Goal: Task Accomplishment & Management: Manage account settings

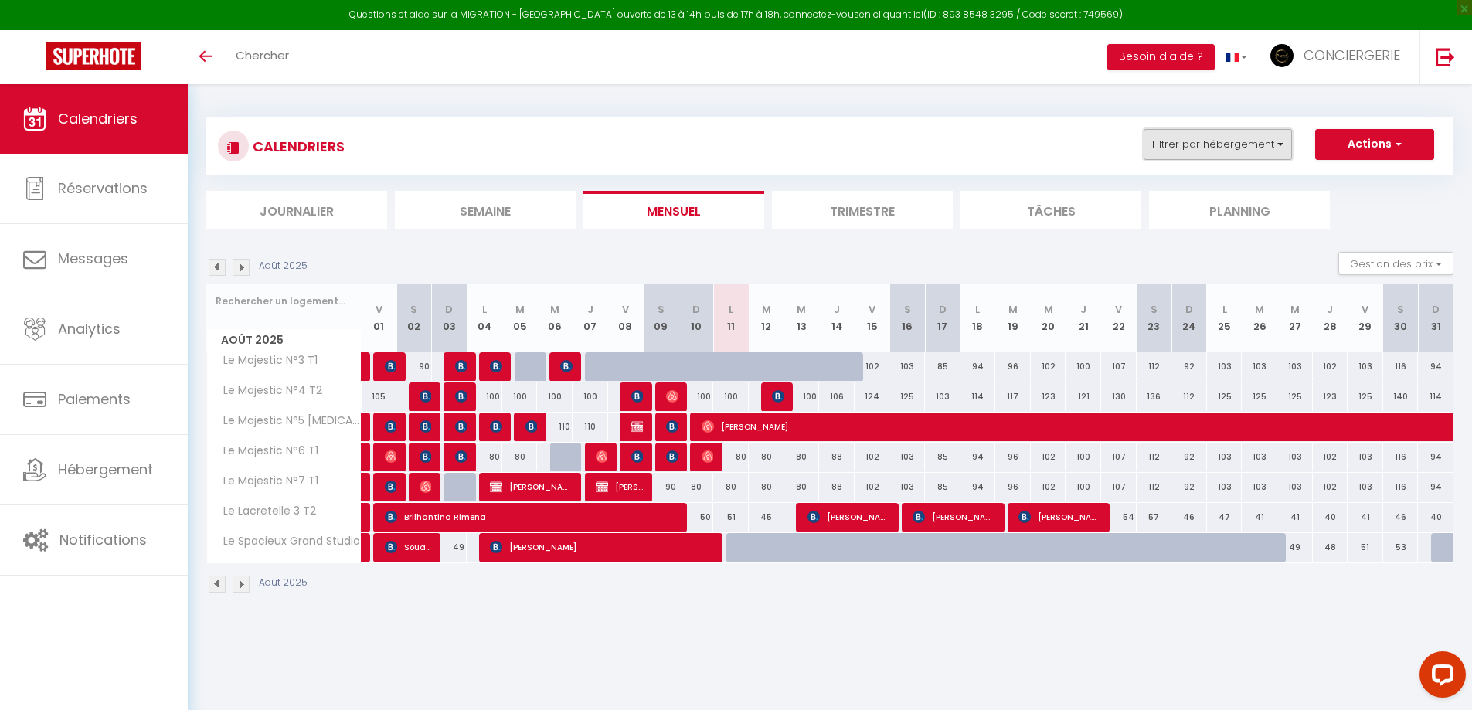
click at [1201, 155] on button "Filtrer par hébergement" at bounding box center [1218, 144] width 148 height 31
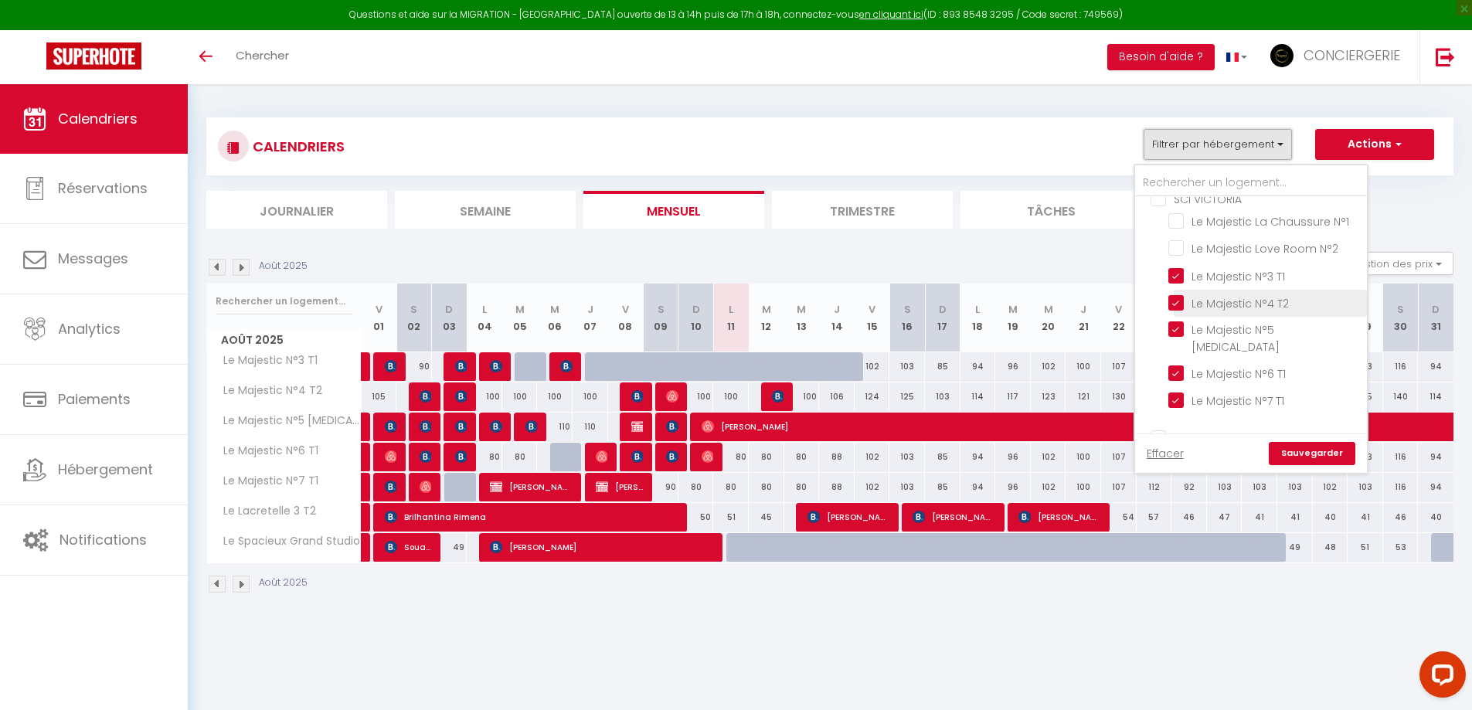
scroll to position [363, 0]
click at [1260, 278] on input "Le Majestic N°3 T1" at bounding box center [1265, 270] width 193 height 15
checkbox input "false"
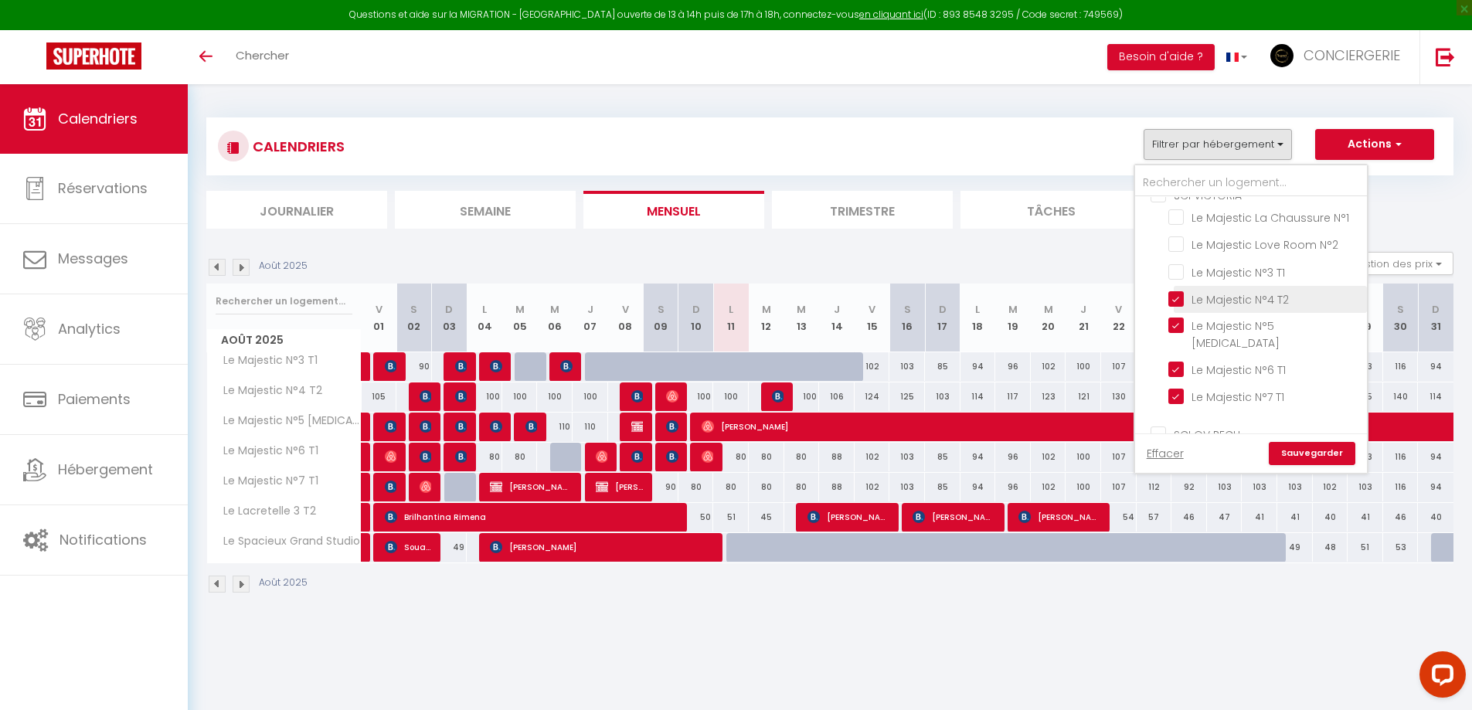
checkbox input "false"
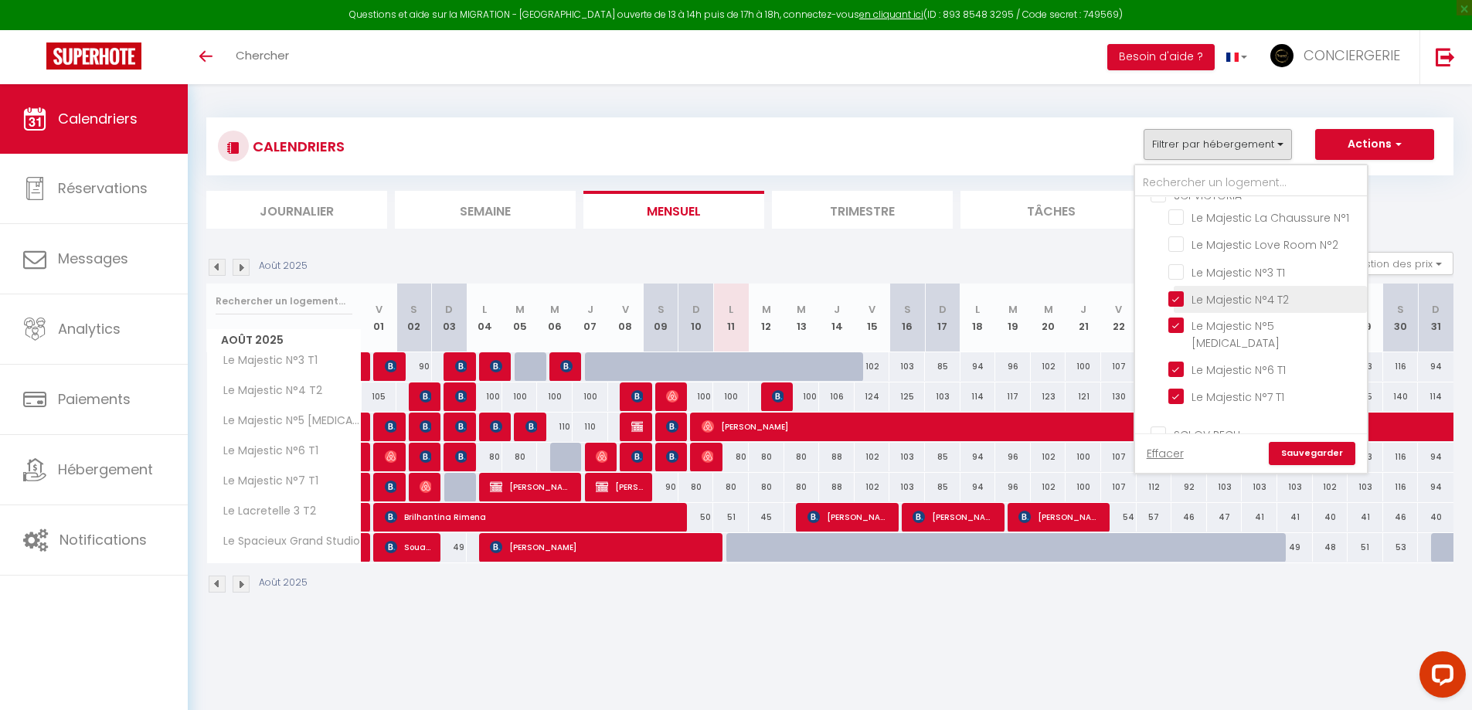
checkbox input "false"
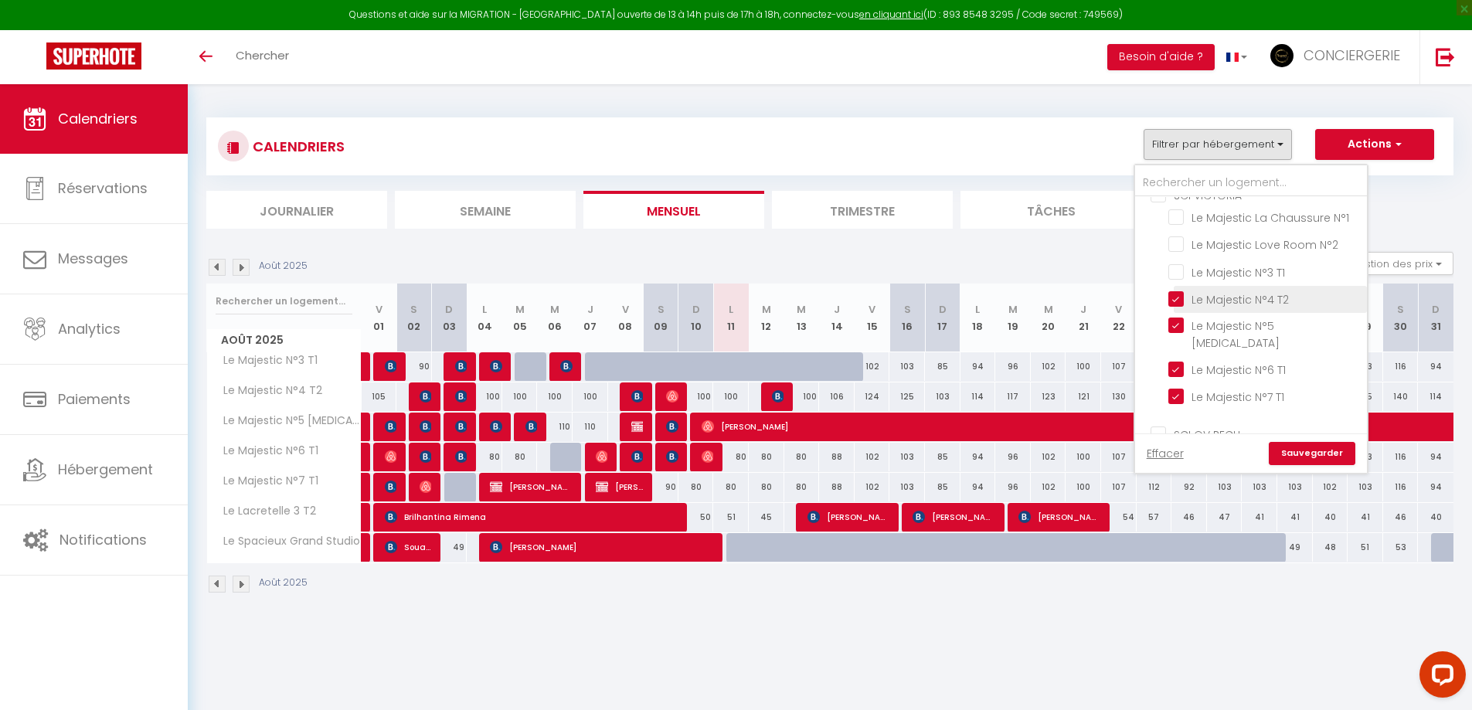
checkbox input "false"
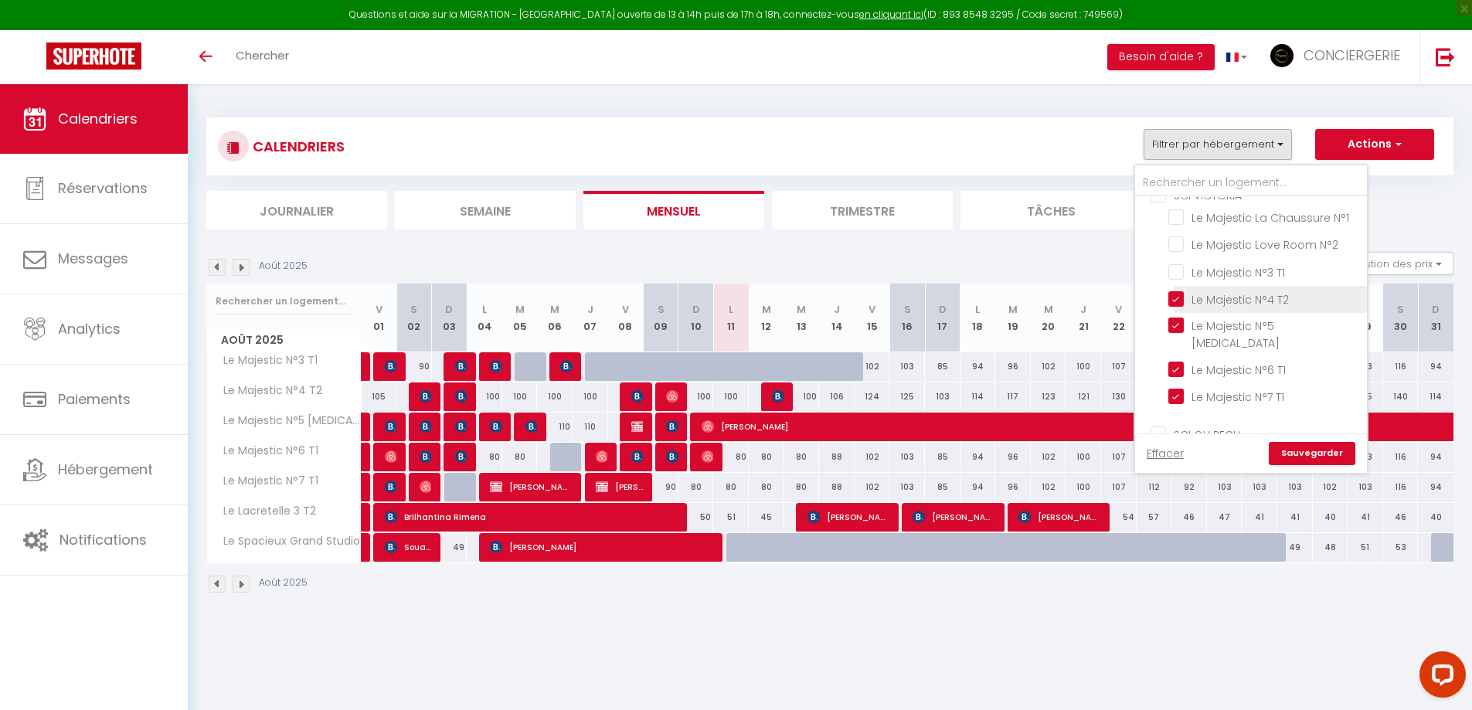
checkbox input "false"
click at [1261, 297] on input "Le Majestic N°4 T2" at bounding box center [1265, 298] width 193 height 15
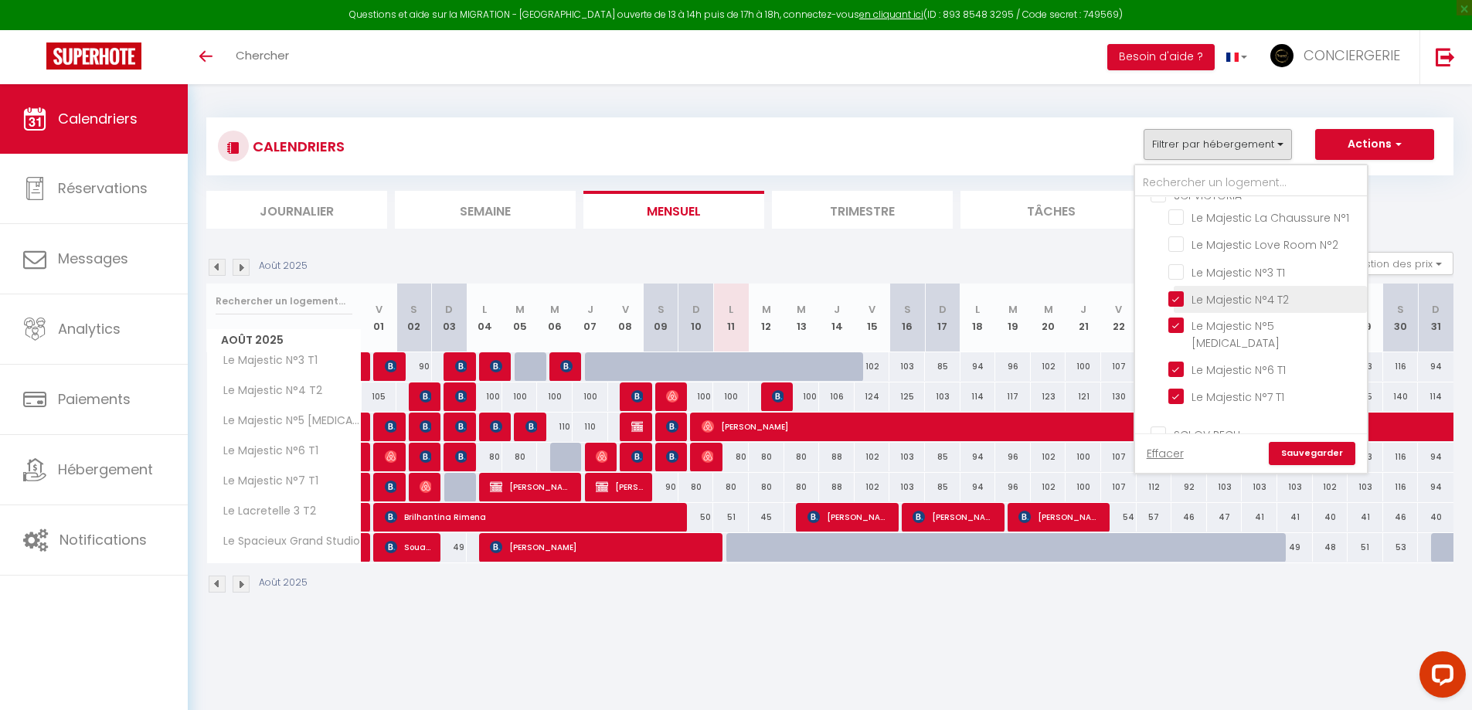
checkbox input "false"
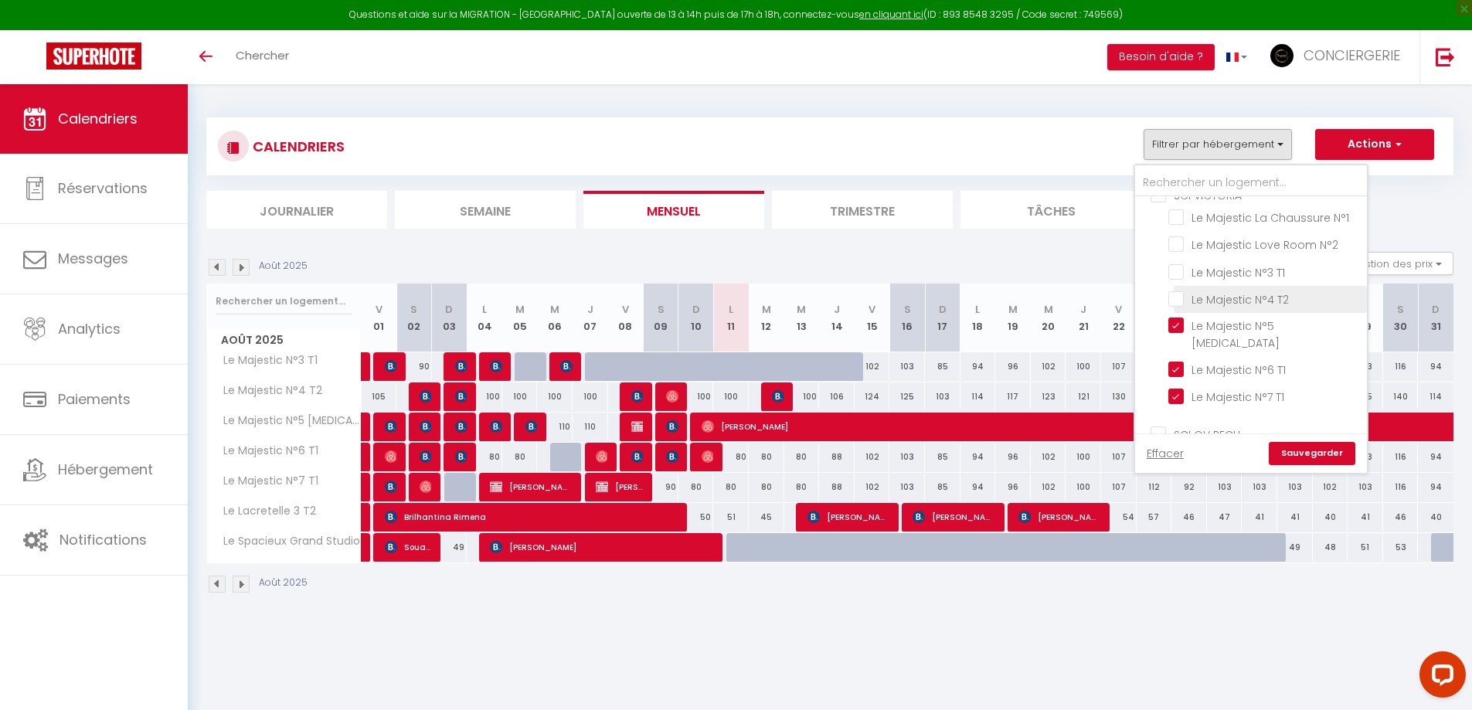
checkbox input "false"
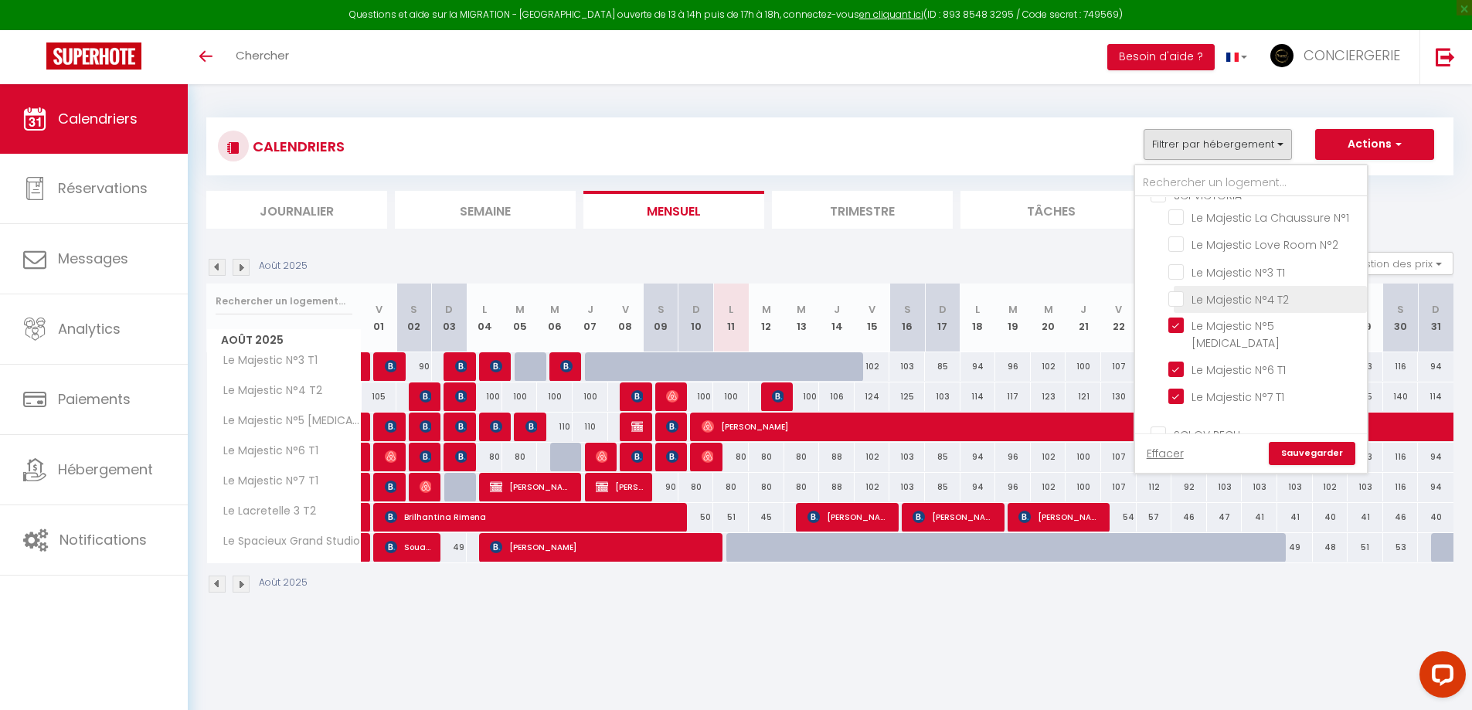
checkbox input "false"
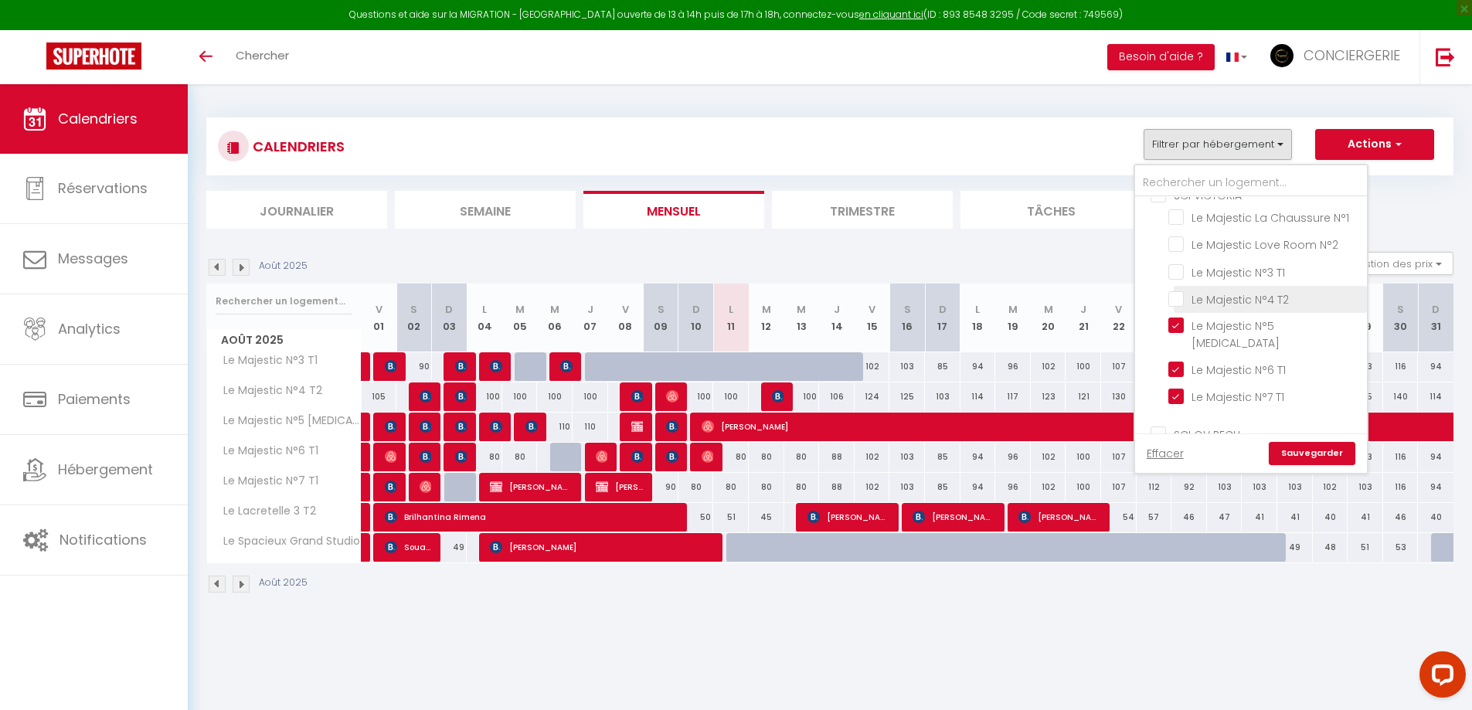
checkbox input "false"
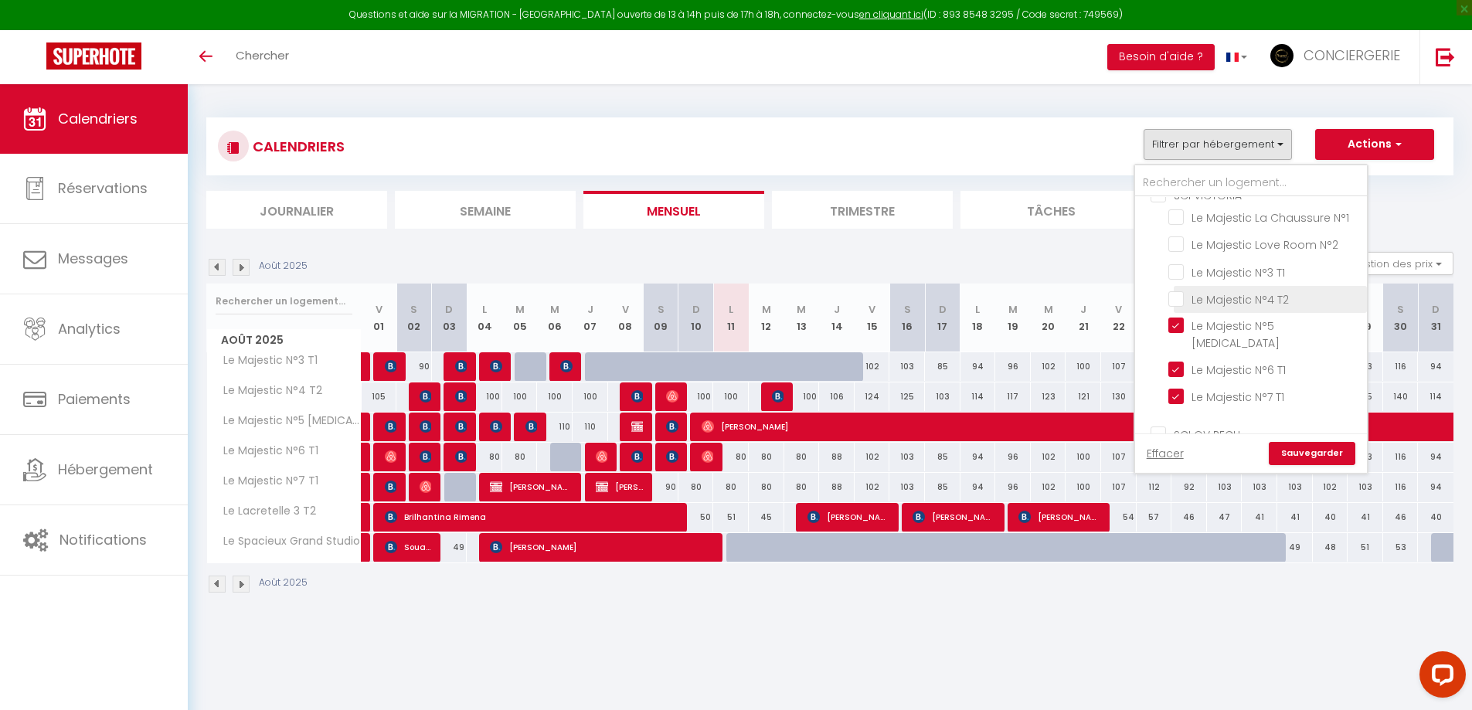
checkbox input "false"
click at [1252, 325] on input "Le Majestic N°5 [MEDICAL_DATA]" at bounding box center [1265, 325] width 193 height 15
checkbox input "false"
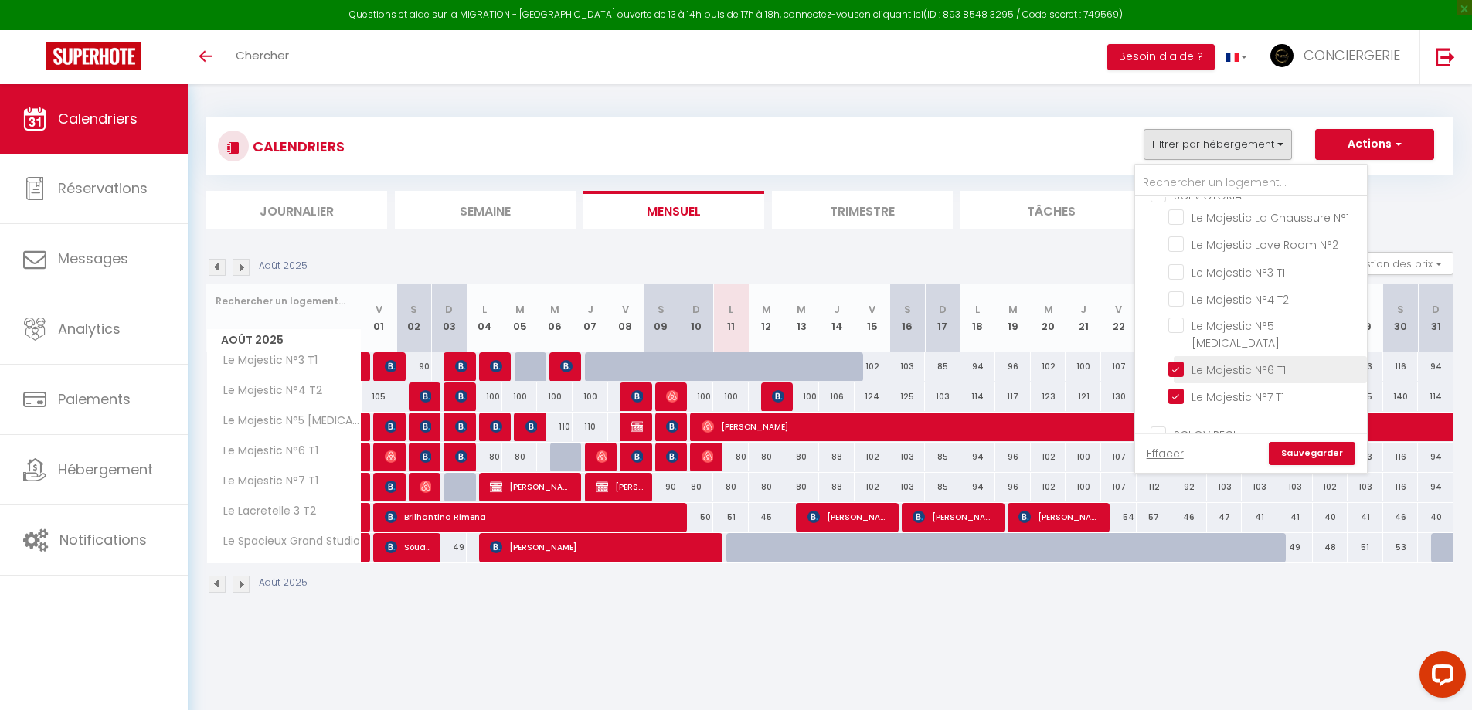
checkbox input "false"
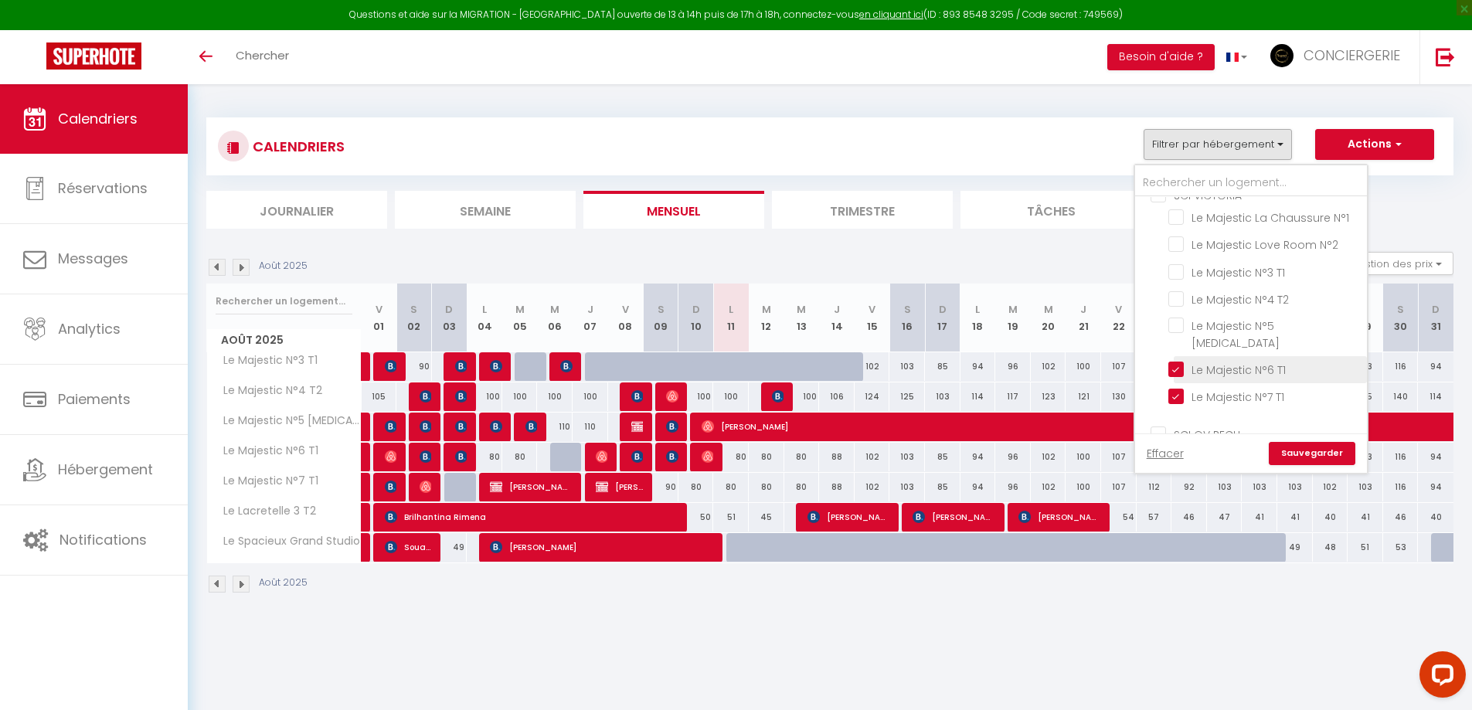
checkbox input "false"
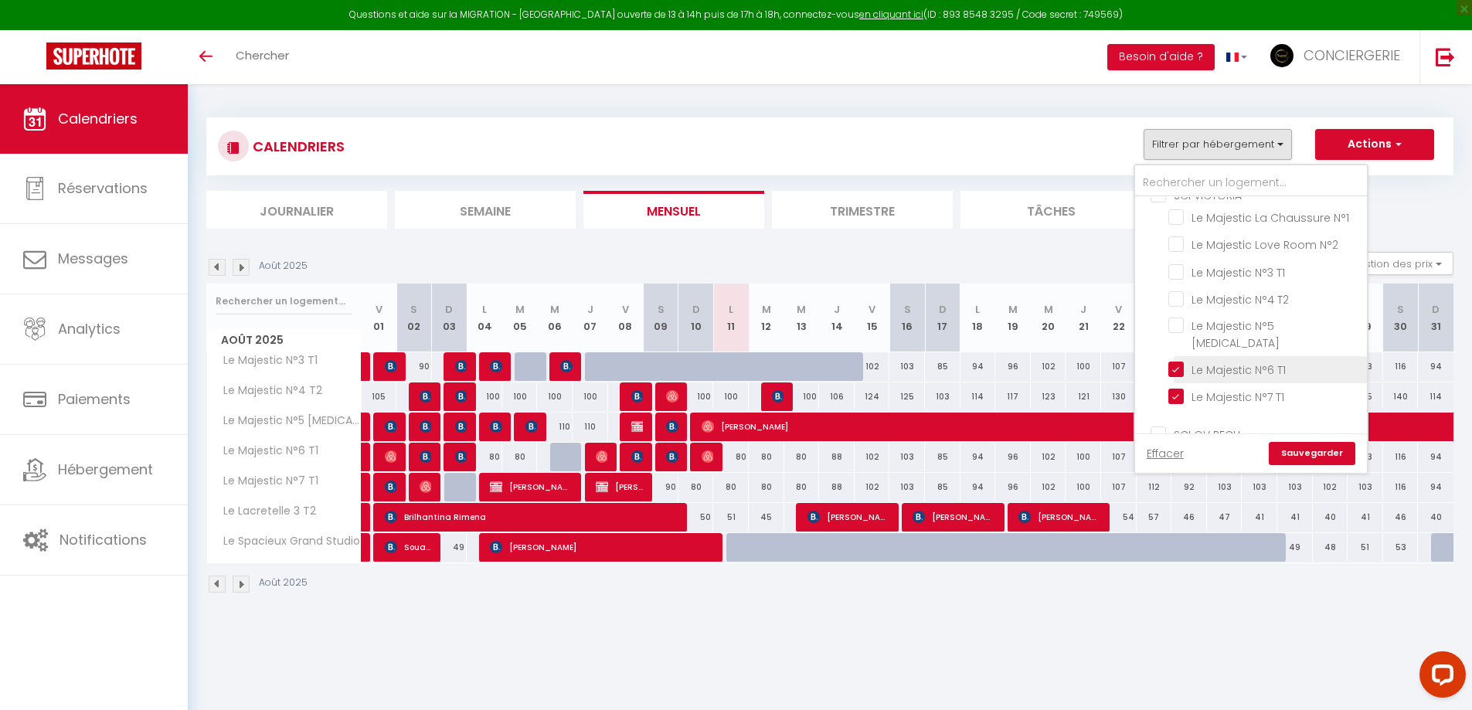
checkbox input "false"
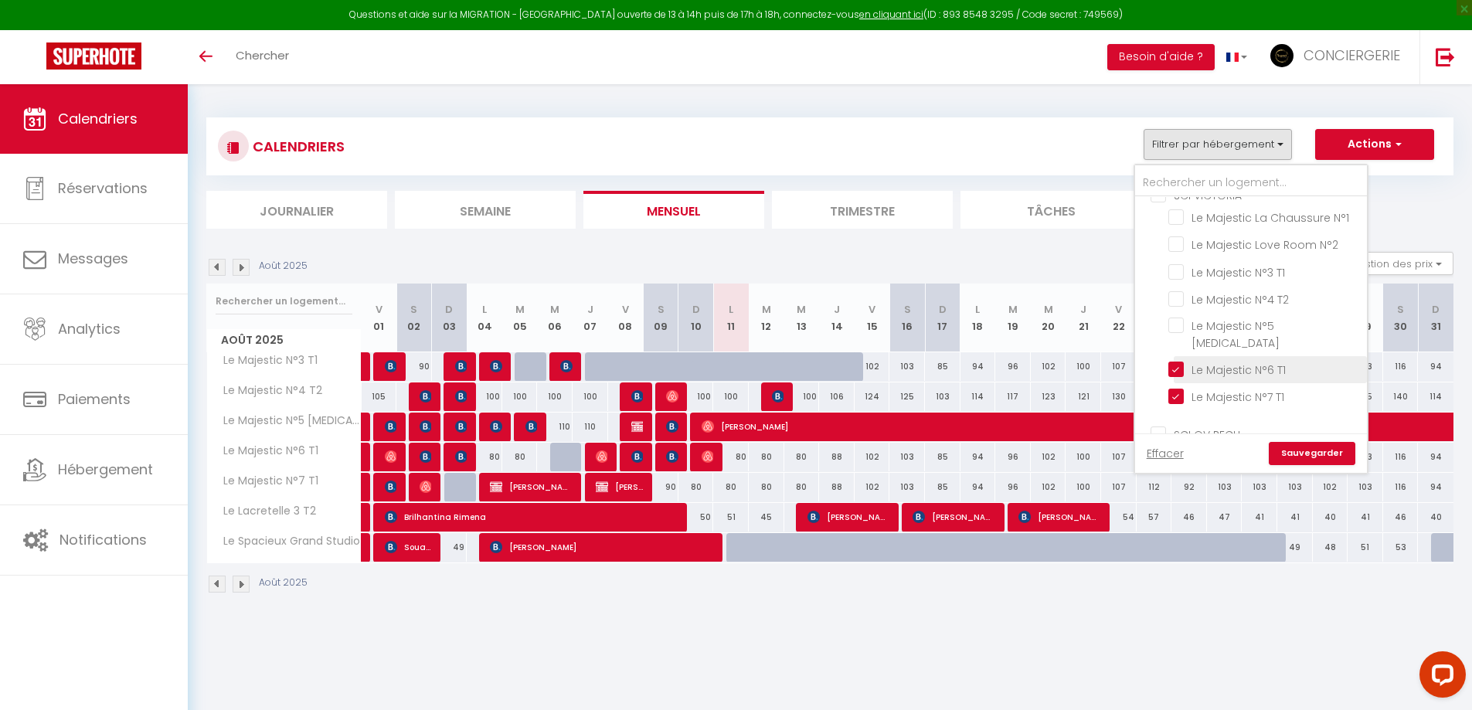
checkbox input "false"
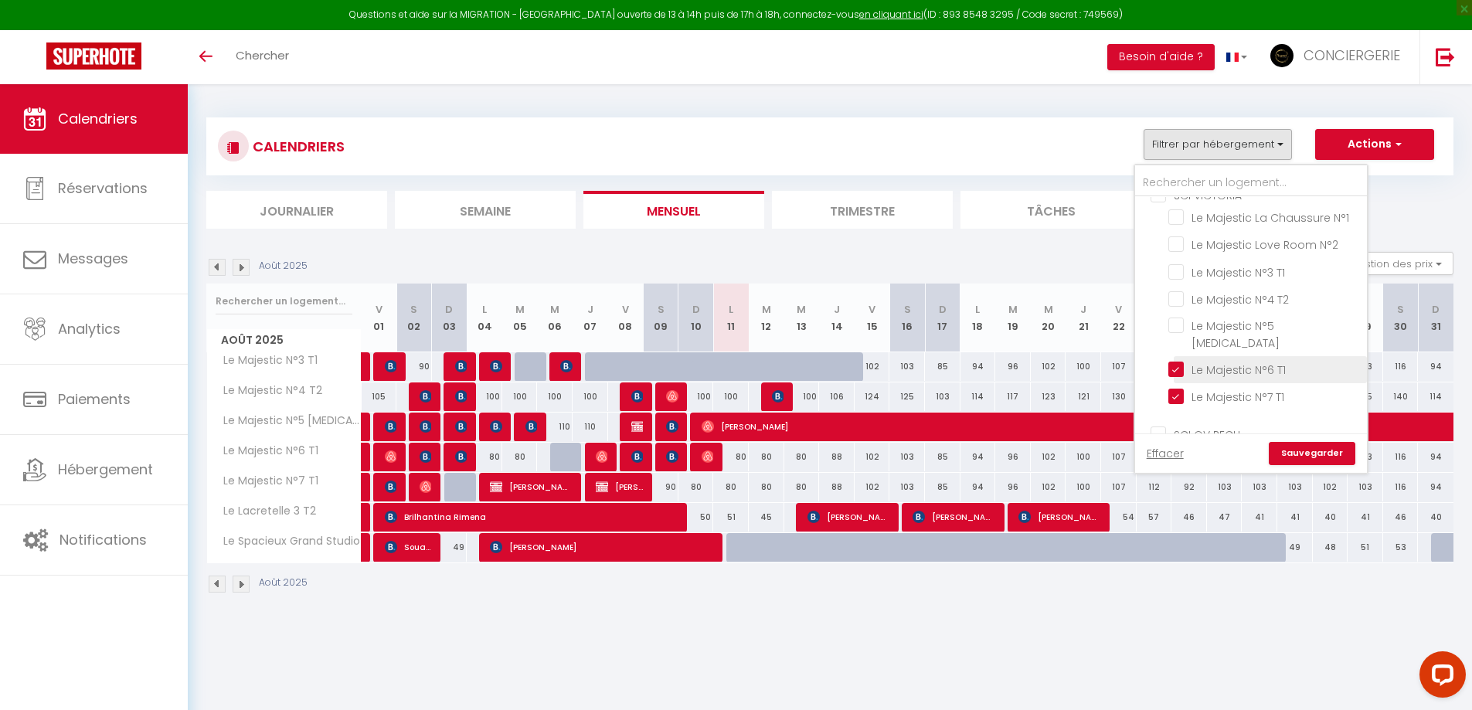
drag, startPoint x: 1246, startPoint y: 354, endPoint x: 1246, endPoint y: 362, distance: 8.5
click at [1246, 361] on input "Le Majestic N°6 T1" at bounding box center [1265, 368] width 193 height 15
checkbox input "false"
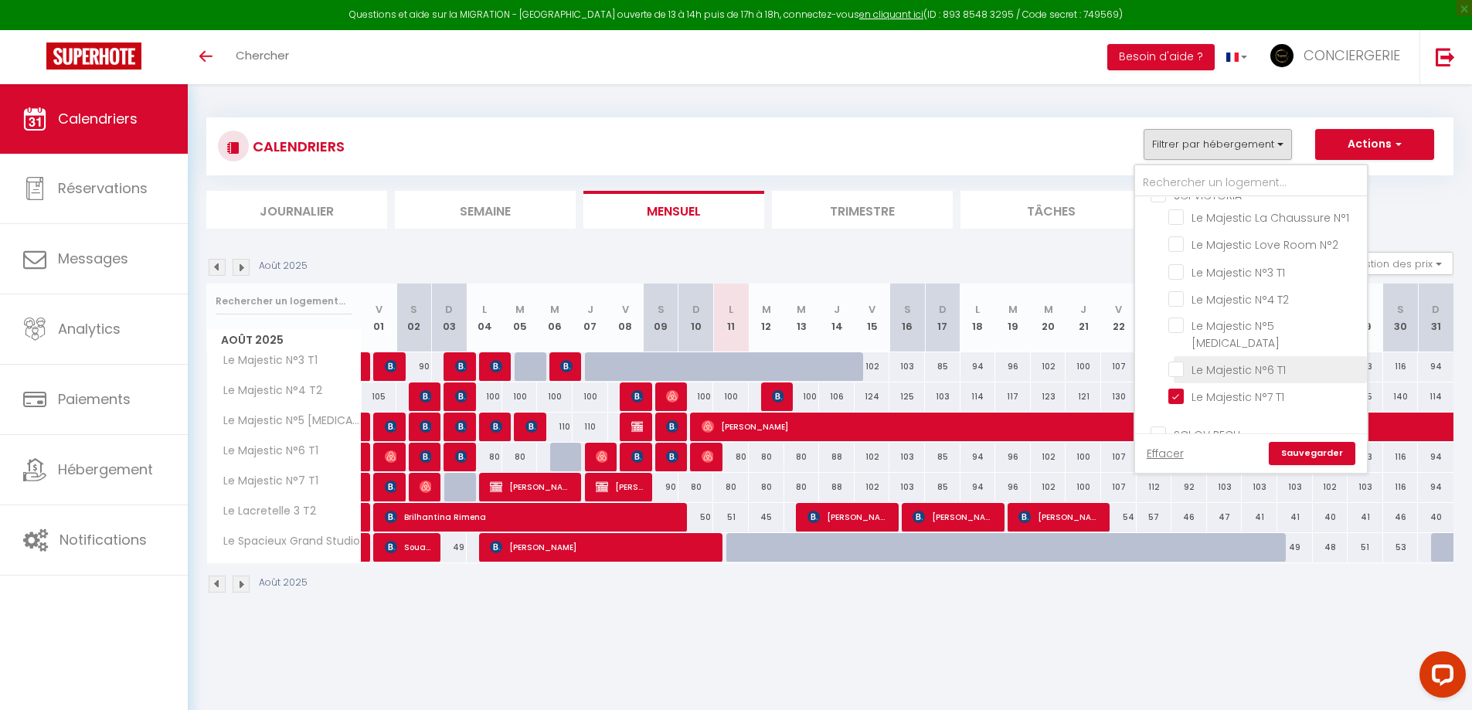
checkbox input "false"
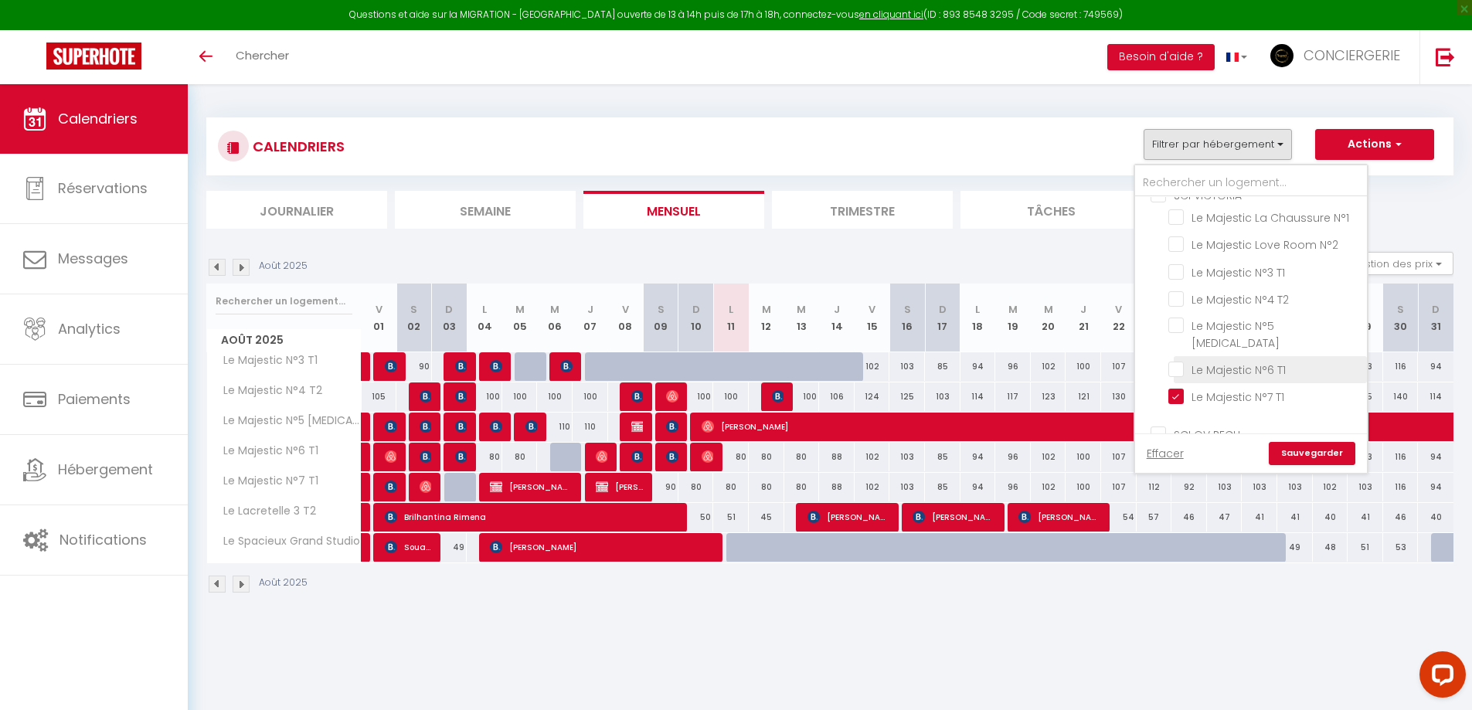
checkbox input "false"
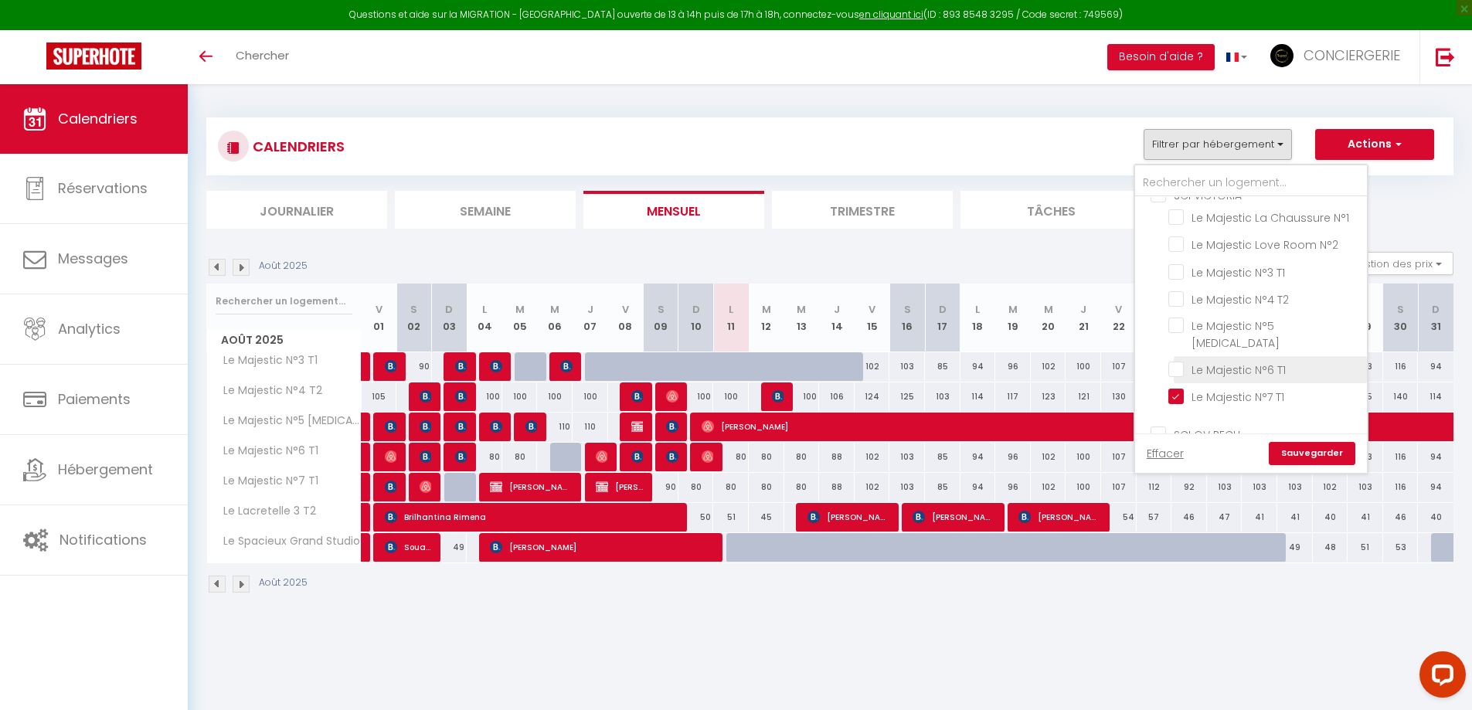
checkbox input "false"
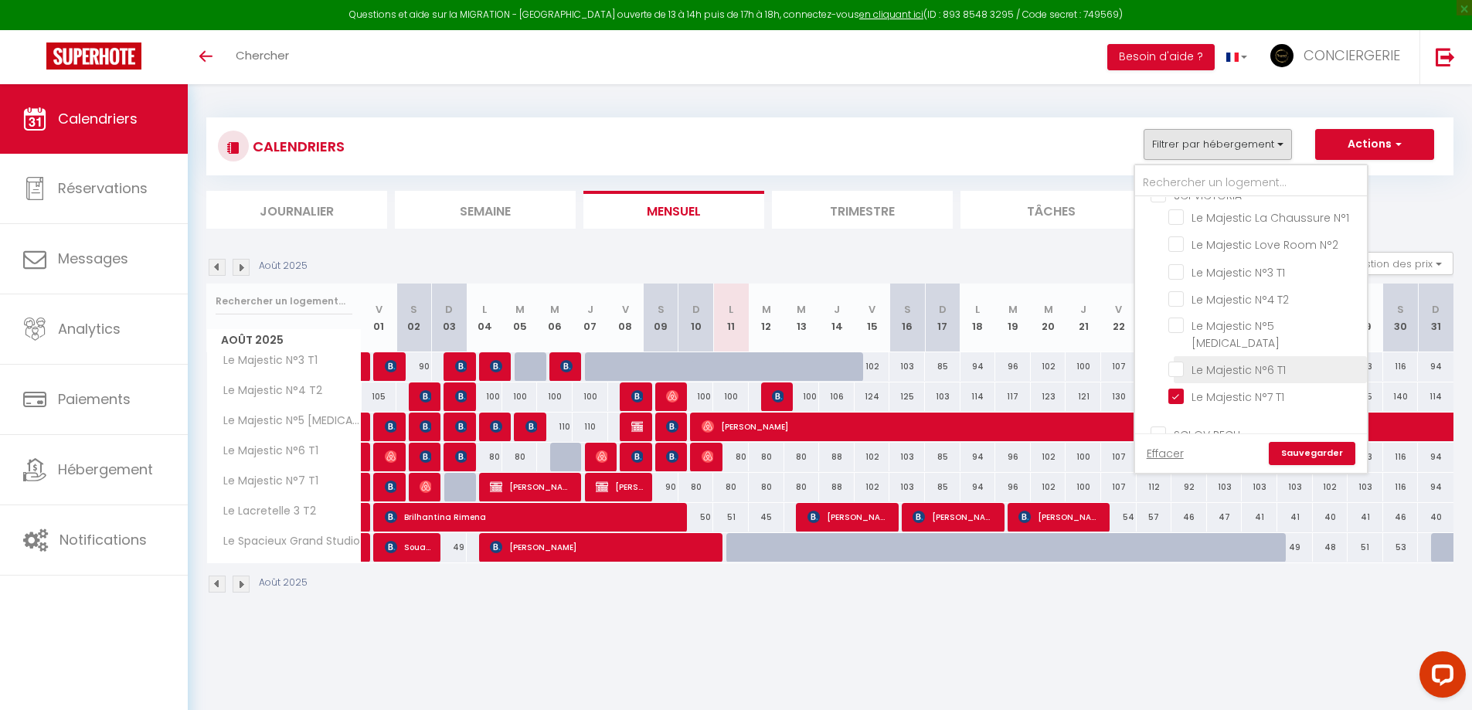
checkbox input "false"
click at [1244, 388] on input "Le Majestic N°7 T1" at bounding box center [1265, 395] width 193 height 15
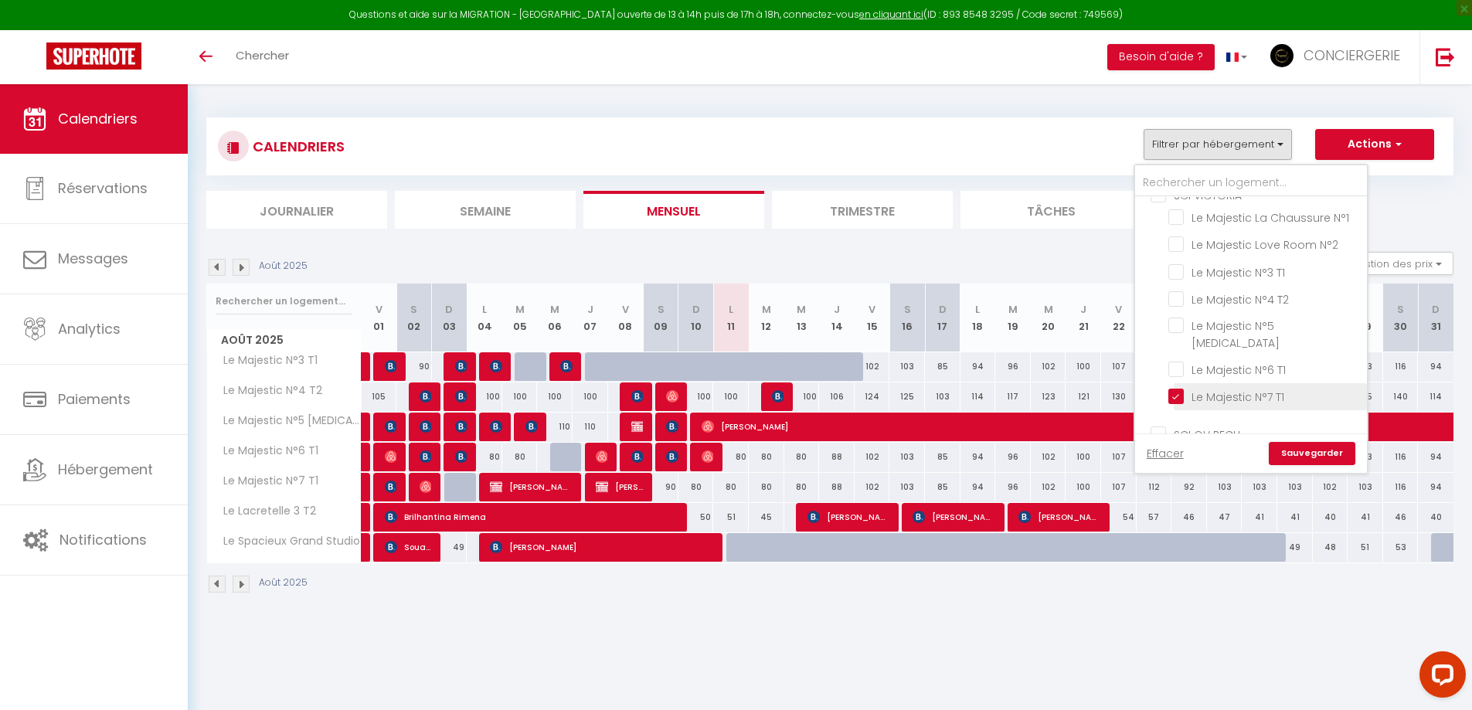
checkbox input "false"
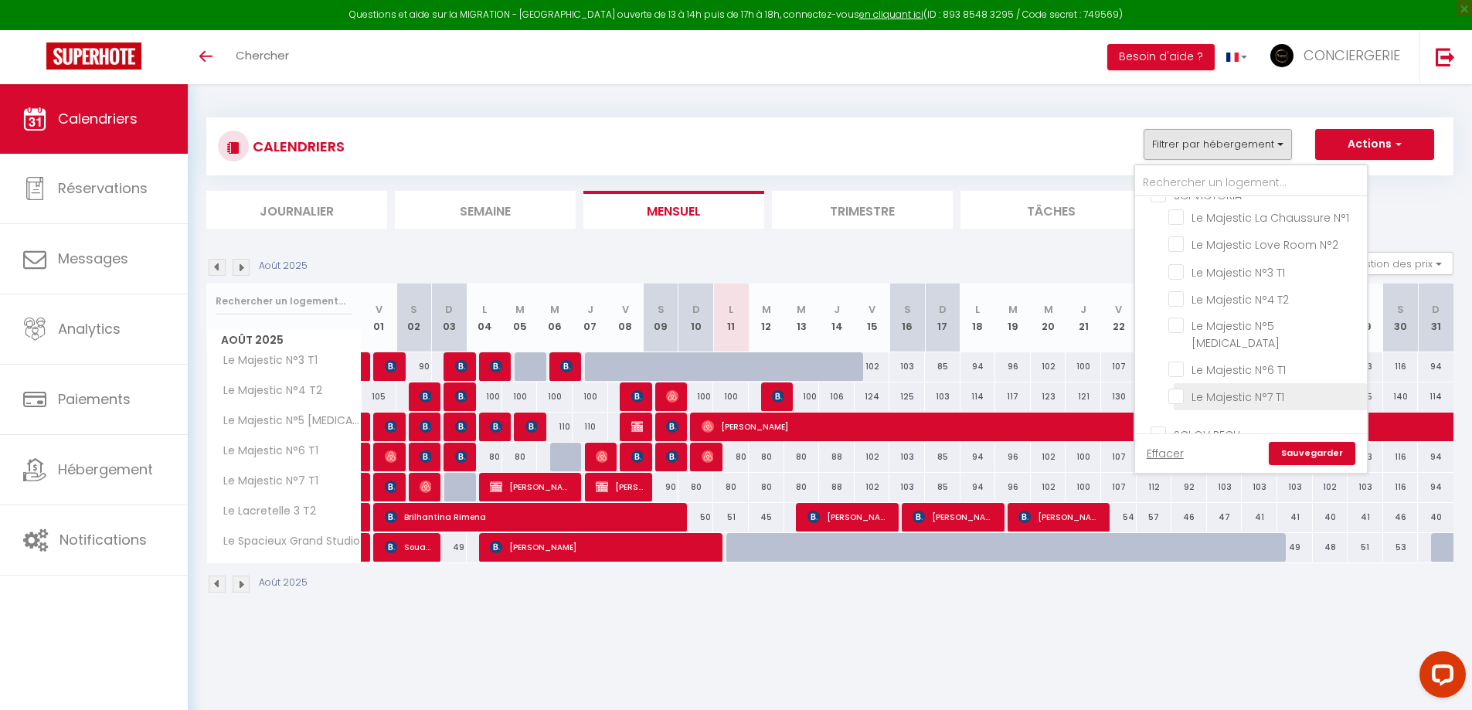
checkbox input "false"
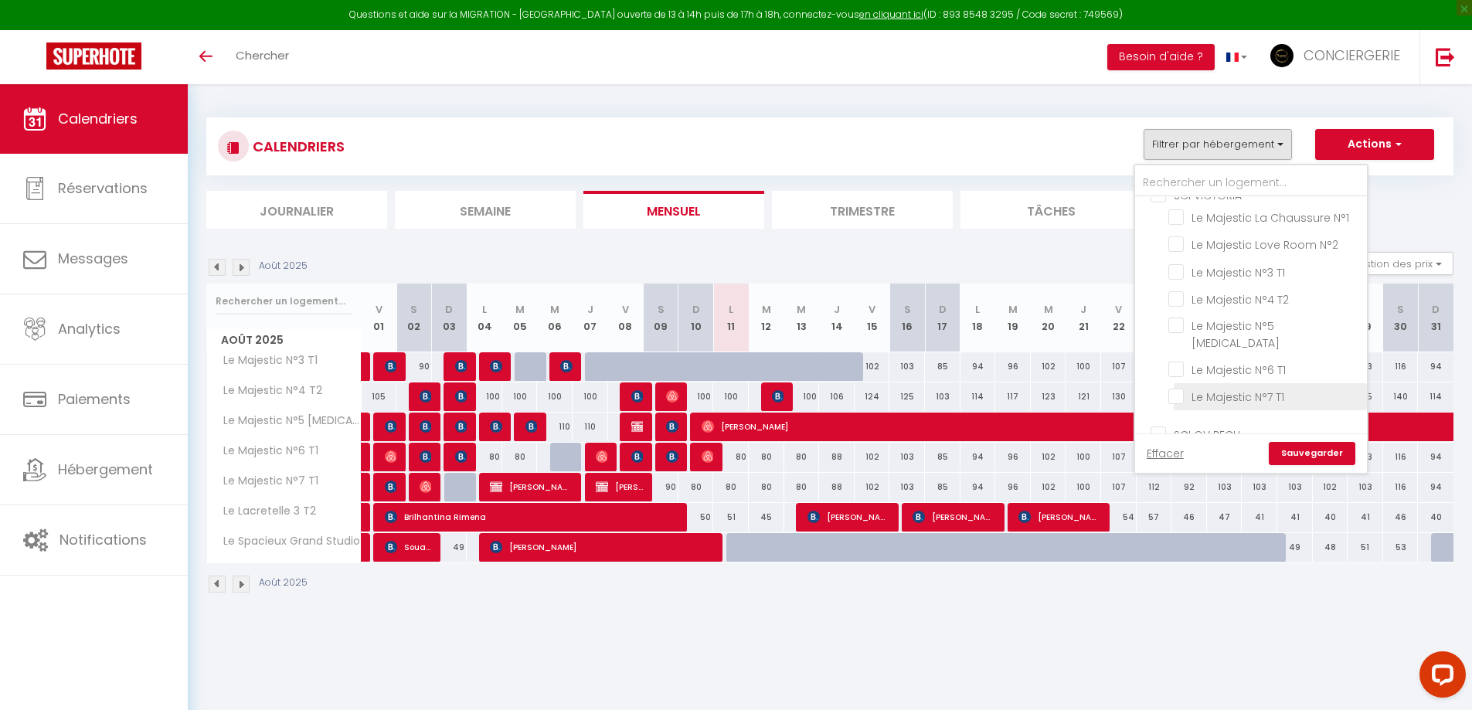
checkbox input "false"
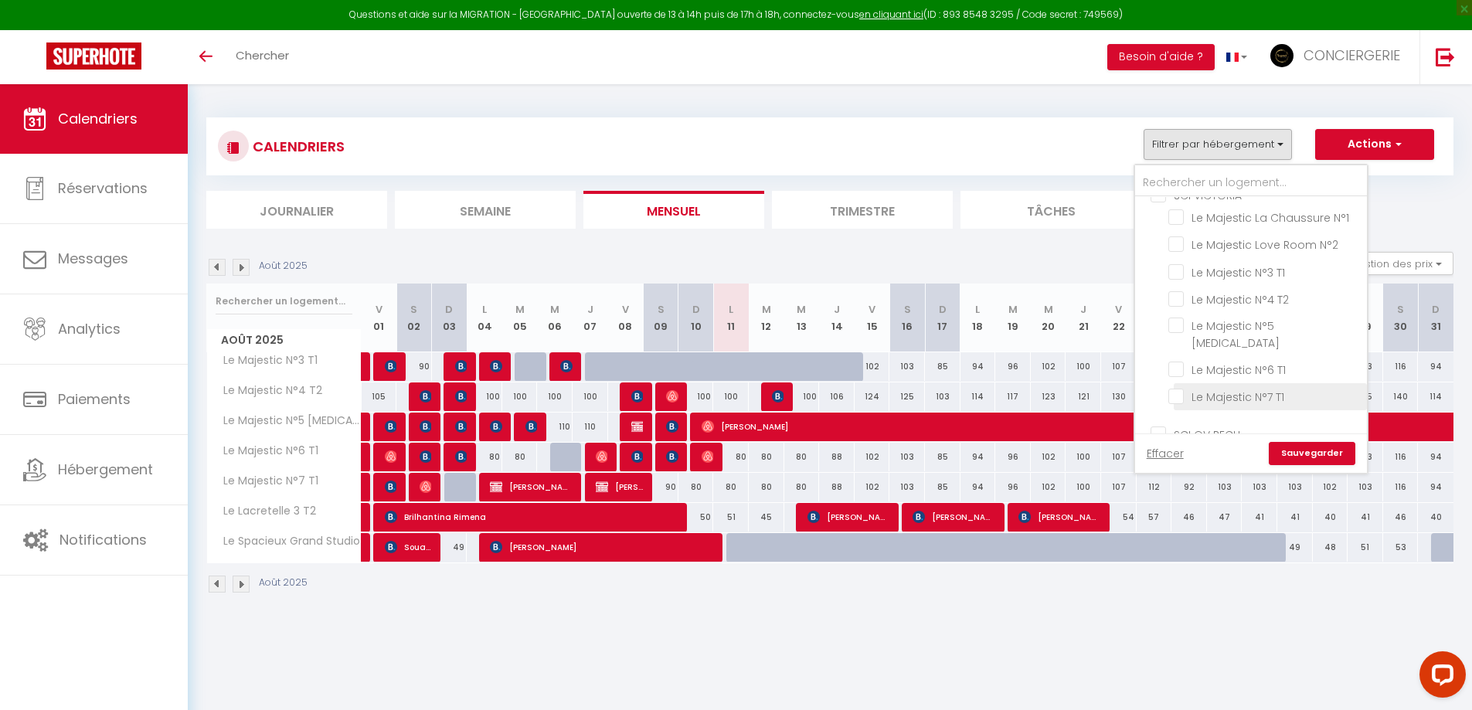
checkbox input "false"
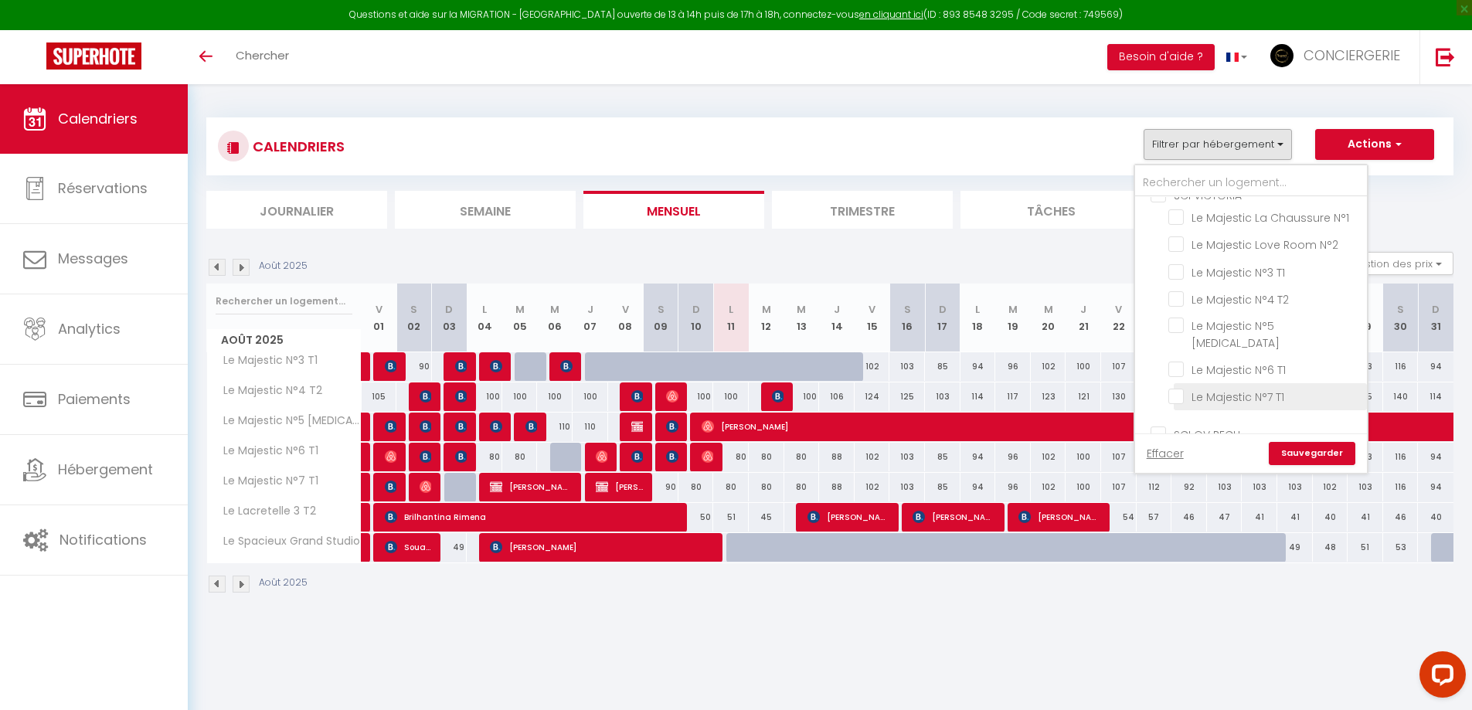
checkbox input "false"
click at [1279, 352] on input "Le Majestic N°8 T4" at bounding box center [1265, 349] width 193 height 15
checkbox input "true"
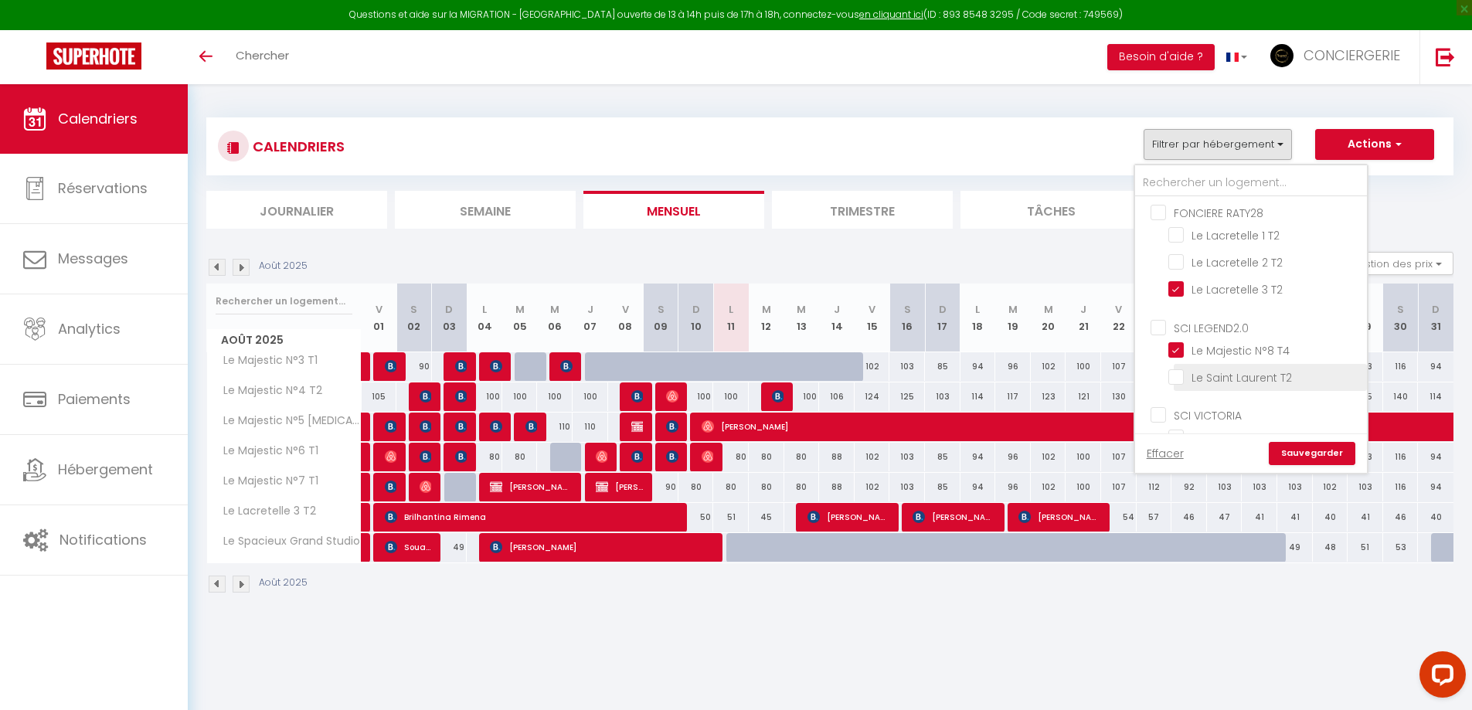
checkbox input "false"
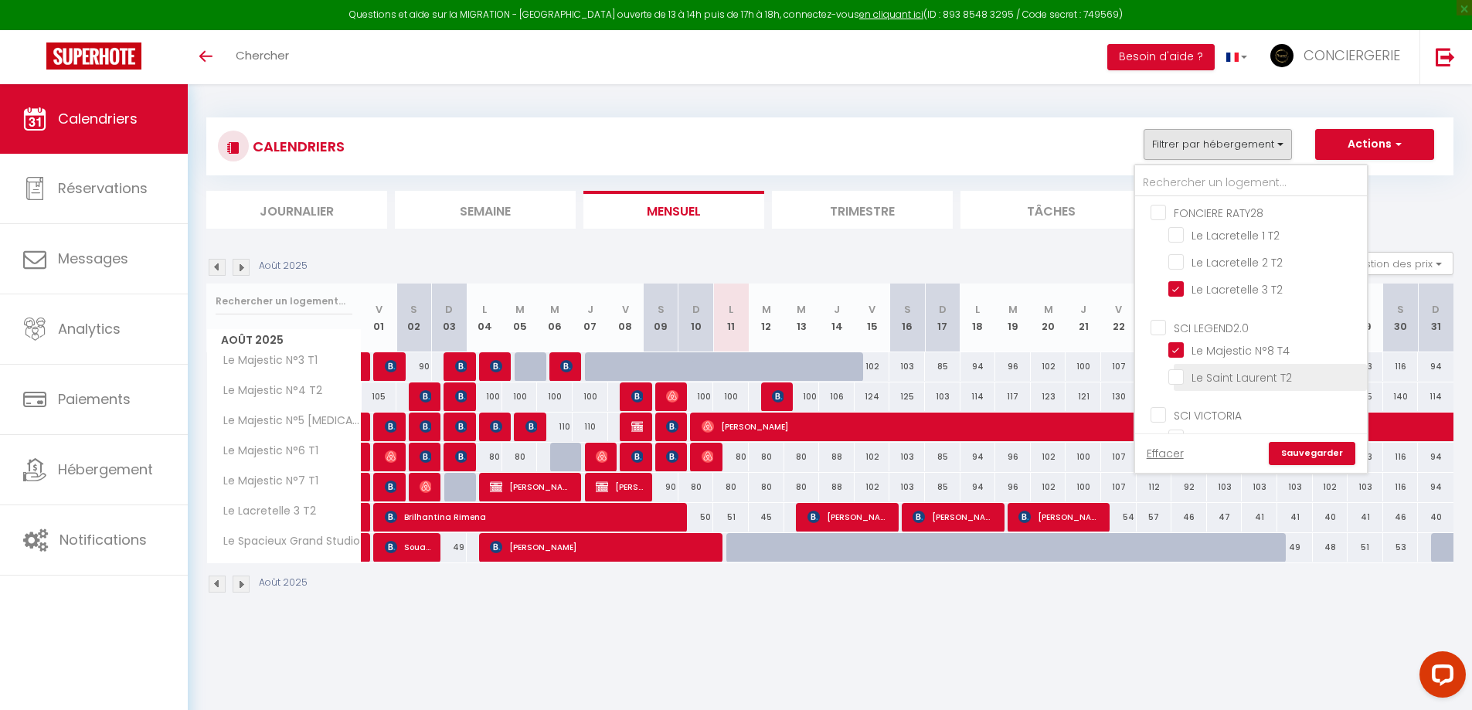
checkbox input "false"
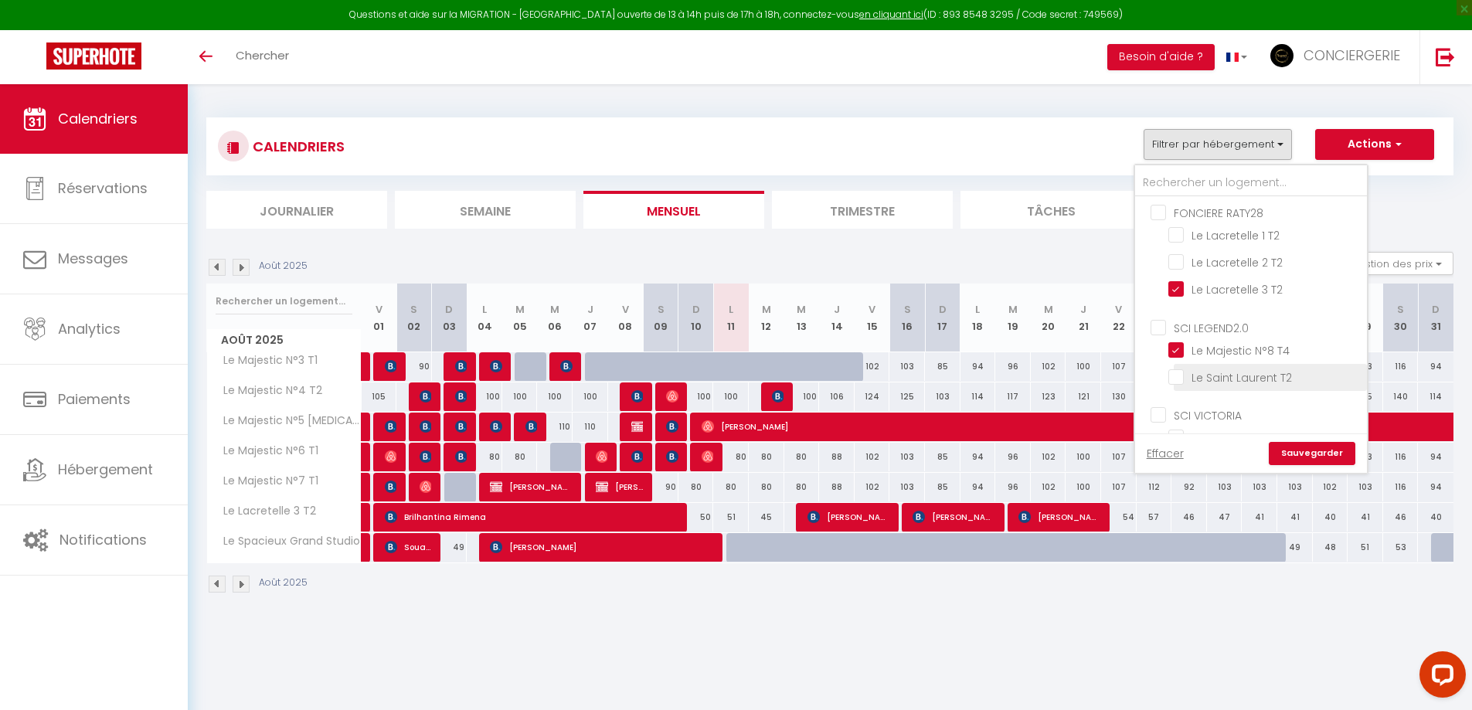
checkbox input "false"
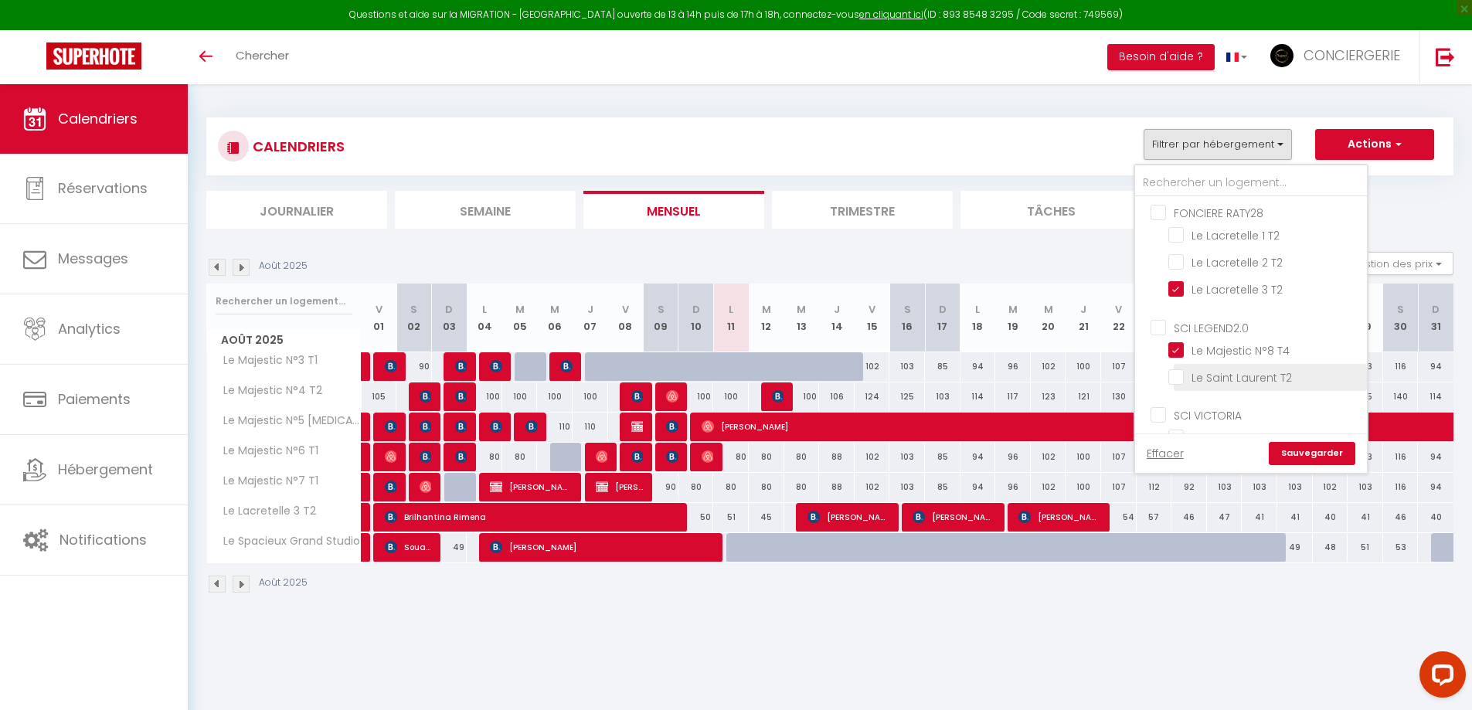
checkbox input "false"
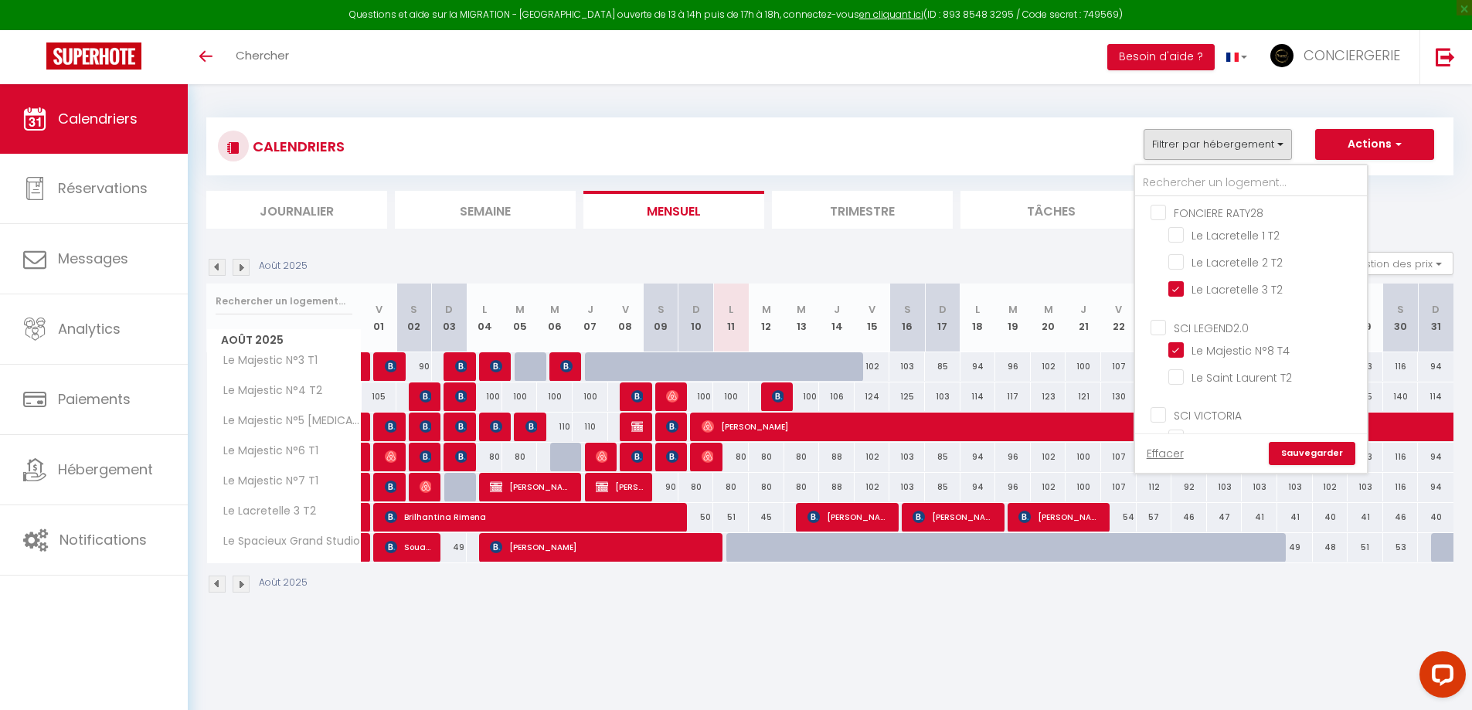
click at [1295, 457] on link "Sauvegarder" at bounding box center [1312, 453] width 87 height 23
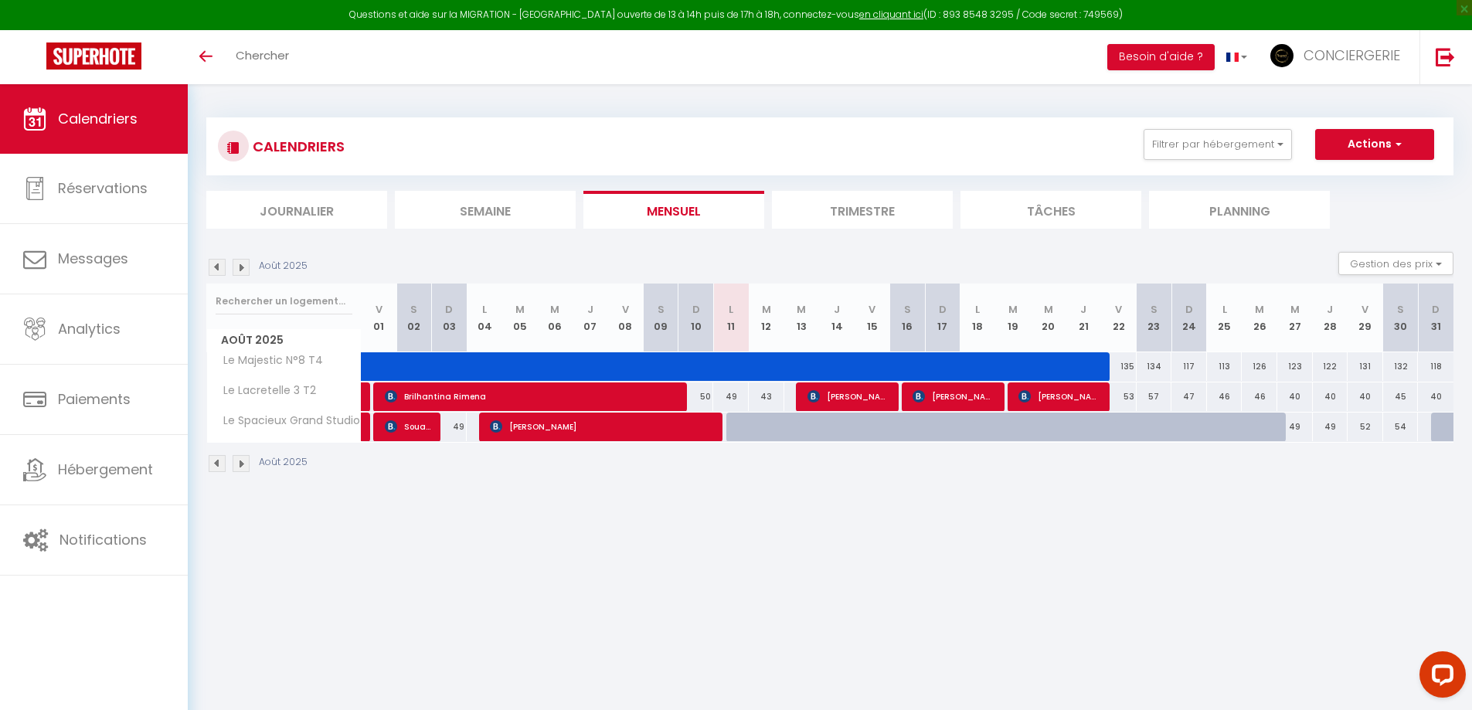
click at [216, 265] on img at bounding box center [217, 267] width 17 height 17
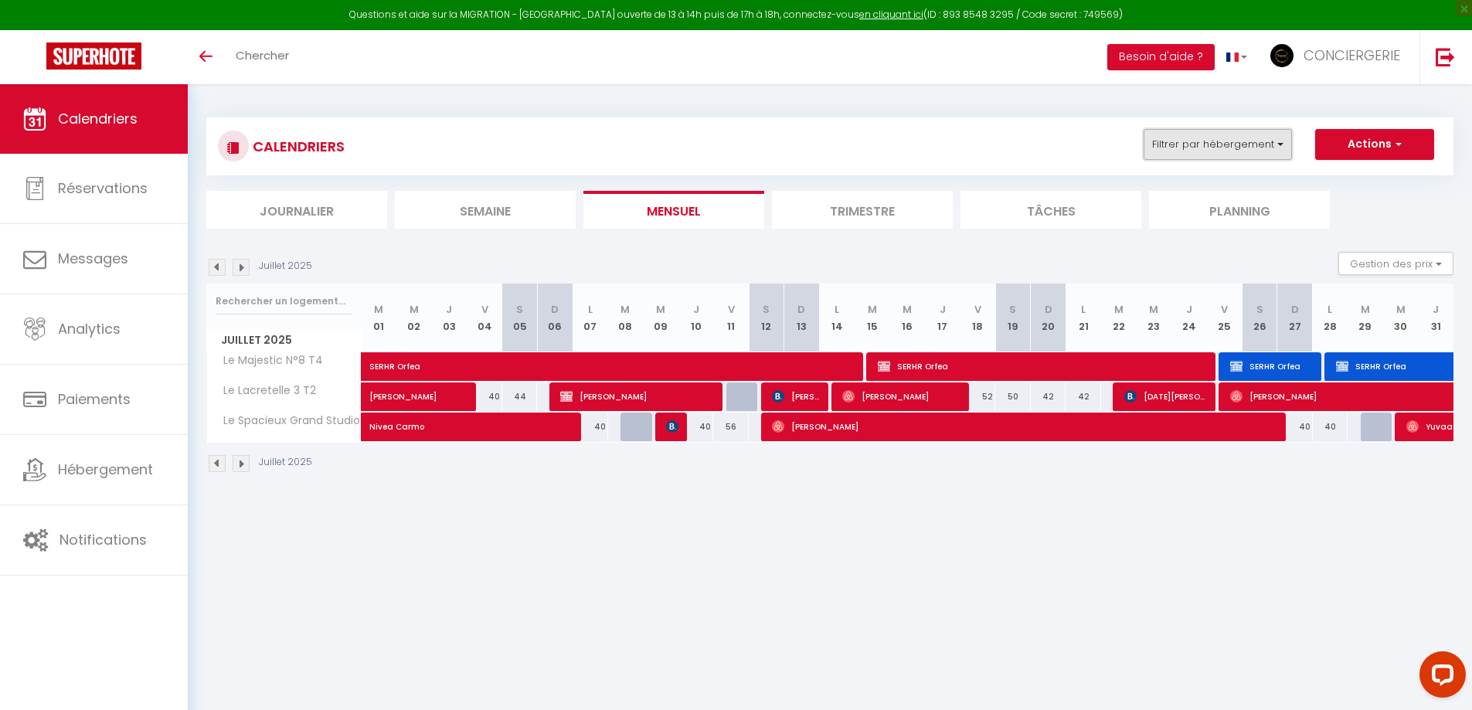
click at [1190, 146] on button "Filtrer par hébergement" at bounding box center [1218, 144] width 148 height 31
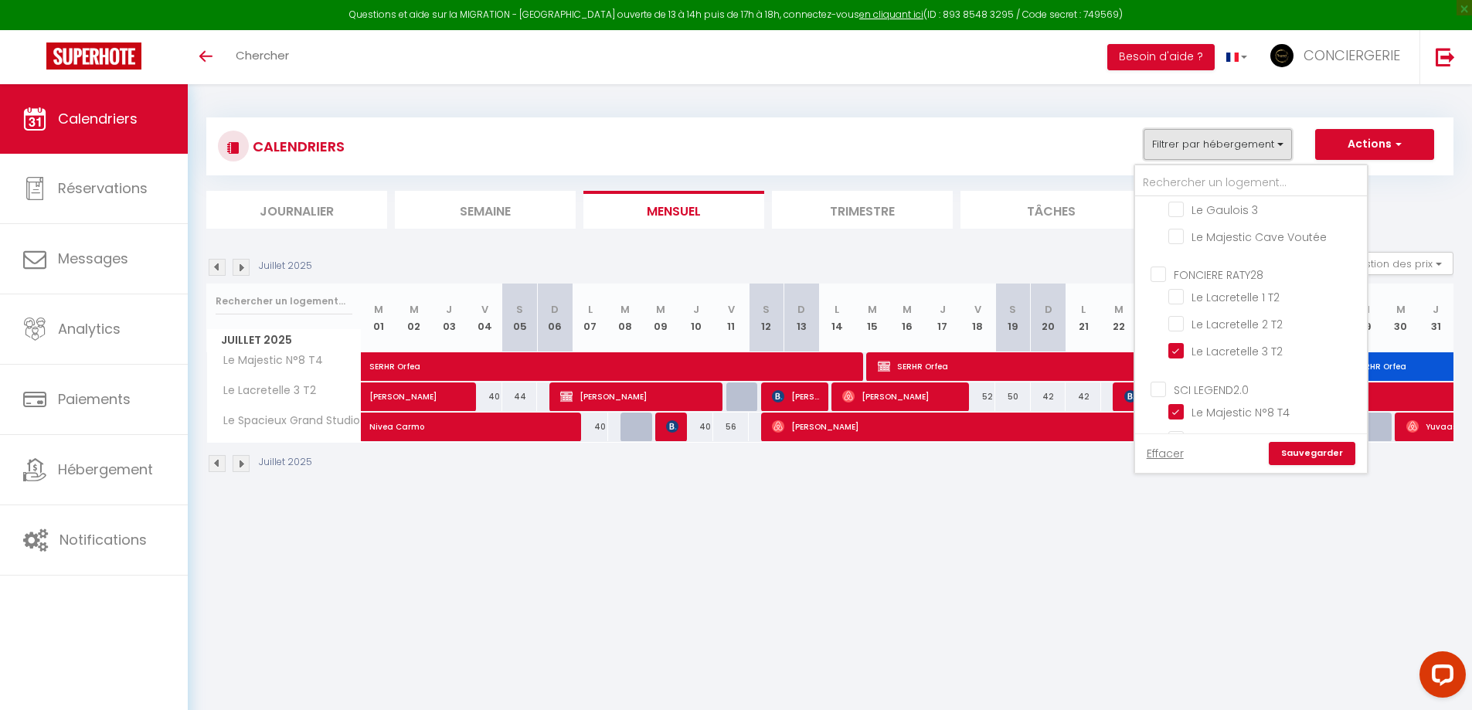
scroll to position [108, 0]
click at [1237, 276] on input "Le Lacretelle 1 T2" at bounding box center [1265, 268] width 193 height 15
checkbox input "true"
checkbox input "false"
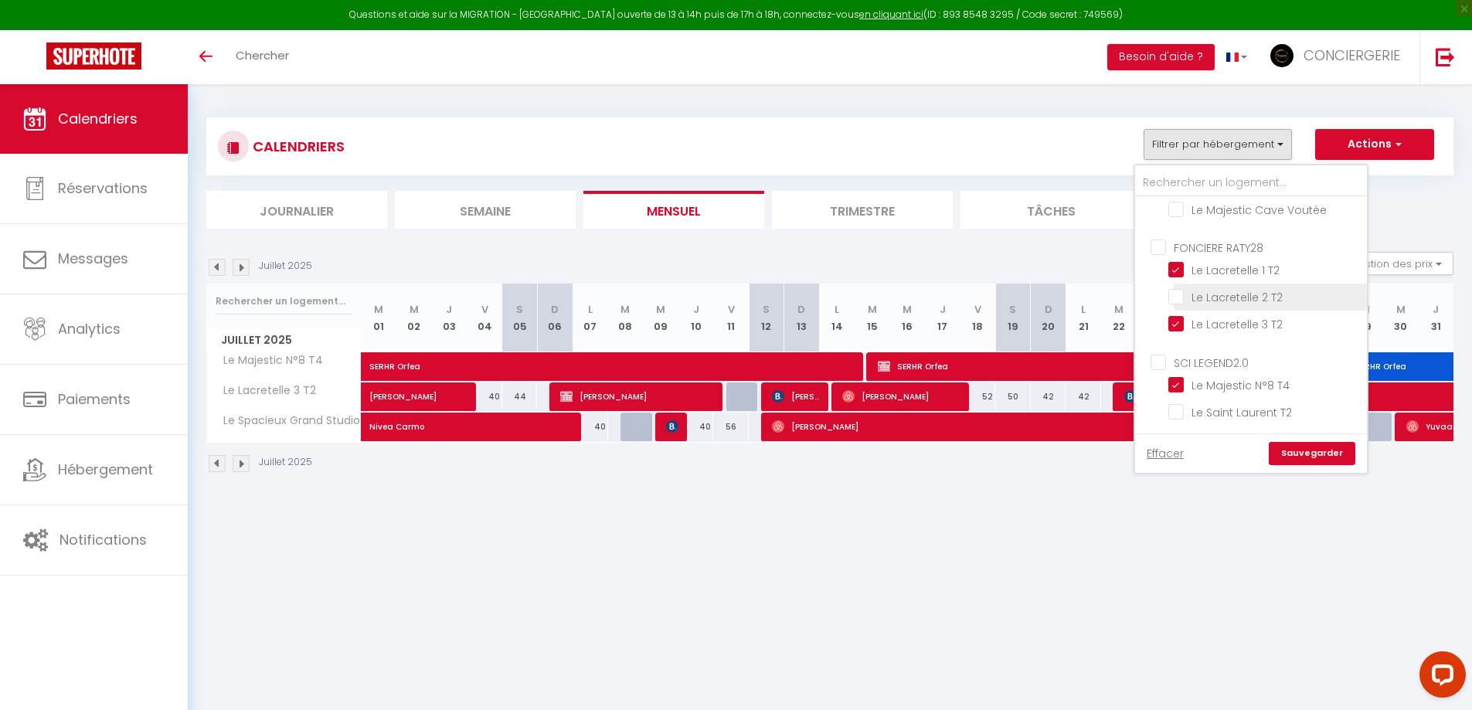
checkbox input "false"
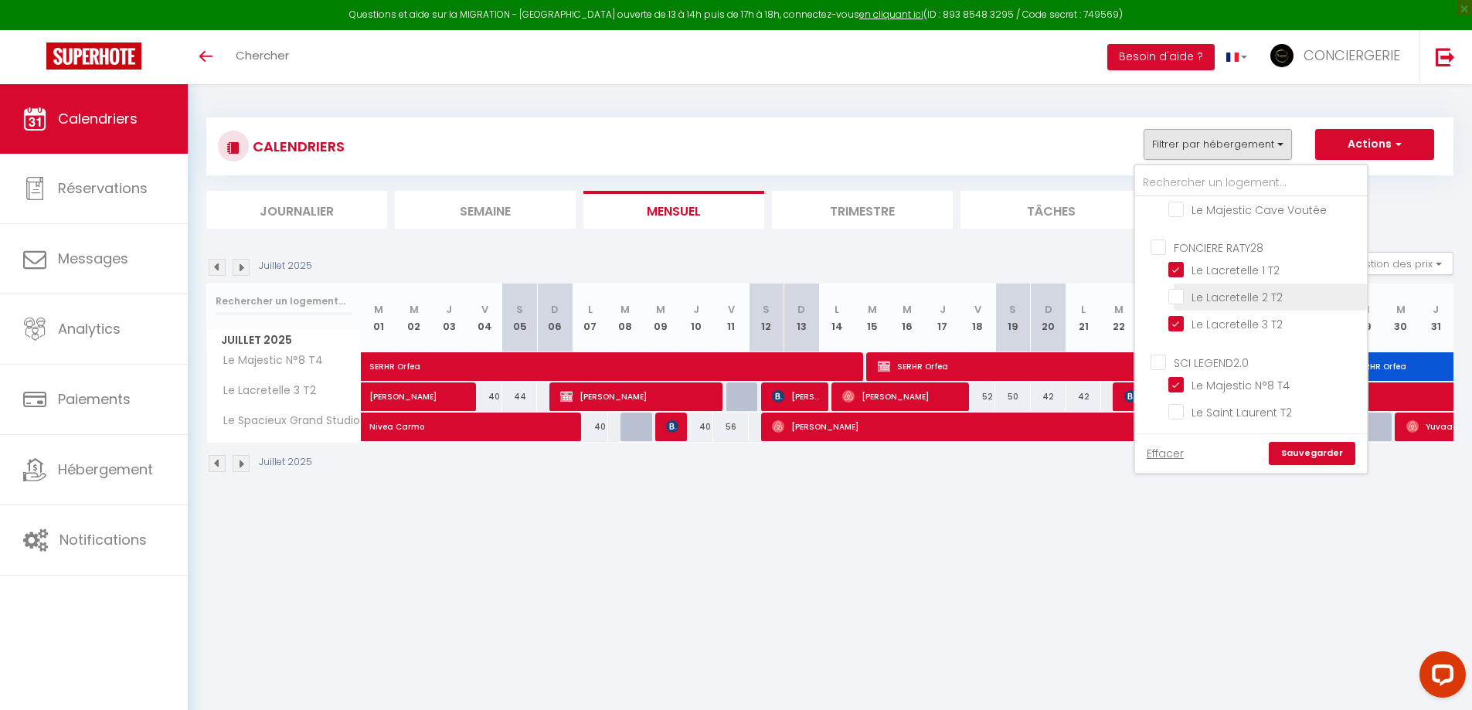
checkbox input "false"
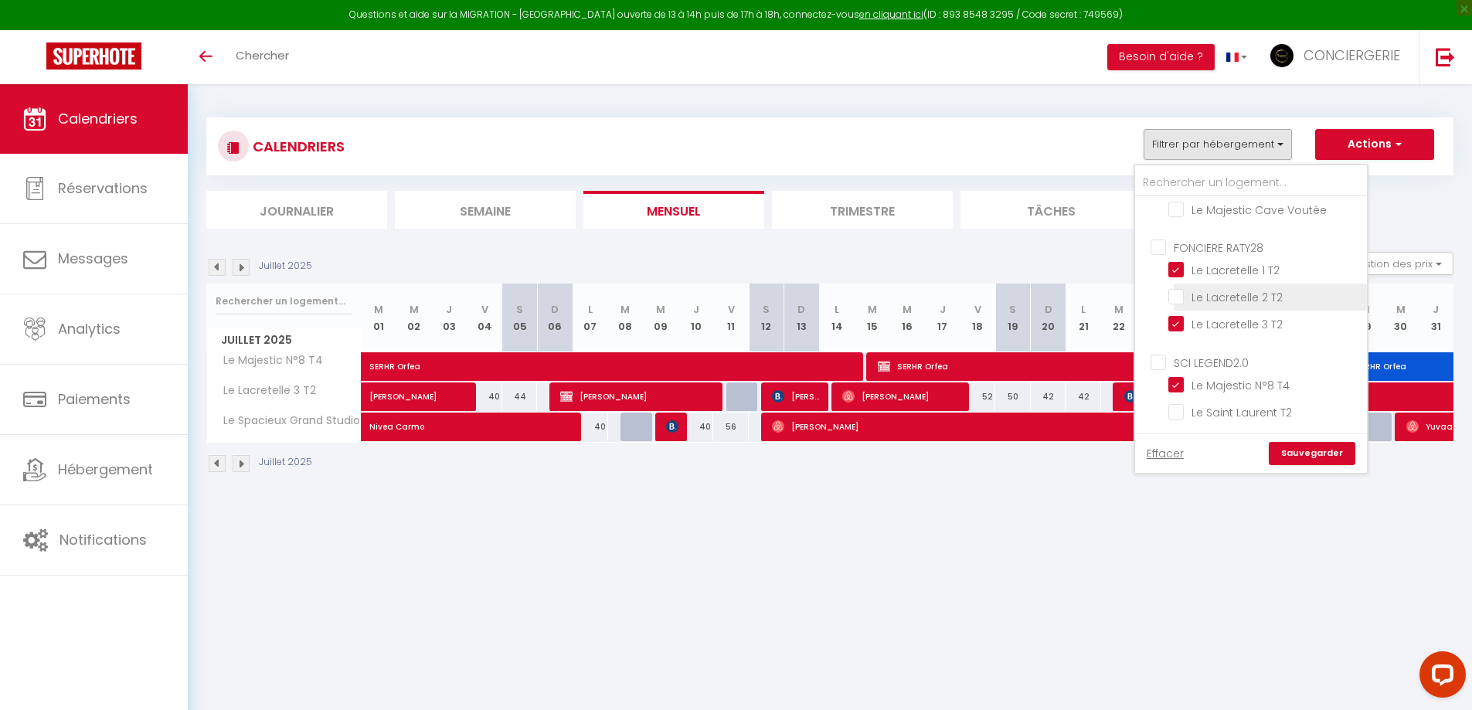
checkbox input "false"
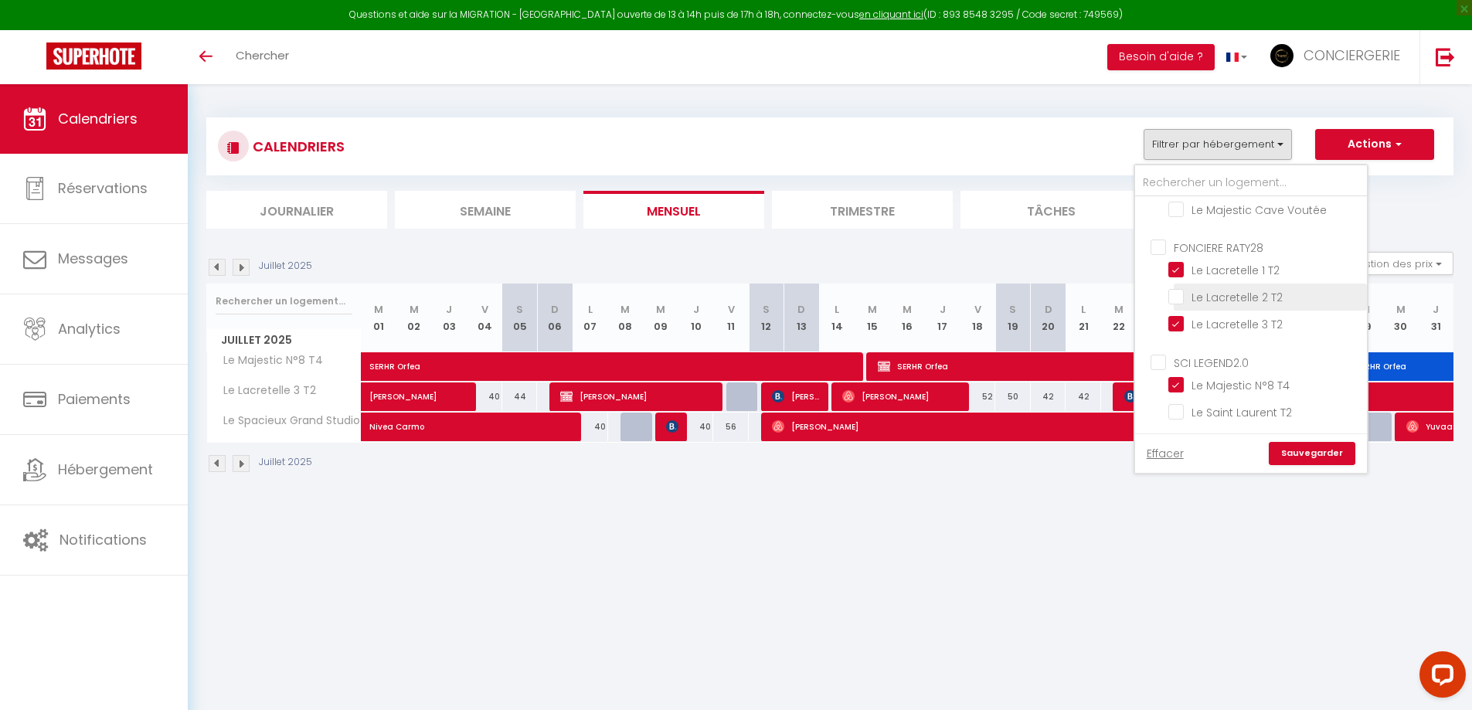
checkbox input "false"
click at [1228, 294] on input "Le Lacretelle 2 T2" at bounding box center [1265, 295] width 193 height 15
checkbox input "true"
checkbox input "false"
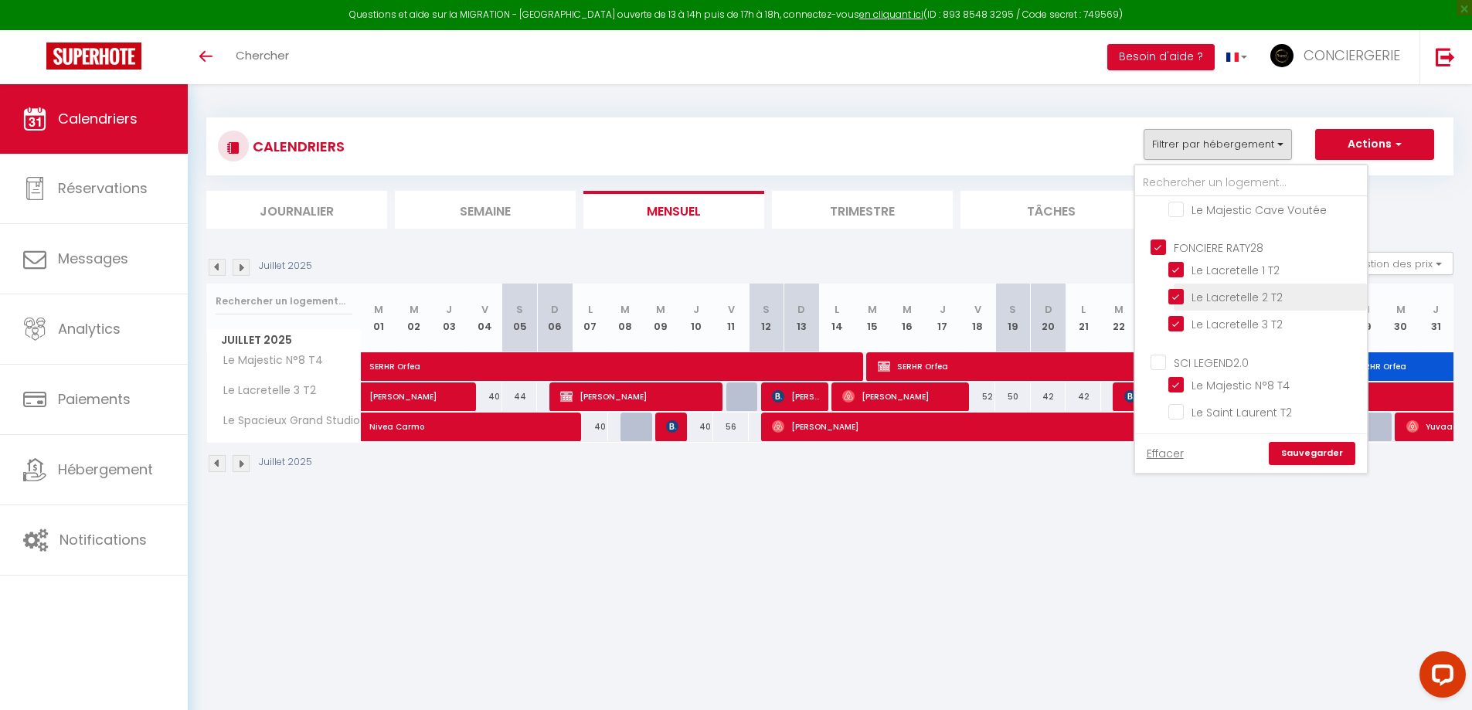
checkbox input "false"
checkbox input "true"
checkbox input "false"
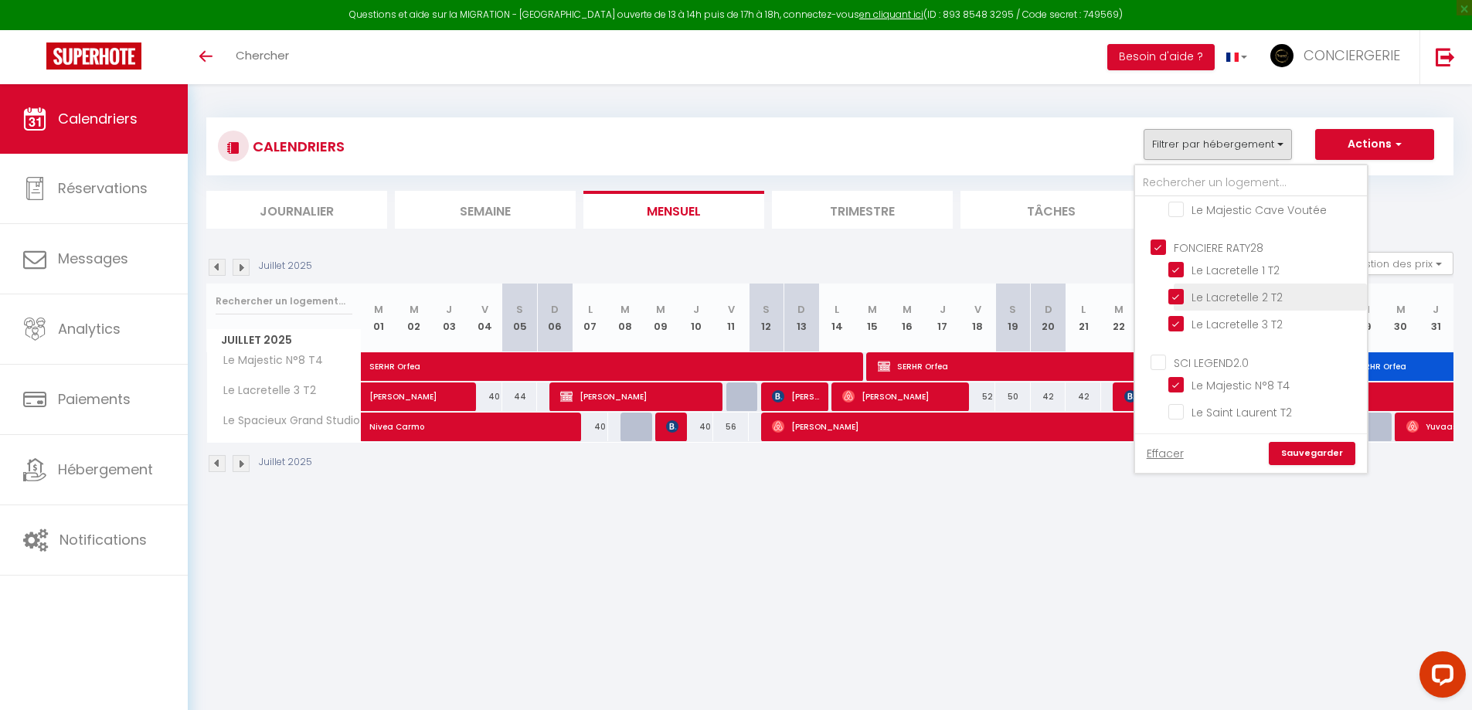
checkbox input "false"
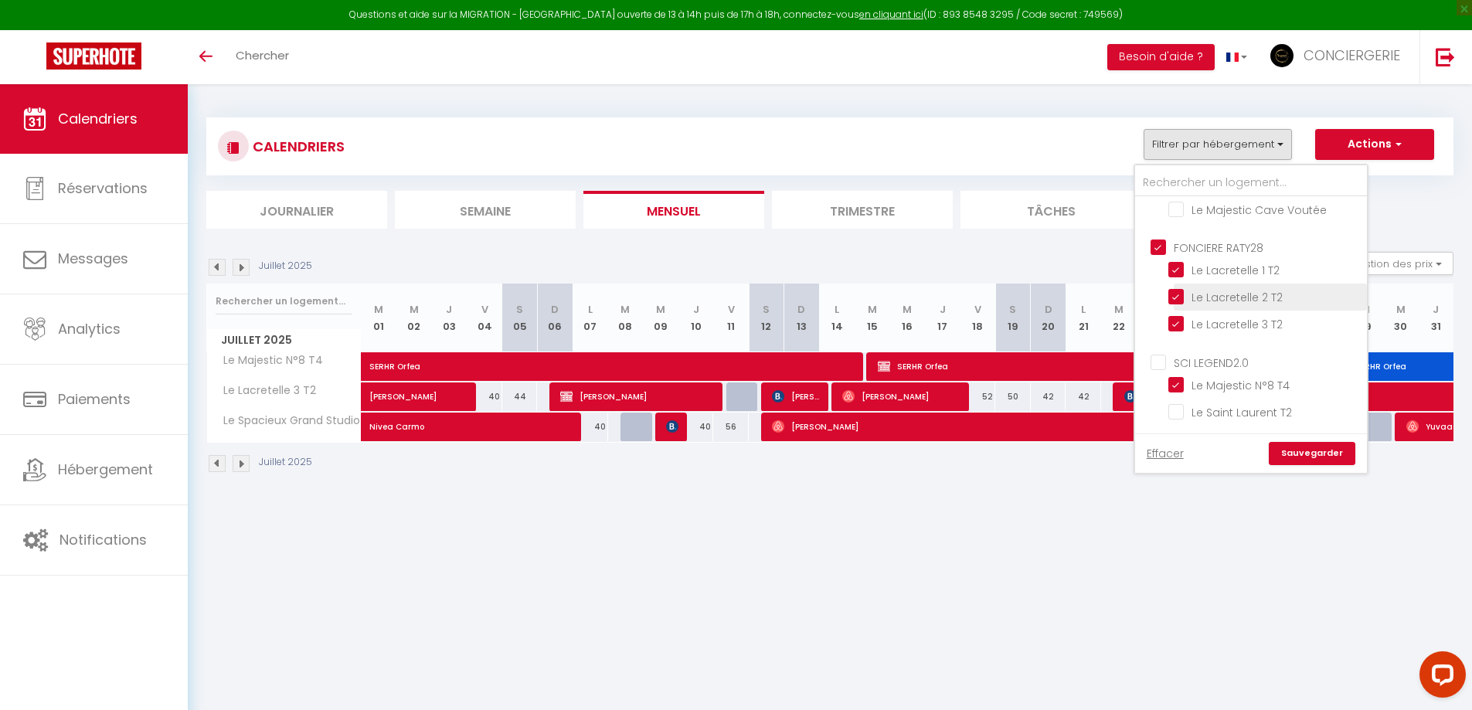
checkbox input "false"
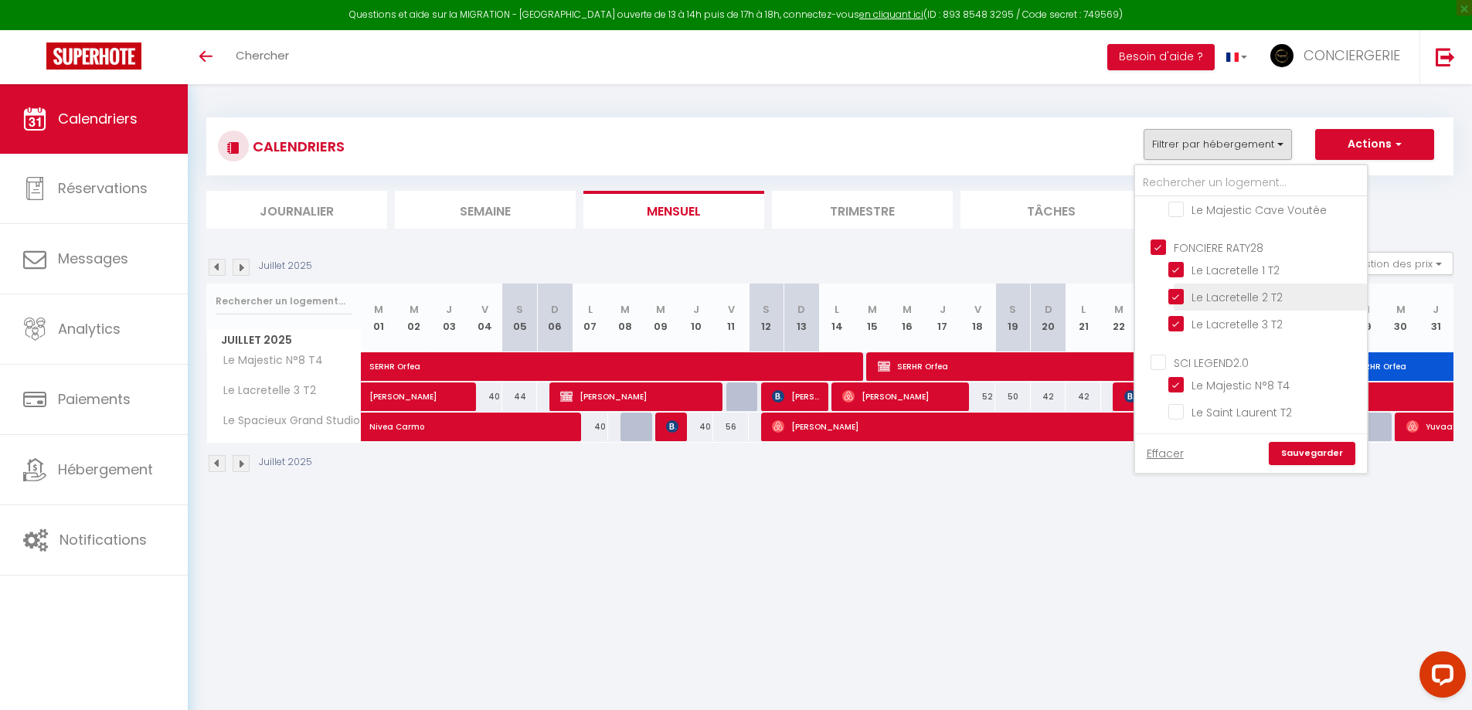
checkbox input "false"
click at [1230, 385] on input "Le Majestic N°8 T4" at bounding box center [1265, 383] width 193 height 15
checkbox input "false"
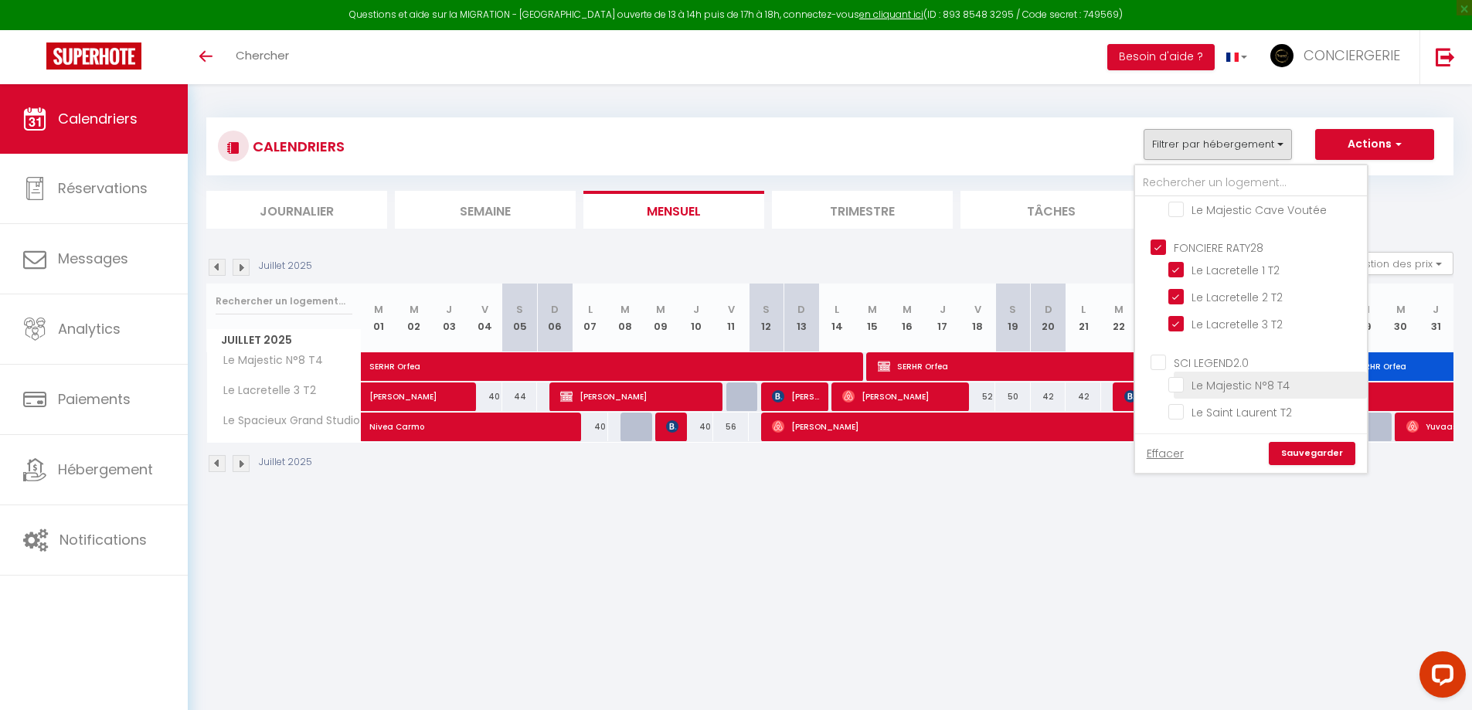
checkbox input "false"
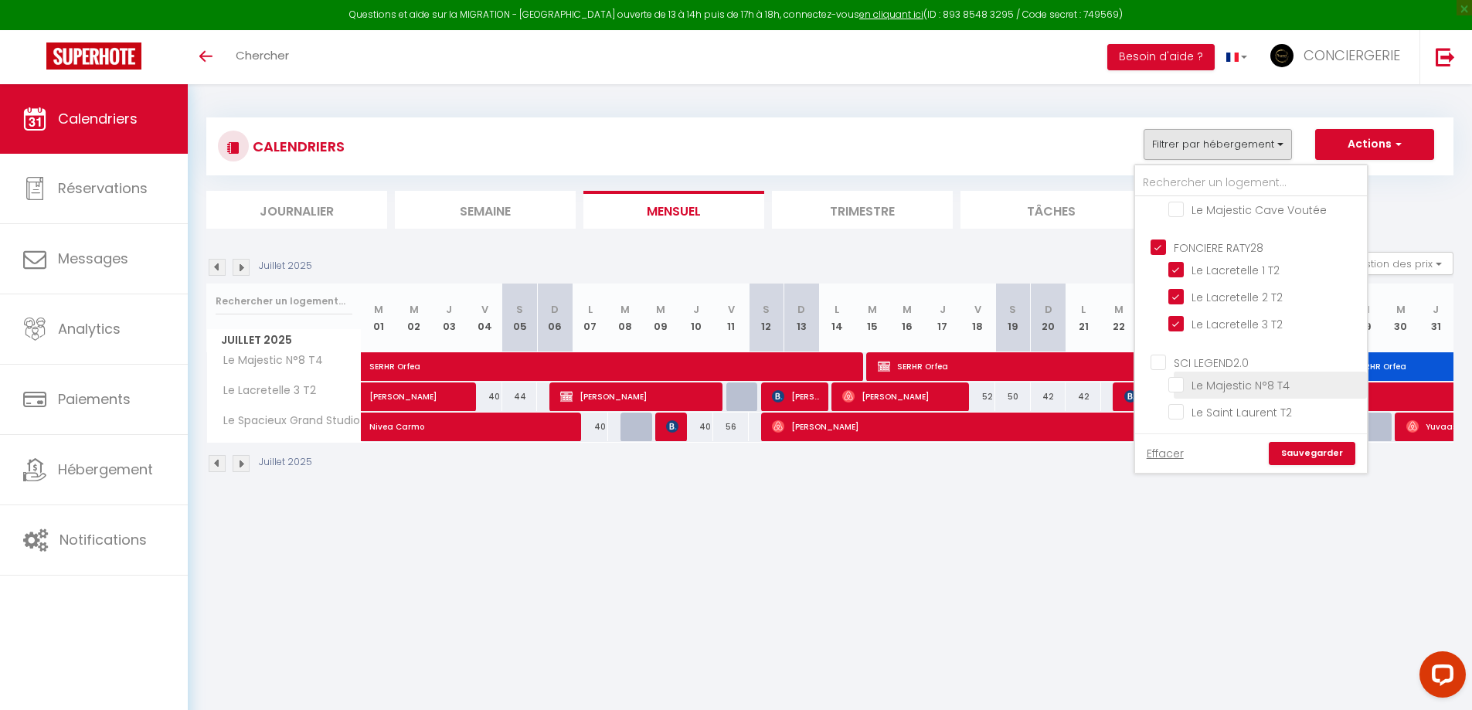
checkbox input "false"
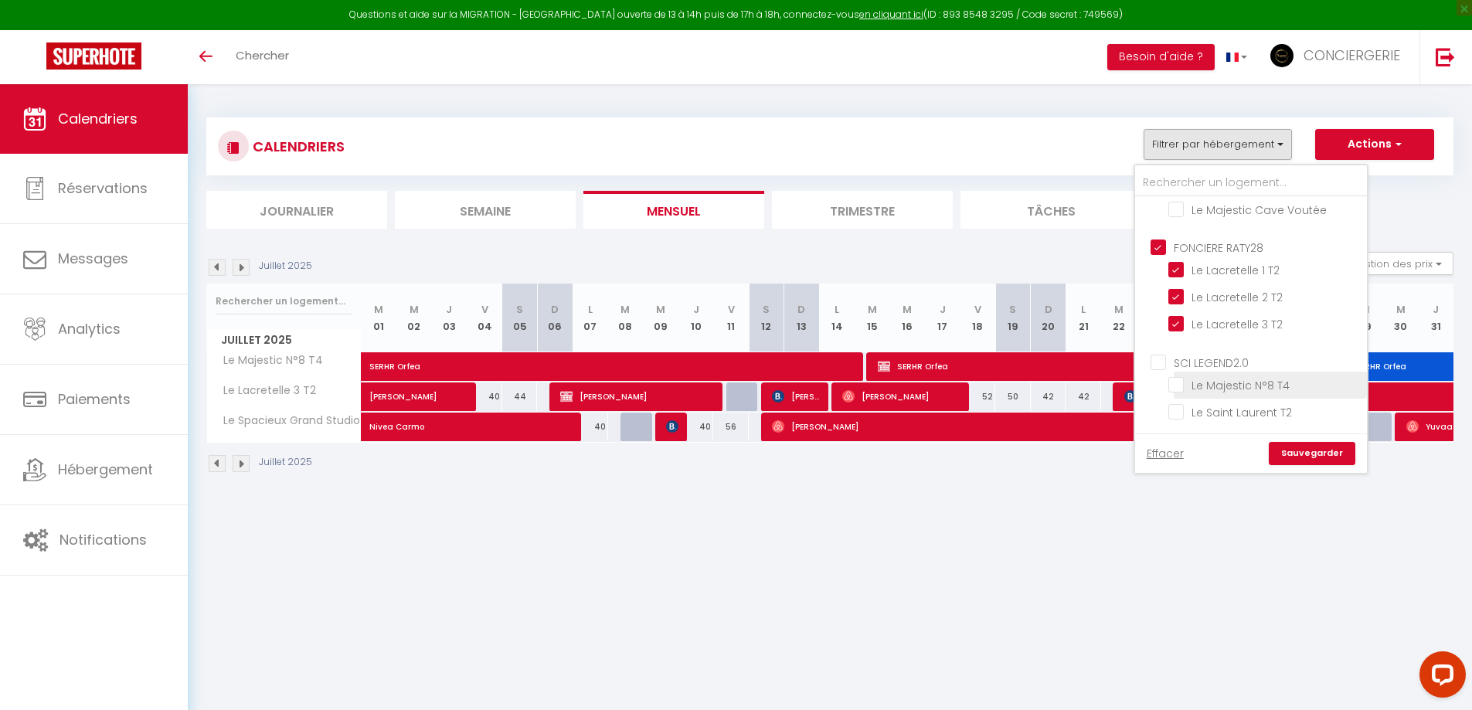
checkbox input "false"
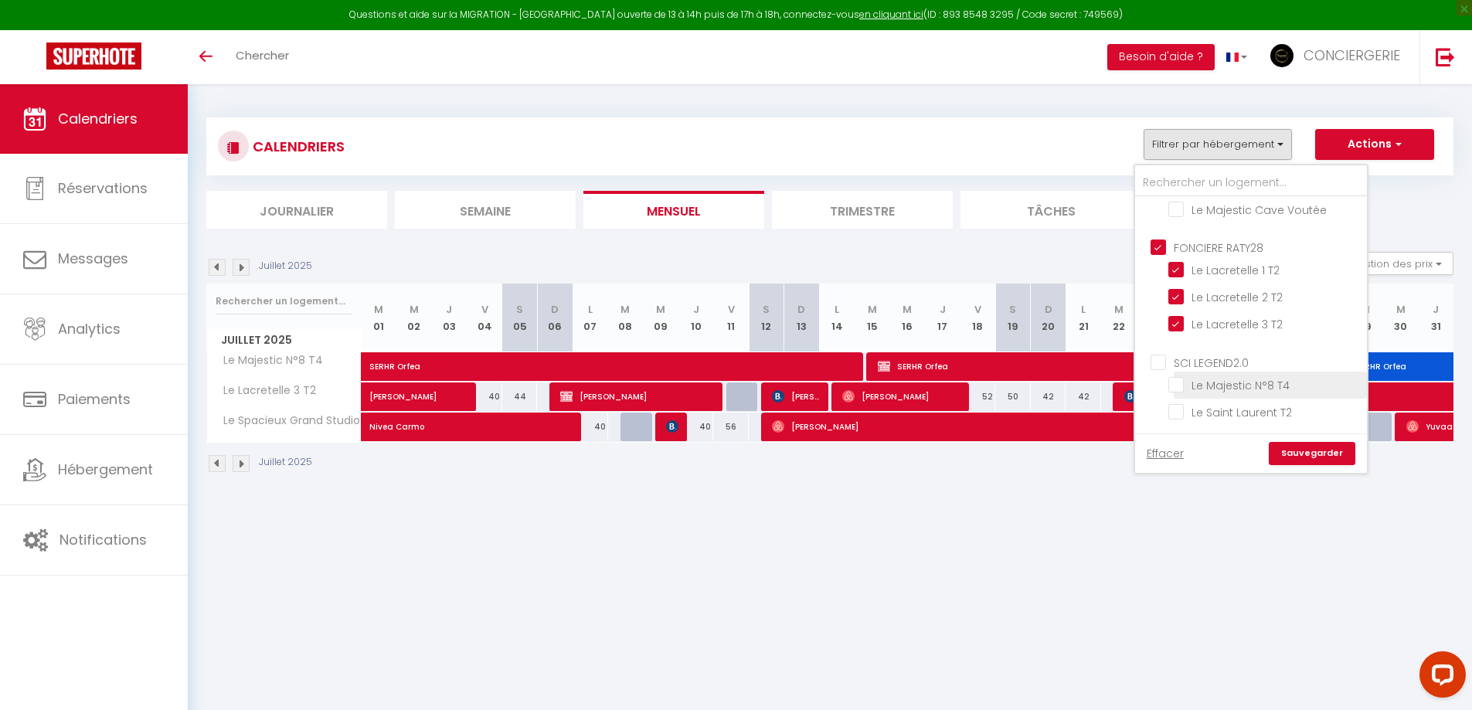
checkbox input "false"
click at [1325, 451] on link "Sauvegarder" at bounding box center [1312, 453] width 87 height 23
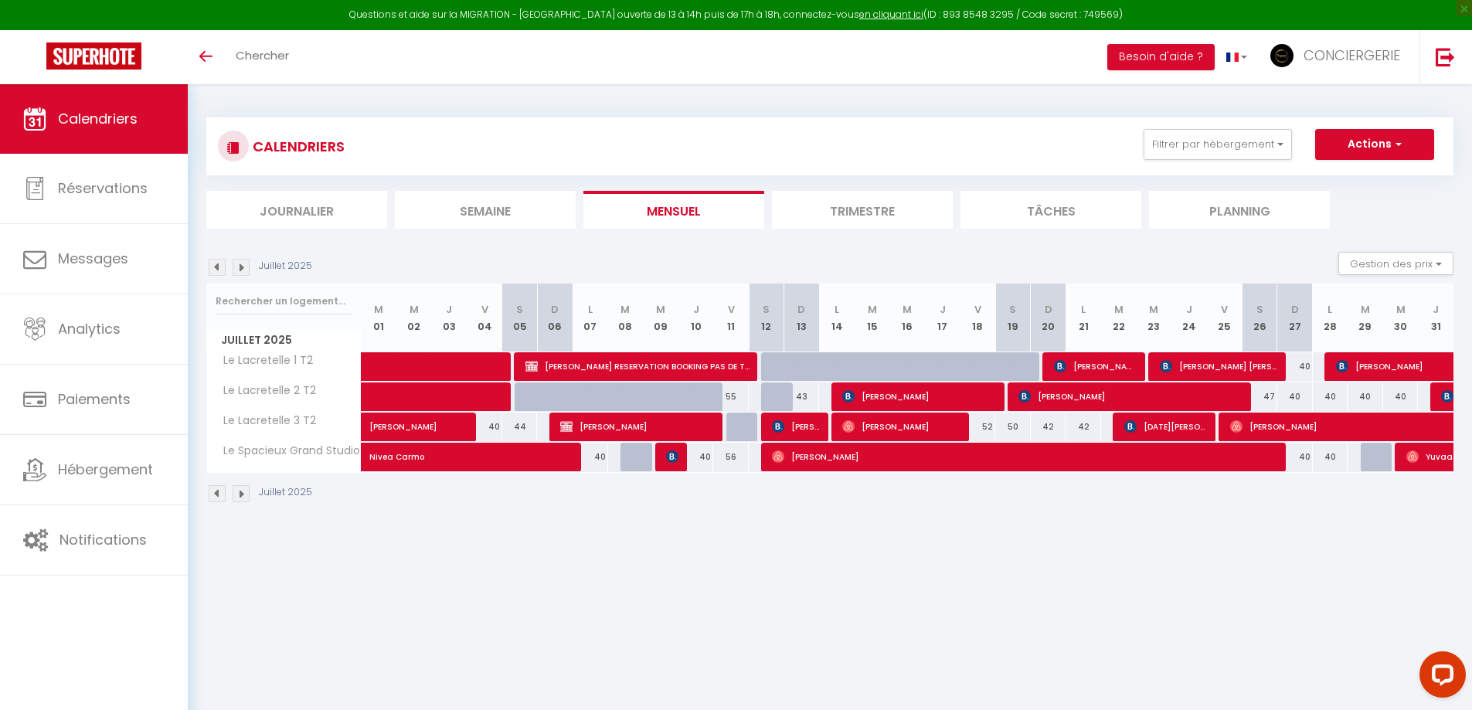
click at [238, 493] on img at bounding box center [241, 493] width 17 height 17
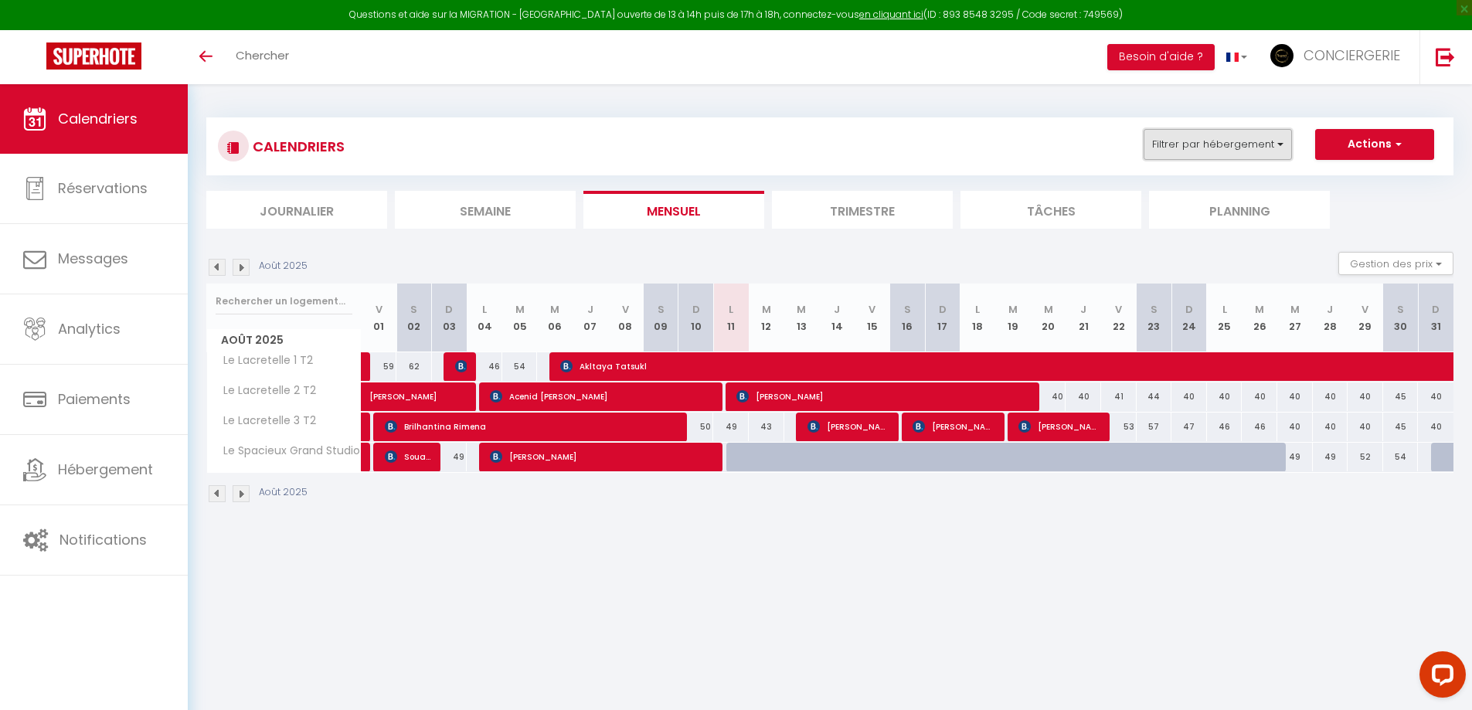
click at [1191, 142] on button "Filtrer par hébergement" at bounding box center [1218, 144] width 148 height 31
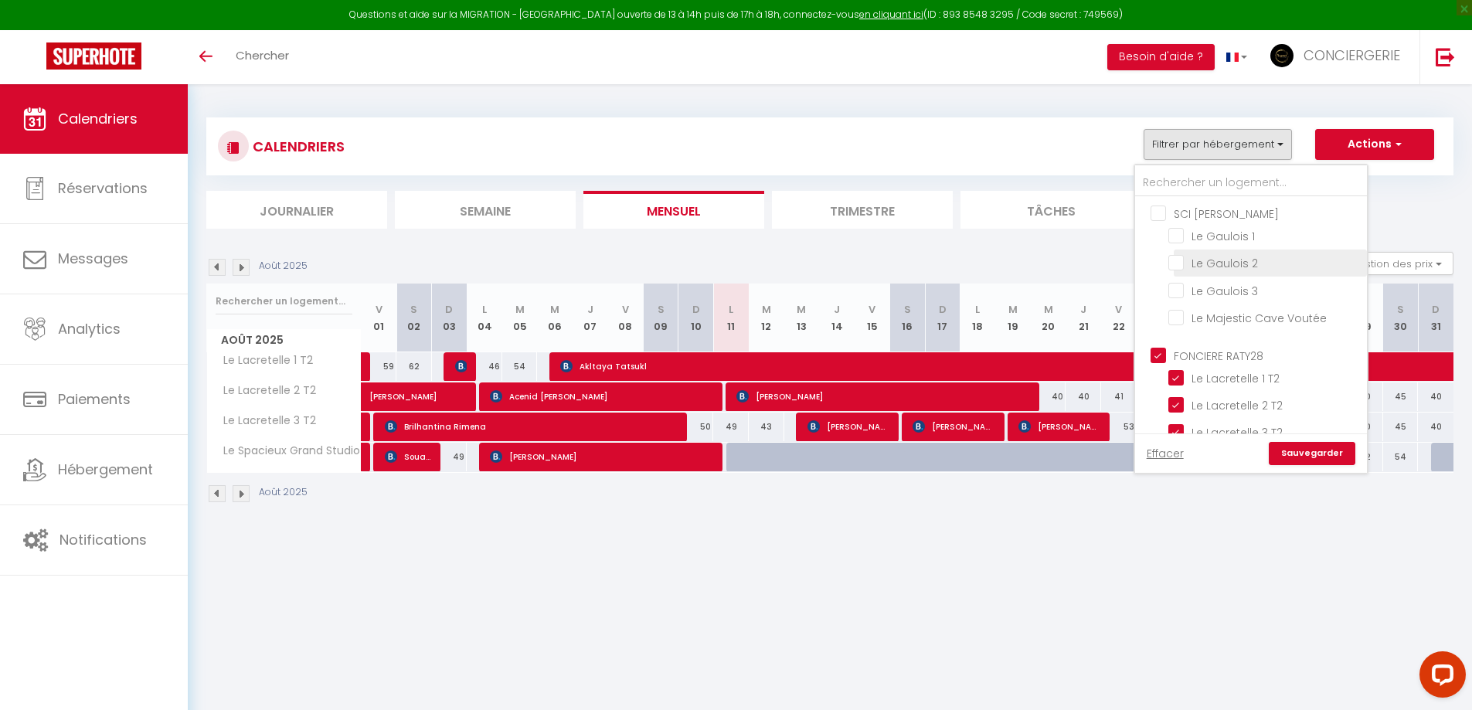
click at [1235, 260] on input "Le Gaulois 2" at bounding box center [1265, 261] width 193 height 15
checkbox input "true"
checkbox input "false"
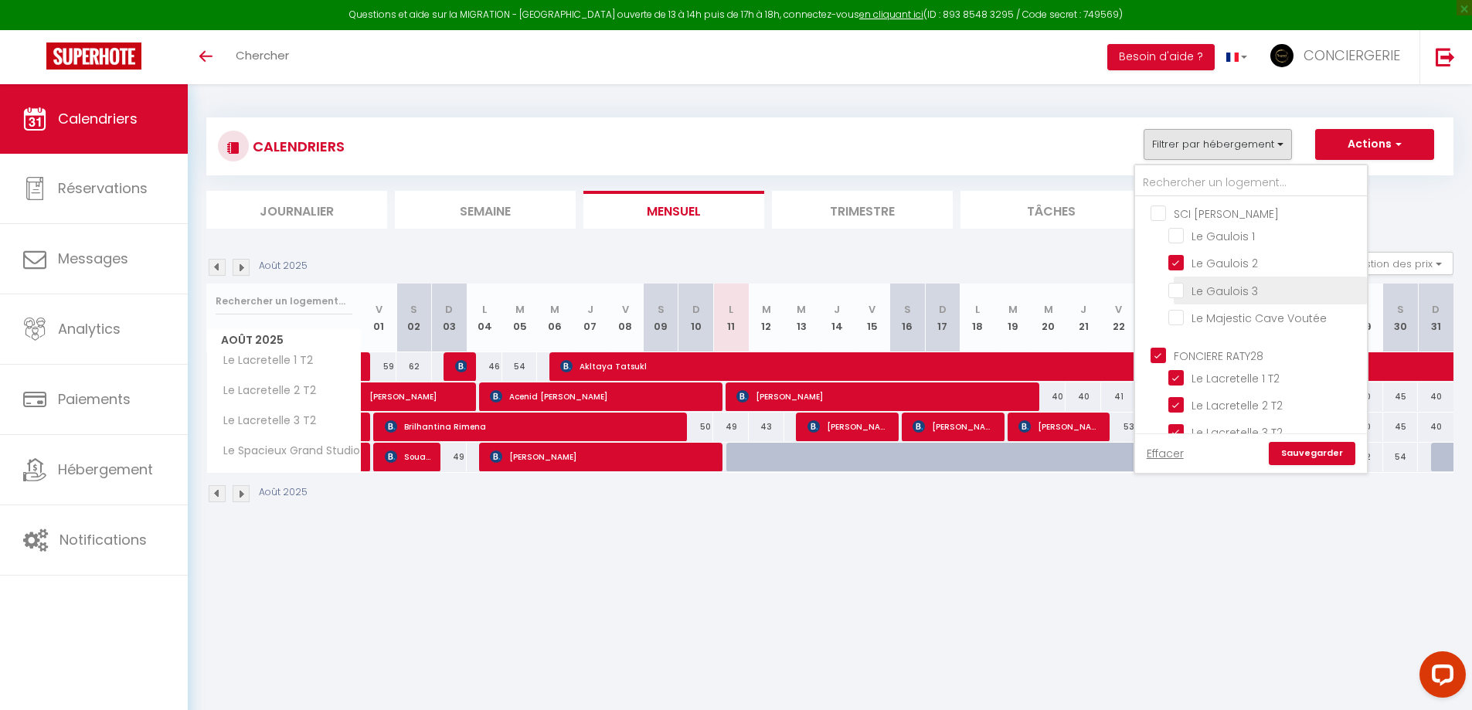
checkbox input "false"
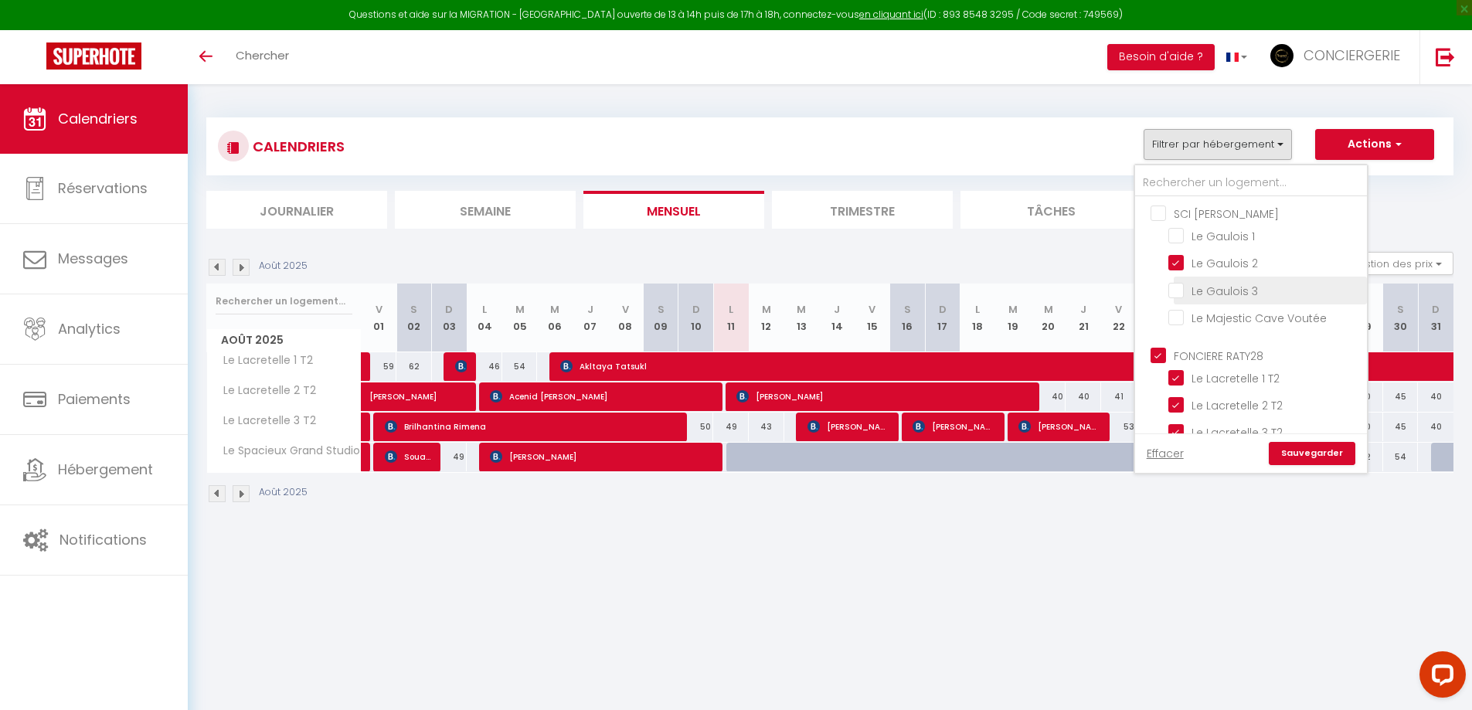
checkbox input "false"
click at [1231, 289] on input "Le Gaulois 3" at bounding box center [1265, 288] width 193 height 15
click at [1302, 448] on link "Sauvegarder" at bounding box center [1312, 453] width 87 height 23
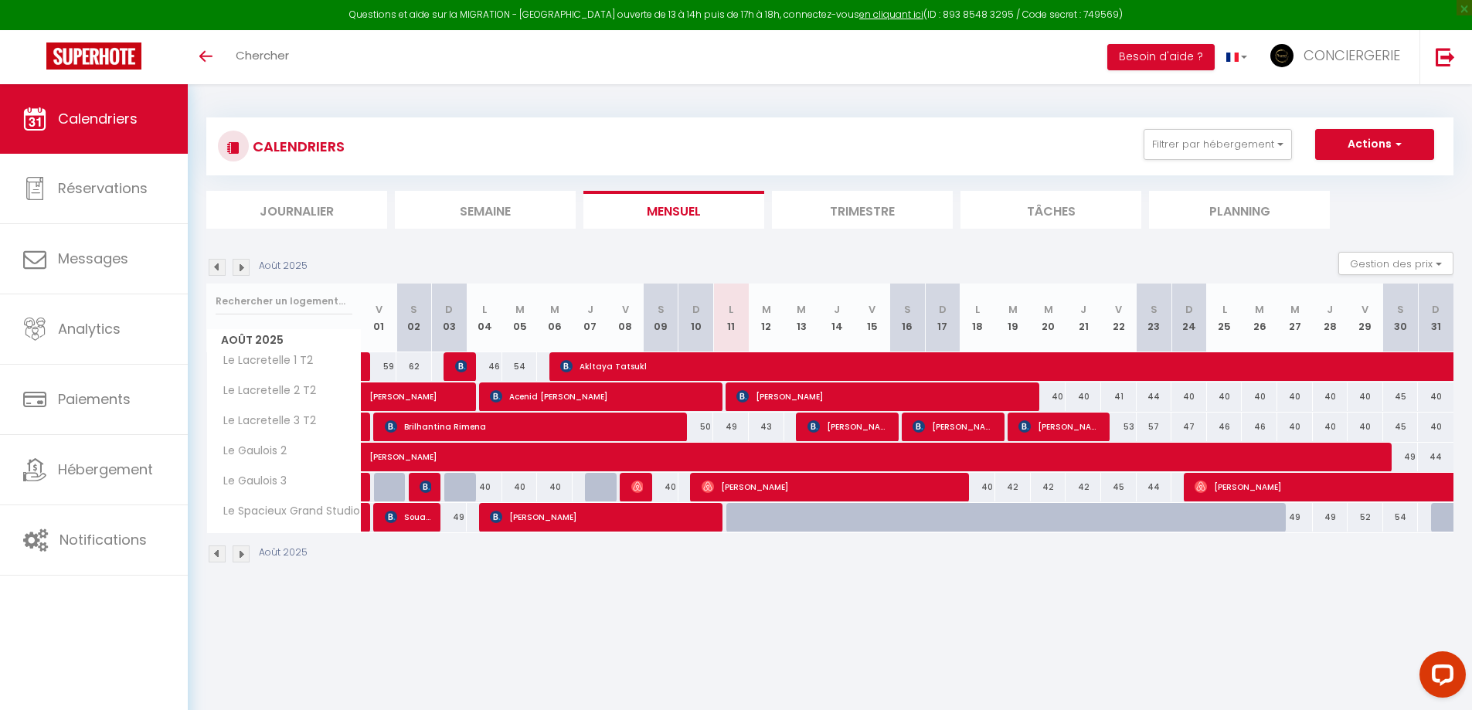
click at [217, 546] on img at bounding box center [217, 554] width 17 height 17
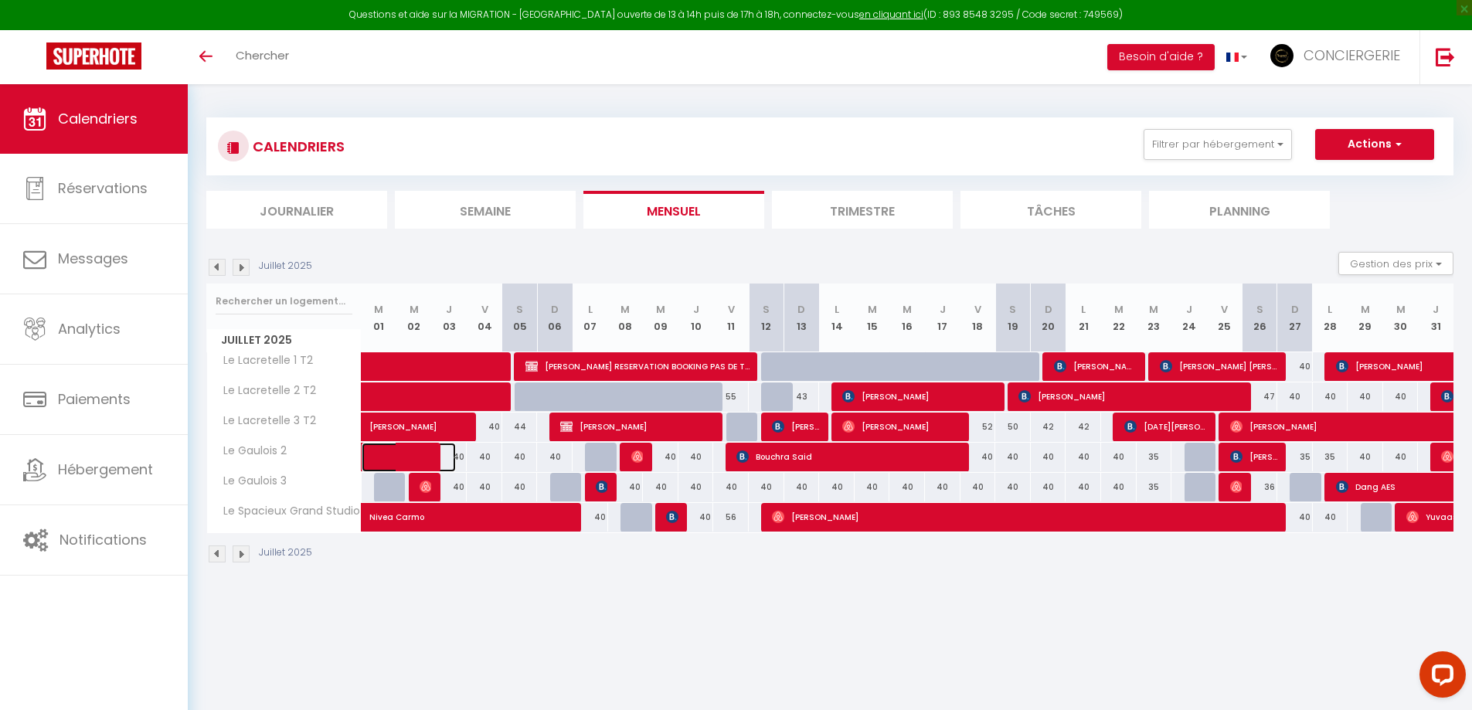
click at [400, 463] on span at bounding box center [420, 457] width 71 height 29
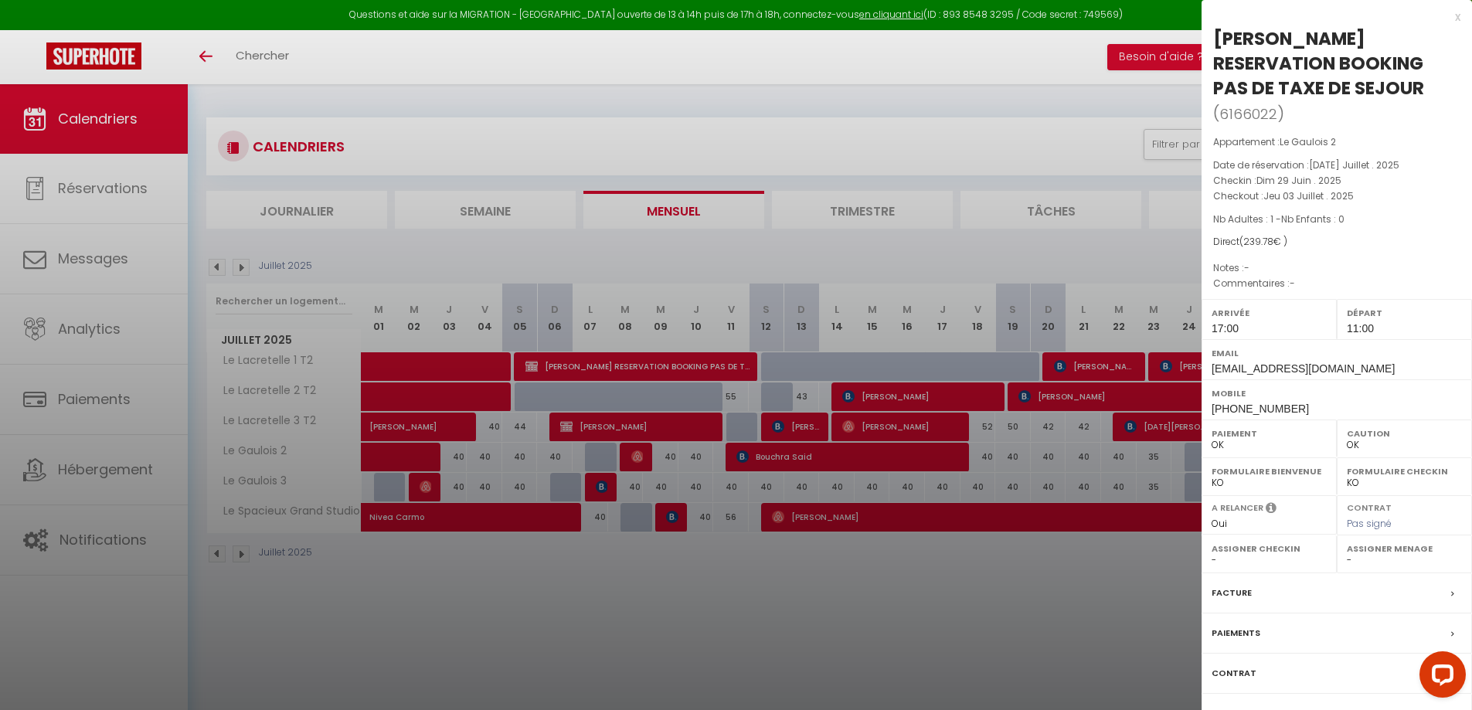
click at [401, 459] on div at bounding box center [736, 355] width 1472 height 710
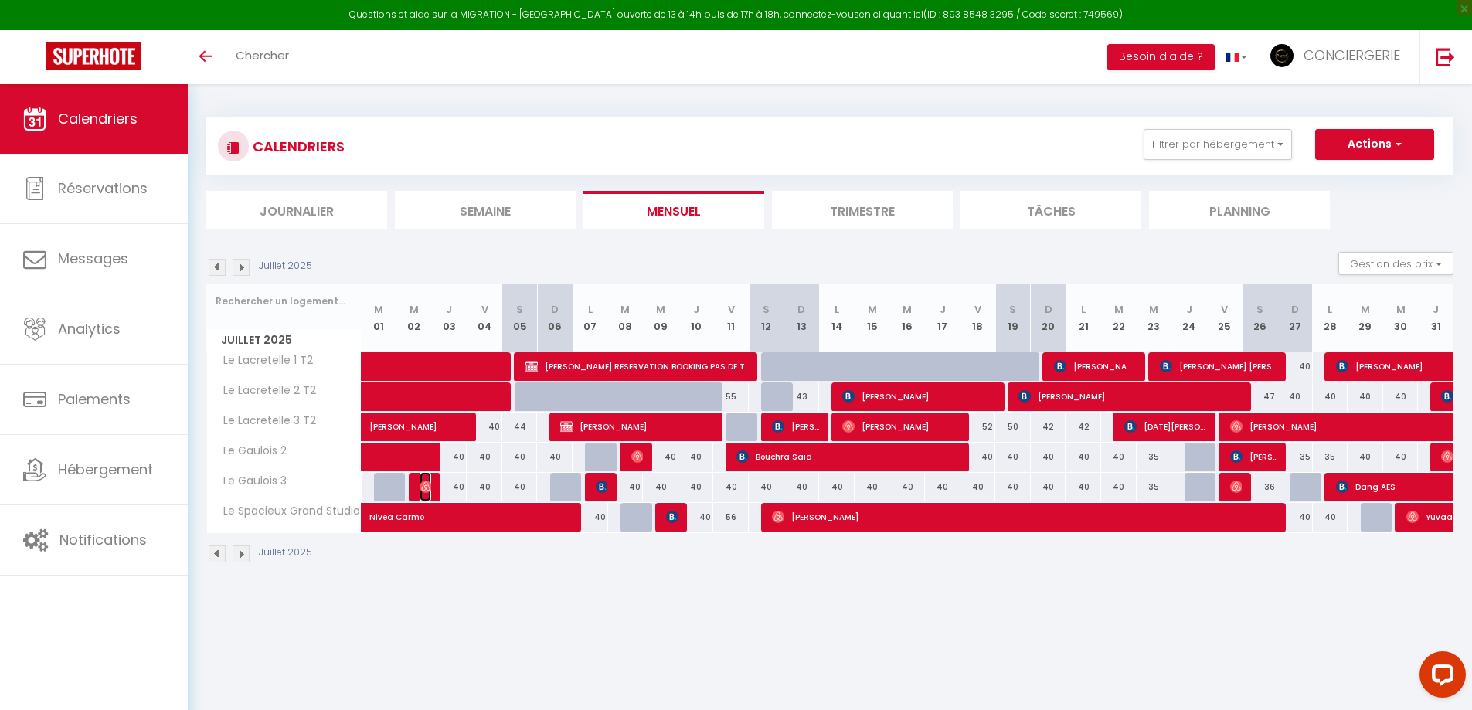
click at [421, 483] on img at bounding box center [426, 487] width 12 height 12
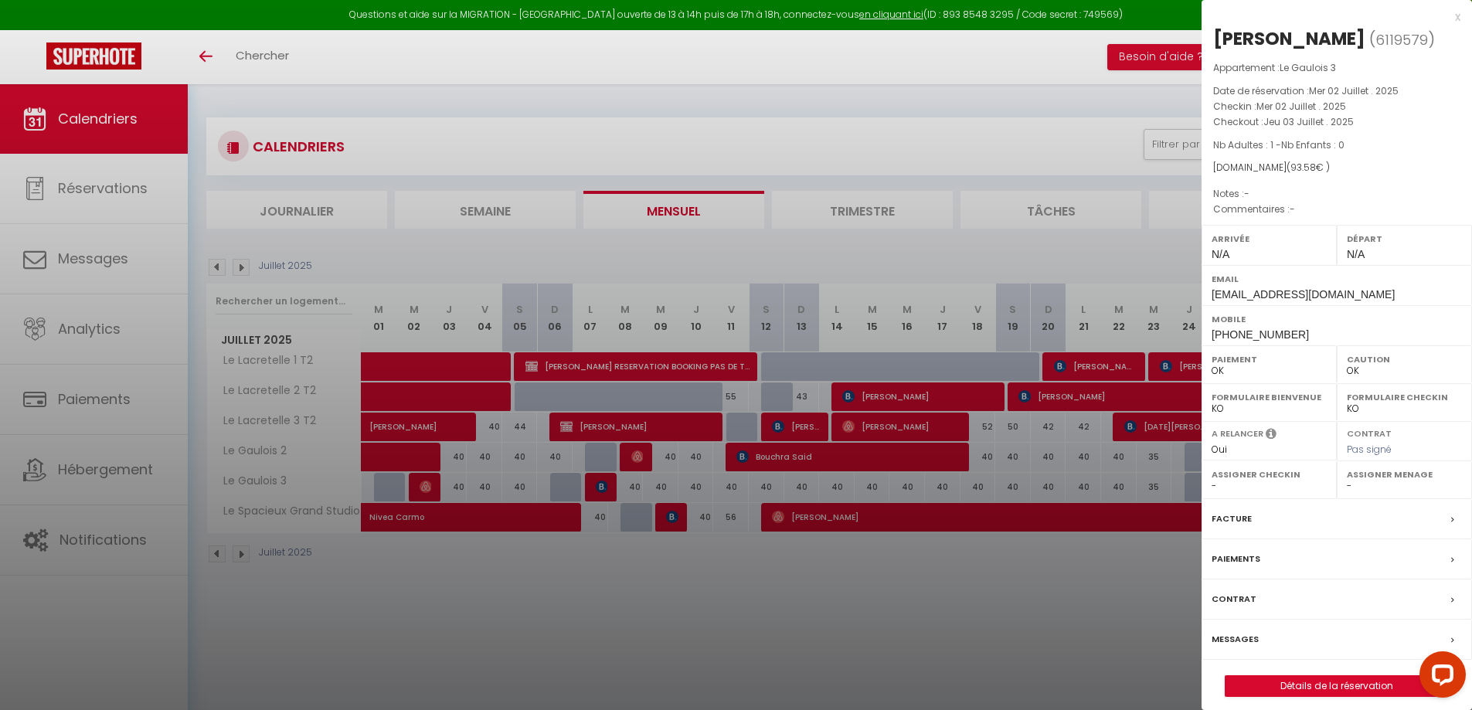
click at [421, 483] on div at bounding box center [736, 355] width 1472 height 710
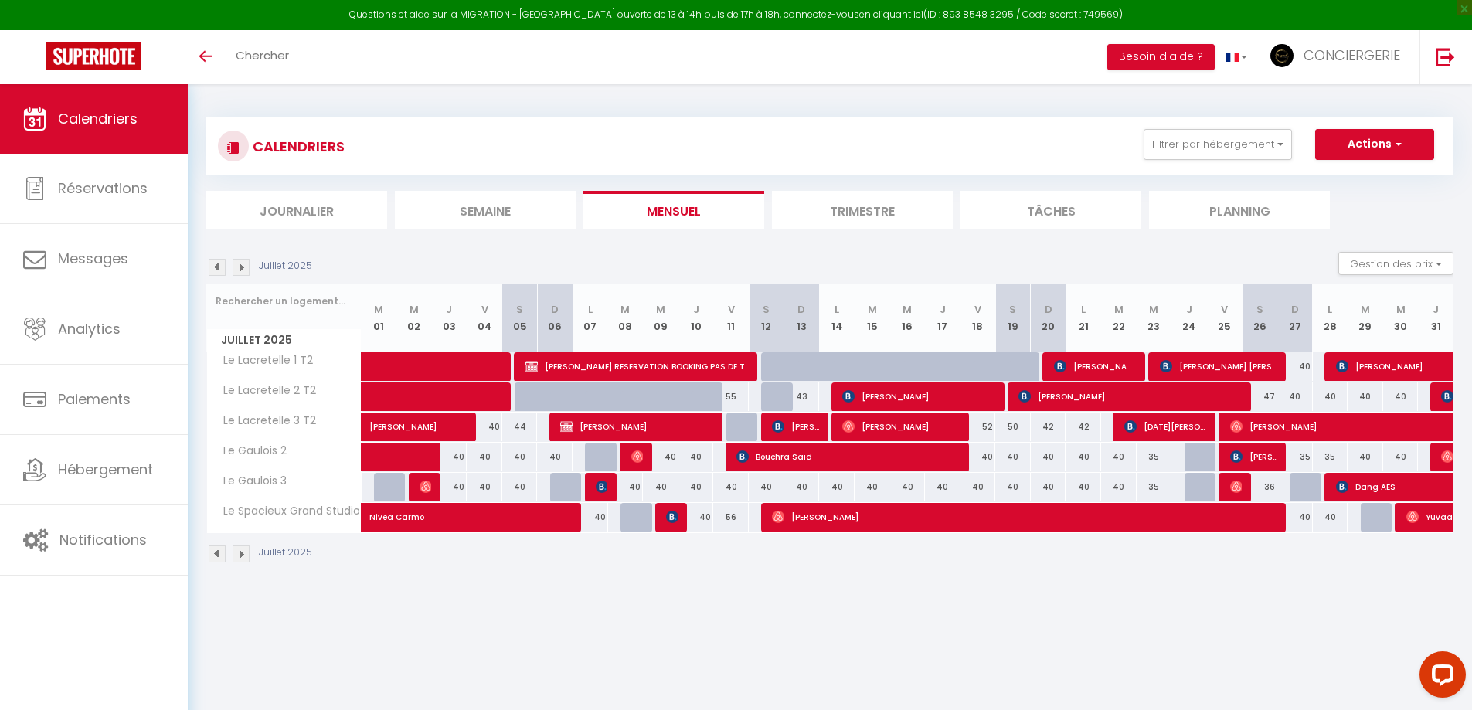
click at [236, 551] on img at bounding box center [241, 554] width 17 height 17
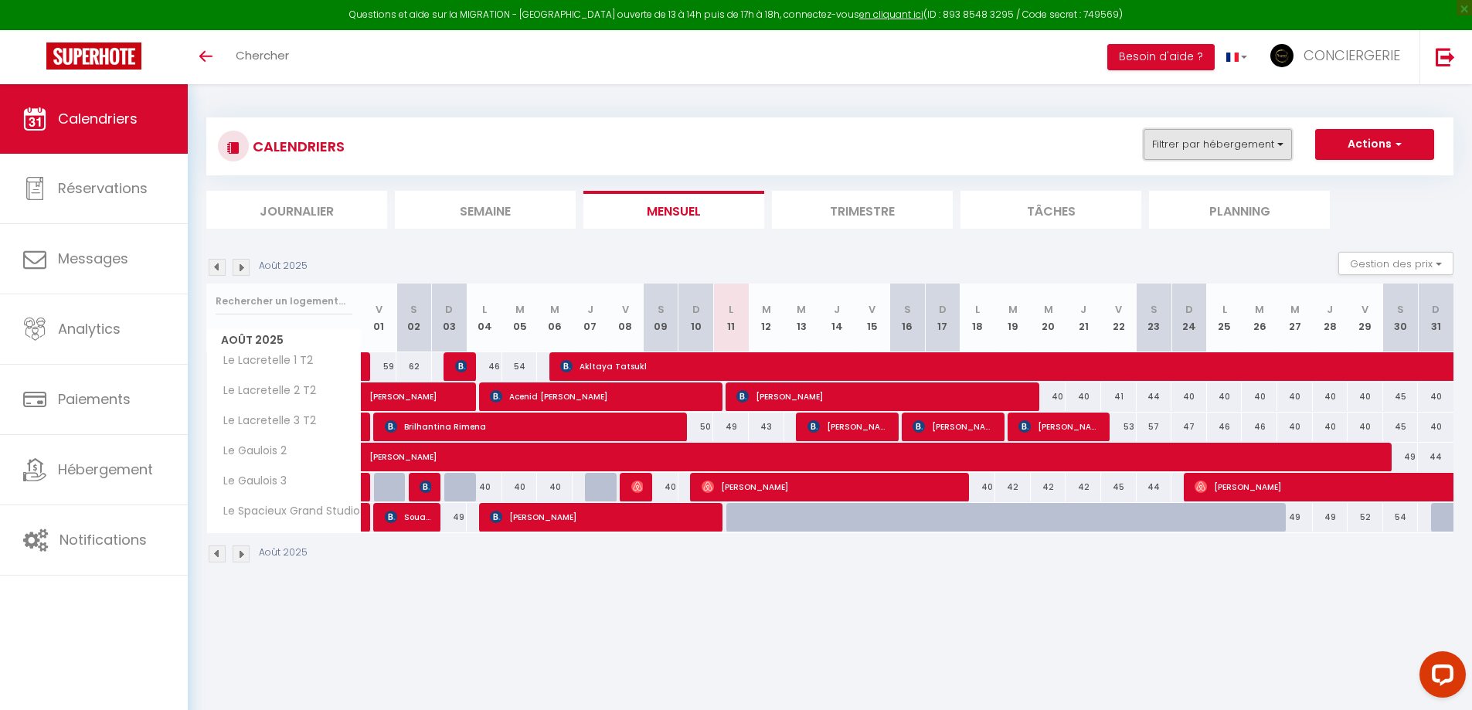
click at [1248, 129] on button "Filtrer par hébergement" at bounding box center [1218, 144] width 148 height 31
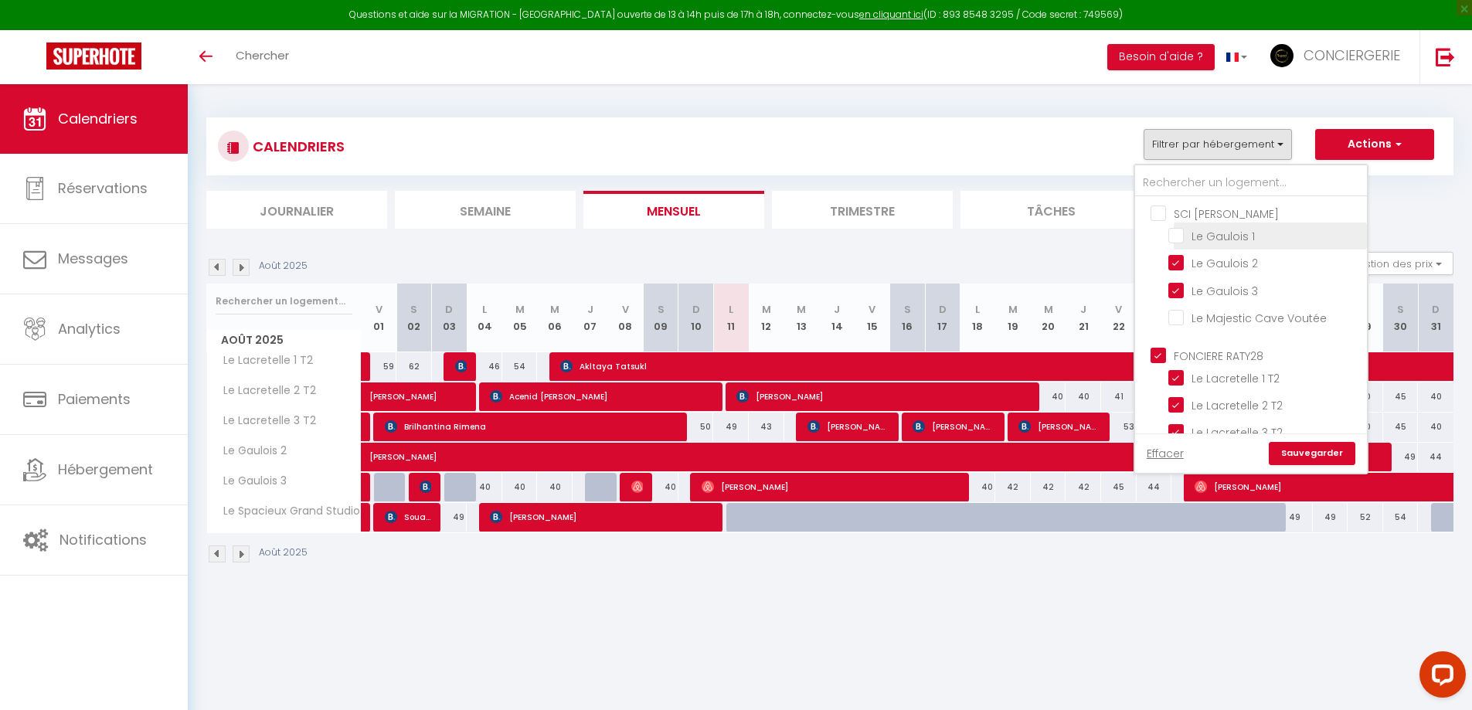
click at [1239, 238] on input "Le Gaulois 1" at bounding box center [1265, 234] width 193 height 15
click at [1312, 454] on link "Sauvegarder" at bounding box center [1312, 453] width 87 height 23
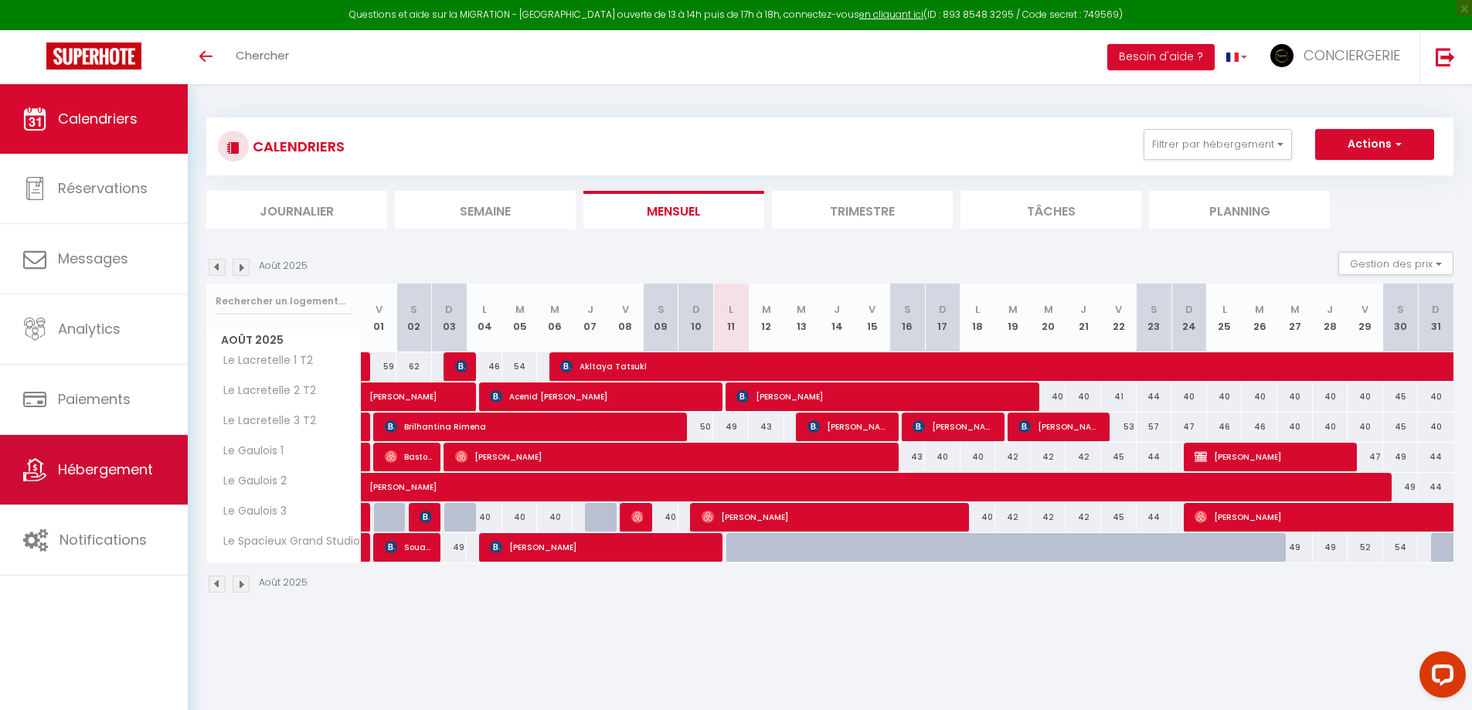
click at [108, 461] on span "Hébergement" at bounding box center [105, 469] width 95 height 19
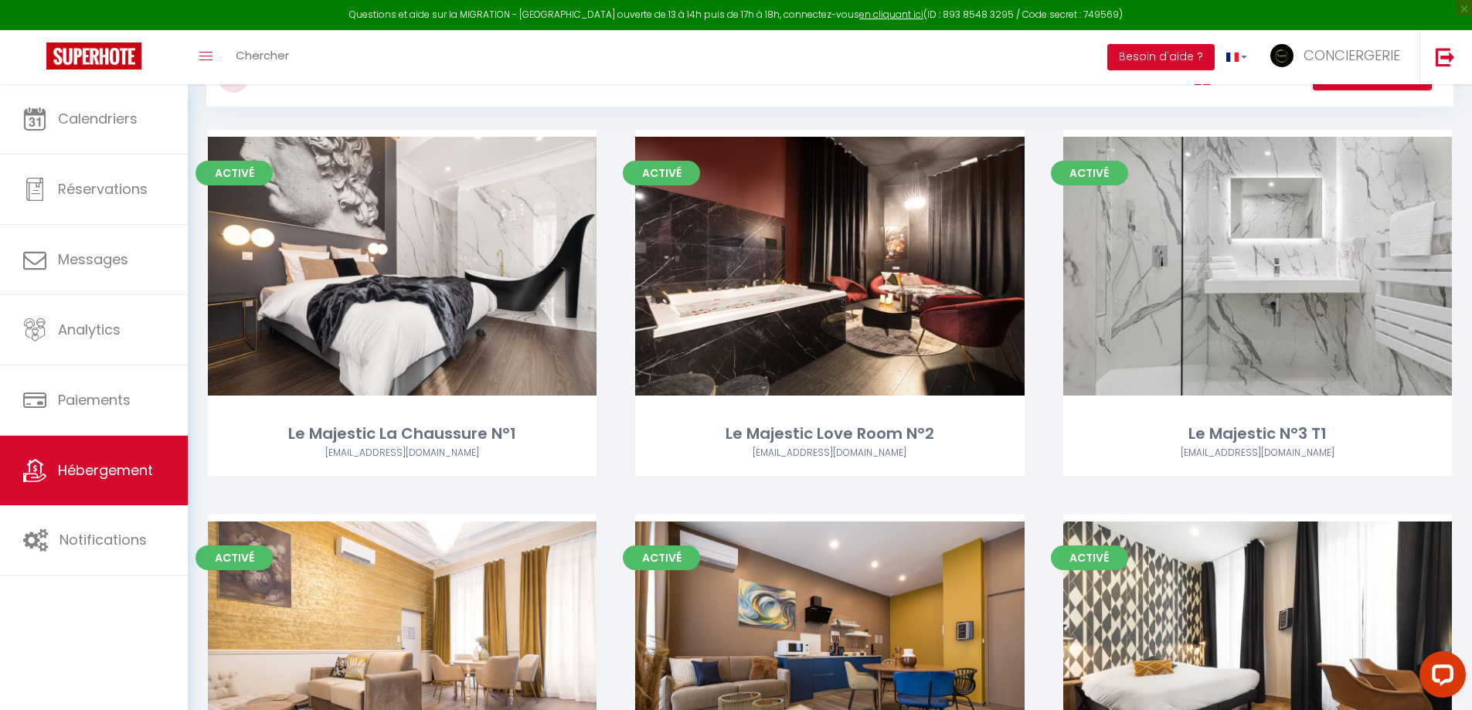
scroll to position [64, 0]
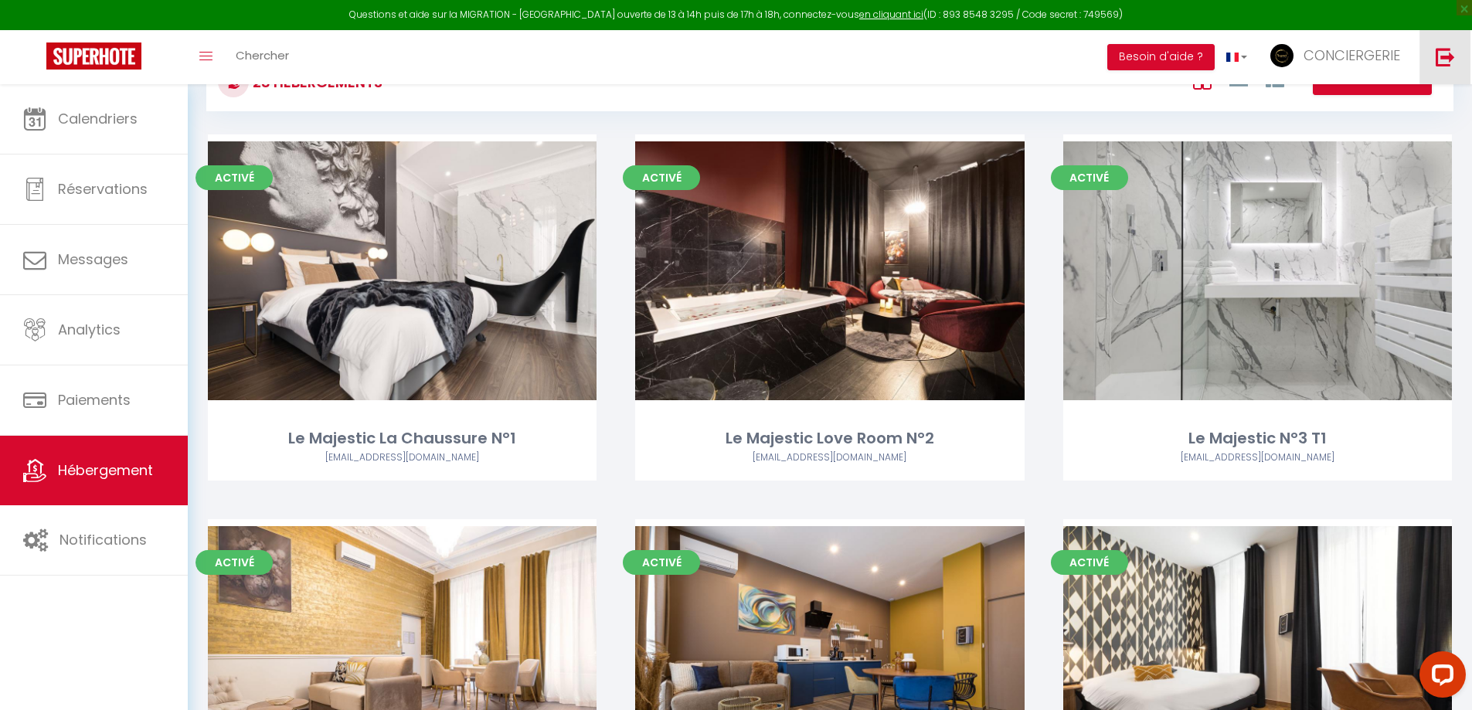
click at [1445, 56] on img at bounding box center [1445, 56] width 19 height 19
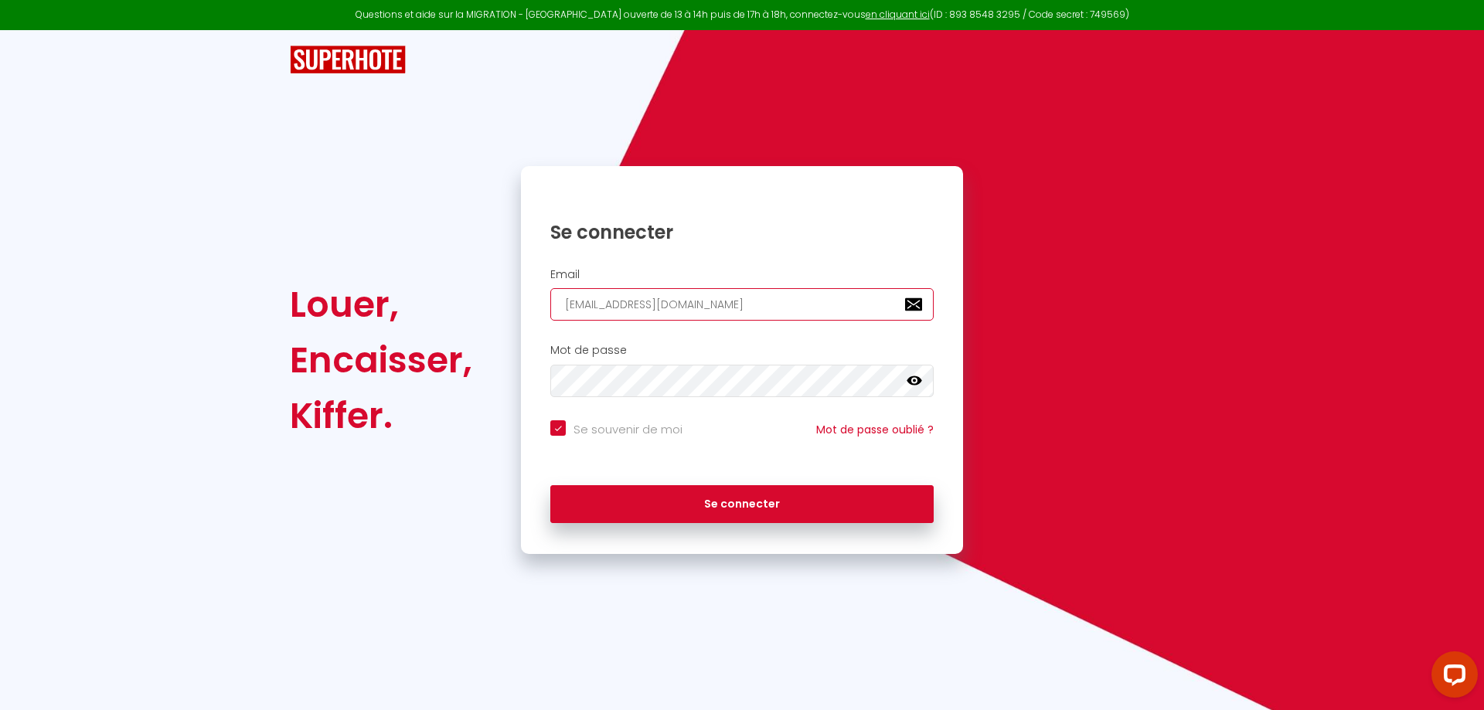
click at [777, 312] on input "[EMAIL_ADDRESS][DOMAIN_NAME]" at bounding box center [741, 304] width 383 height 32
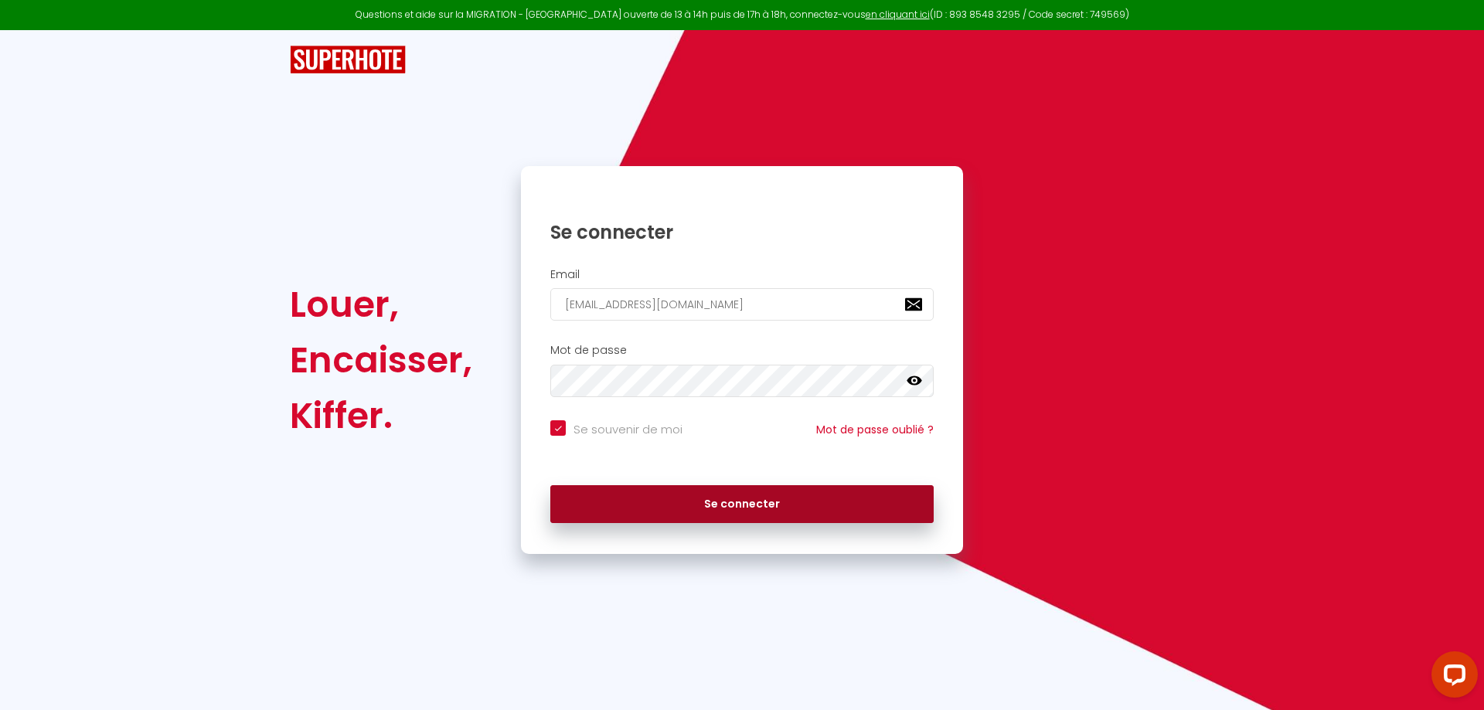
click at [783, 522] on button "Se connecter" at bounding box center [741, 504] width 383 height 39
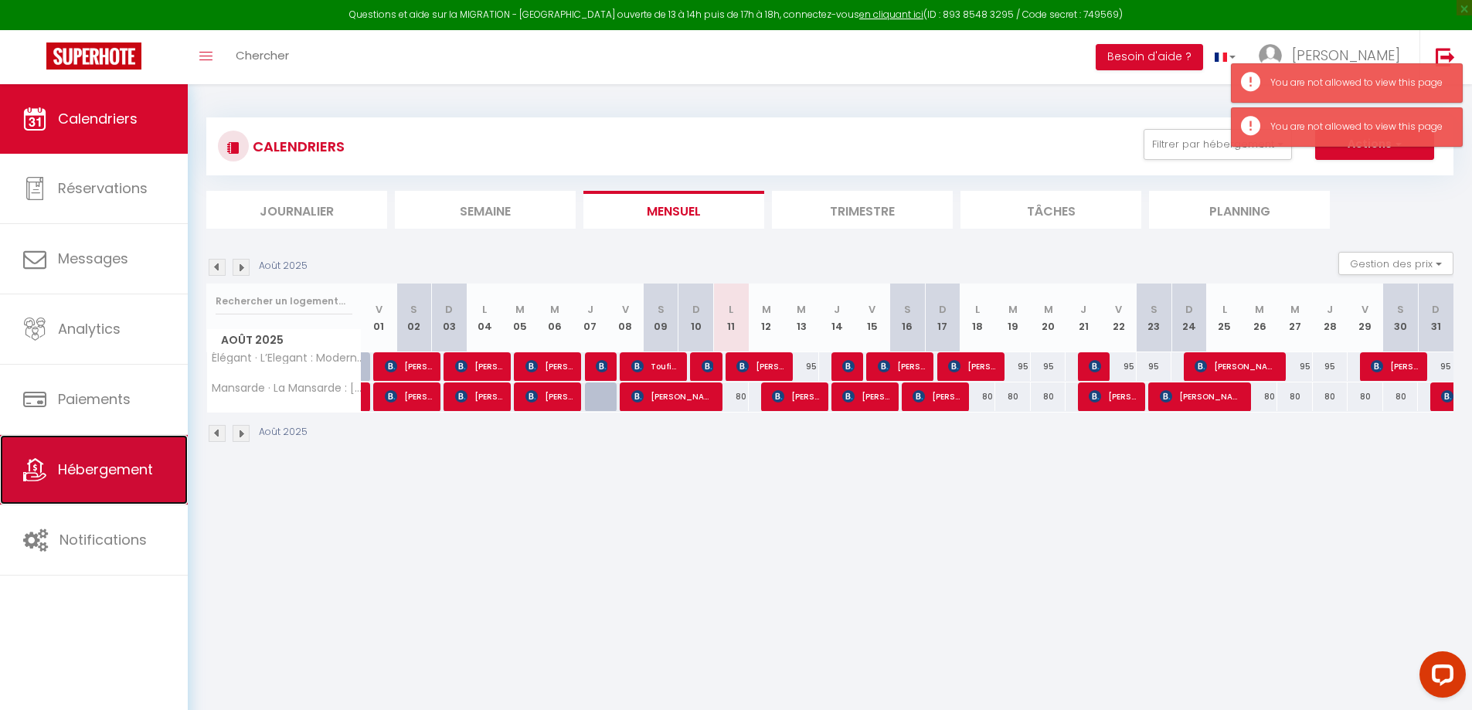
click at [113, 464] on span "Hébergement" at bounding box center [105, 469] width 95 height 19
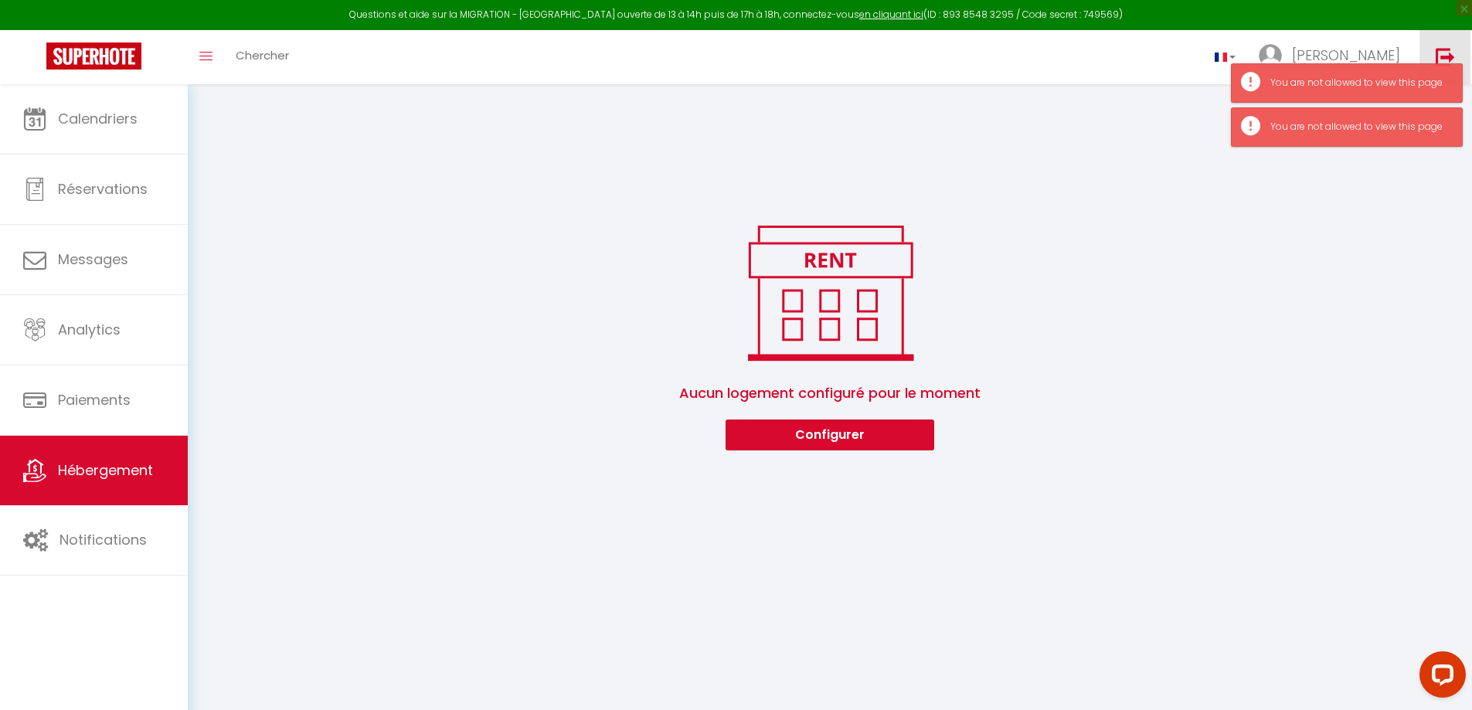
click at [1441, 59] on img at bounding box center [1445, 56] width 19 height 19
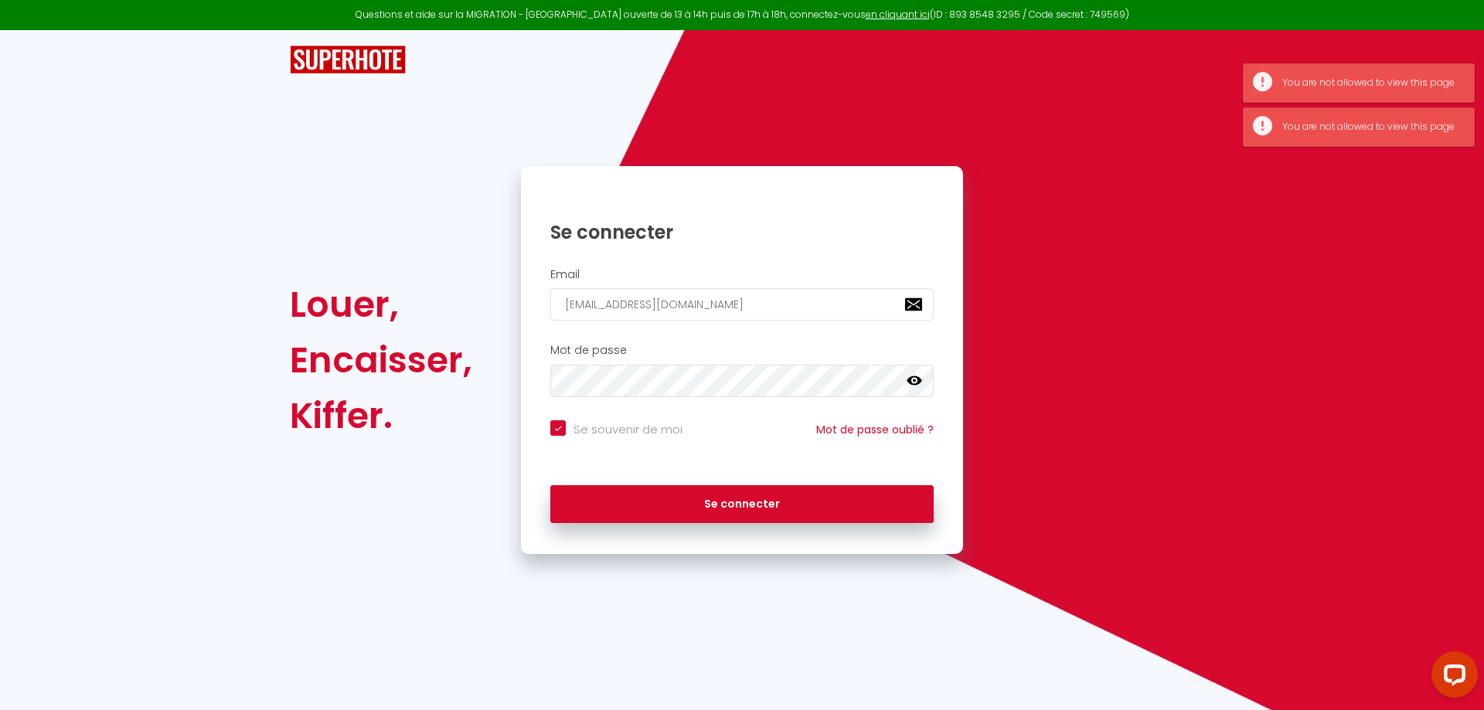
click at [780, 335] on div "Email [EMAIL_ADDRESS][DOMAIN_NAME]" at bounding box center [742, 298] width 442 height 77
click at [805, 305] on input "[EMAIL_ADDRESS][DOMAIN_NAME]" at bounding box center [741, 304] width 383 height 32
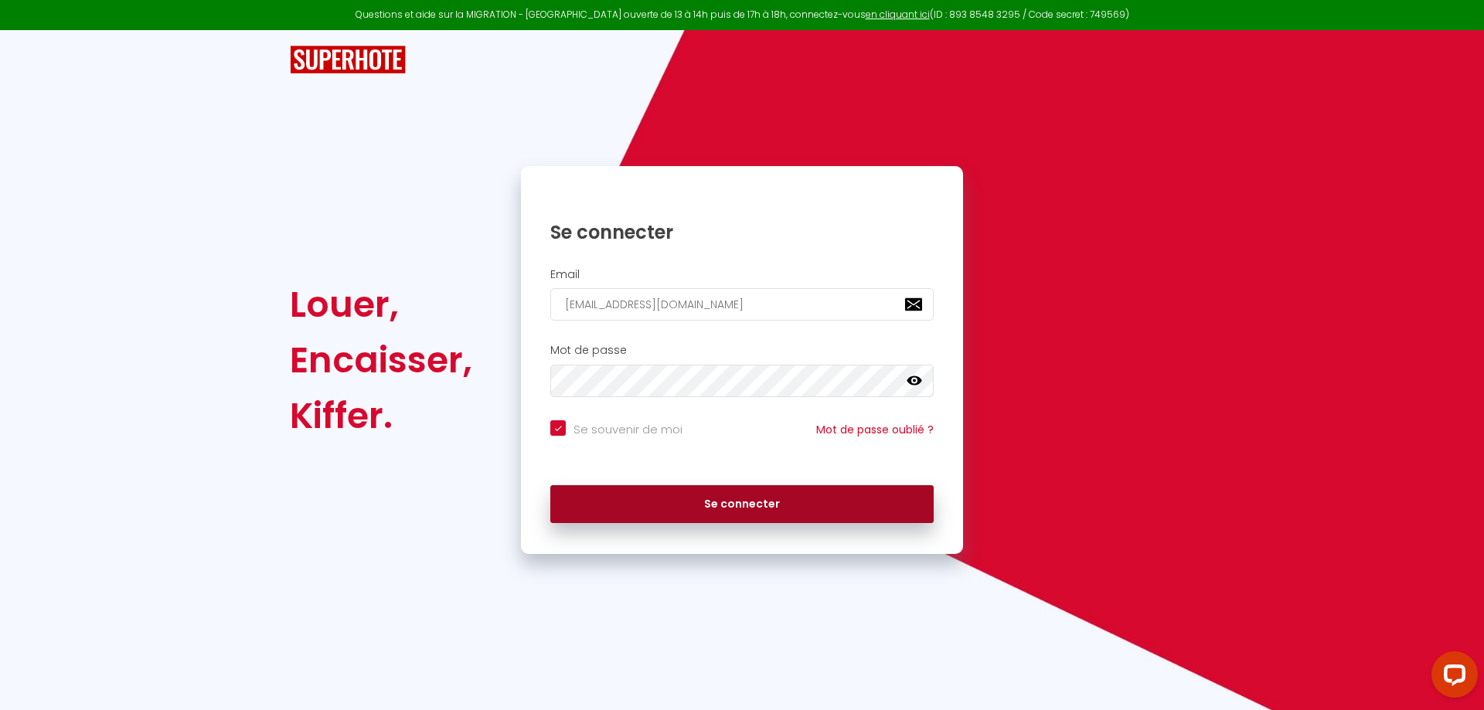
click at [665, 489] on button "Se connecter" at bounding box center [741, 504] width 383 height 39
